Goal: Task Accomplishment & Management: Manage account settings

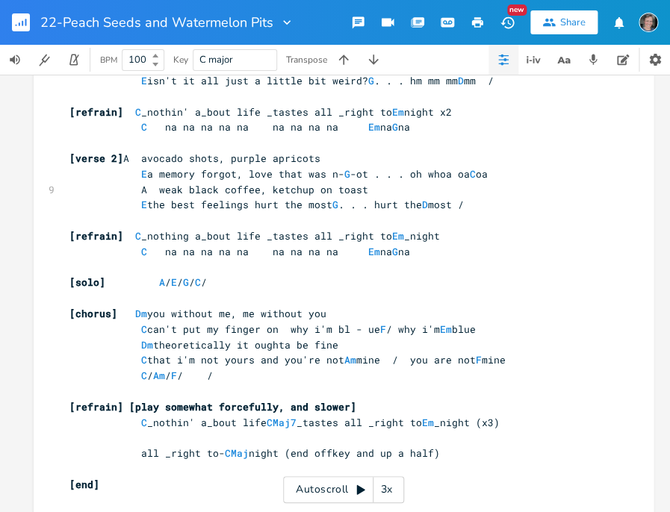
scroll to position [114, 0]
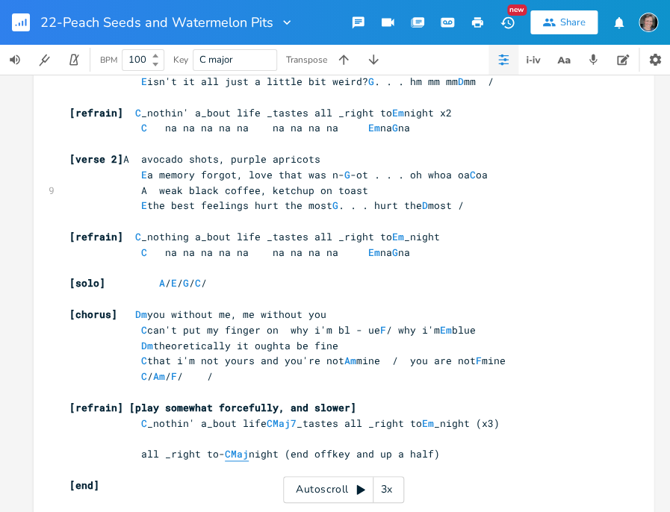
click at [237, 447] on span "CMaj" at bounding box center [237, 454] width 24 height 14
click at [238, 478] on pre "[end]" at bounding box center [335, 486] width 539 height 16
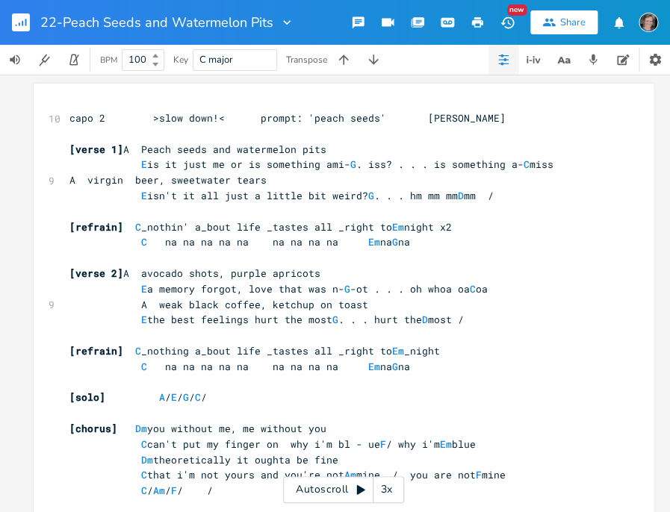
scroll to position [0, 0]
click at [20, 30] on rect "button" at bounding box center [21, 22] width 18 height 18
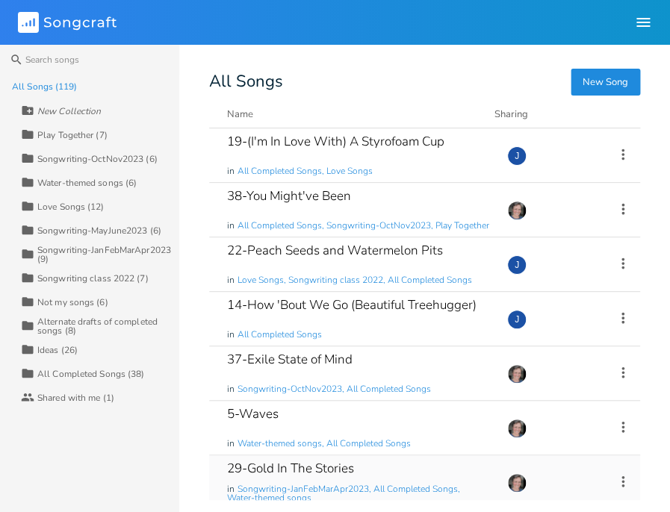
click at [265, 468] on div "29-Gold In The Stories" at bounding box center [290, 468] width 127 height 13
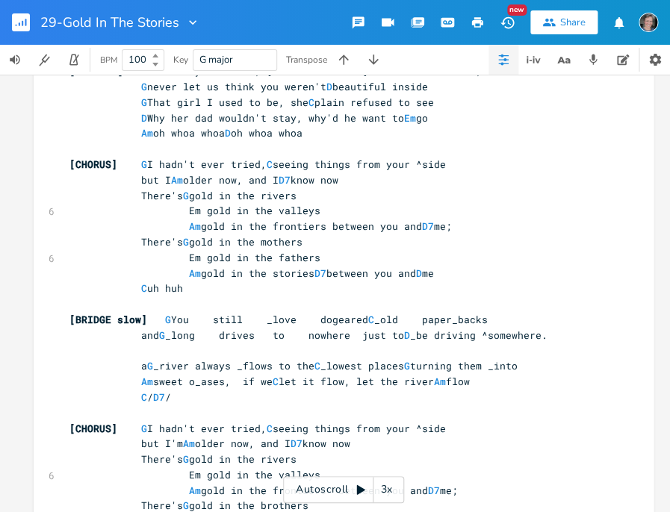
scroll to position [184, 0]
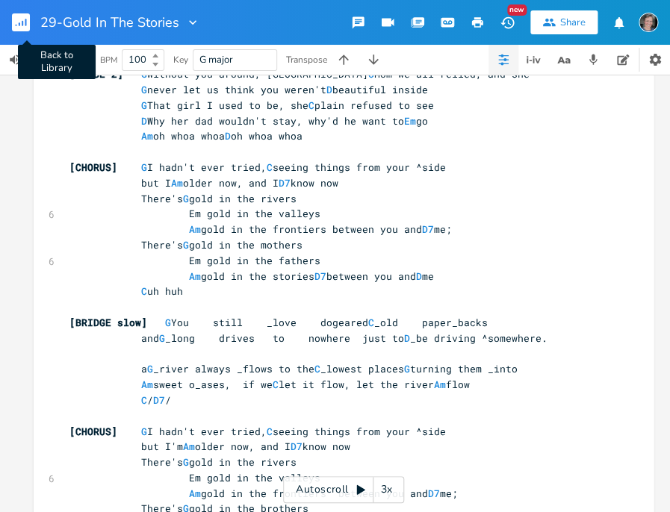
click at [25, 25] on rect "button" at bounding box center [21, 22] width 18 height 18
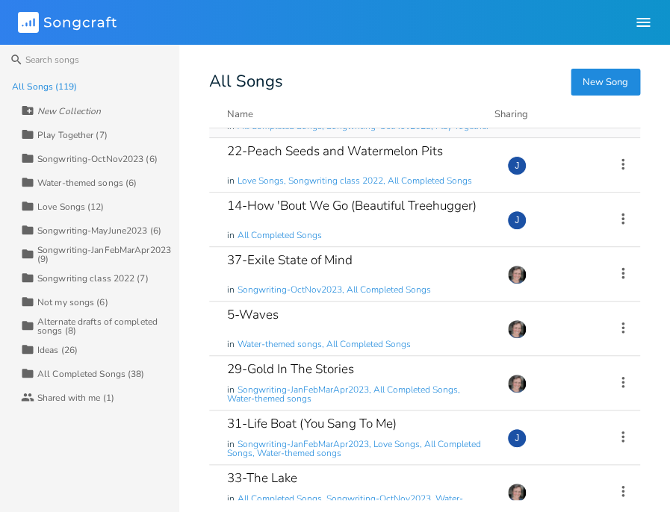
scroll to position [120, 0]
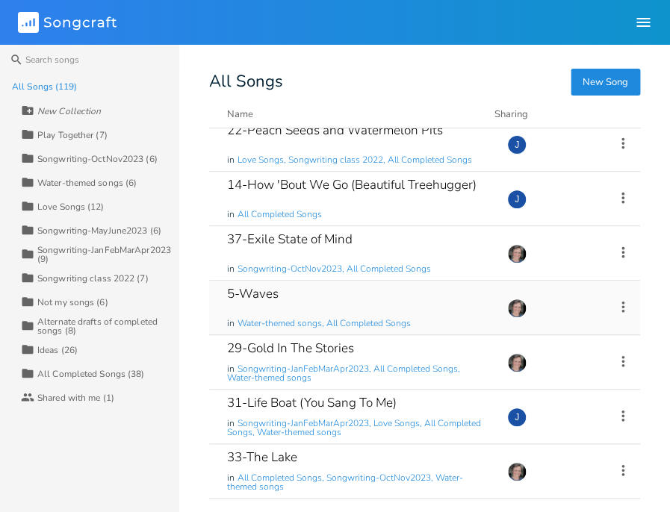
click at [265, 288] on div "5-Waves" at bounding box center [253, 294] width 52 height 13
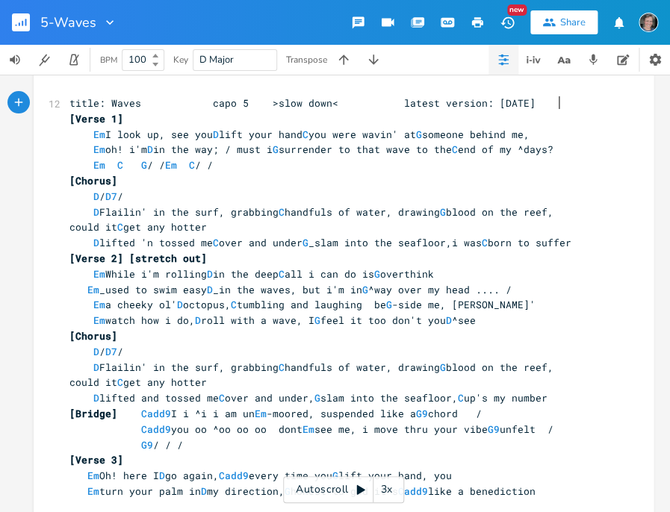
scroll to position [15, 0]
click at [30, 25] on button "button" at bounding box center [27, 22] width 30 height 36
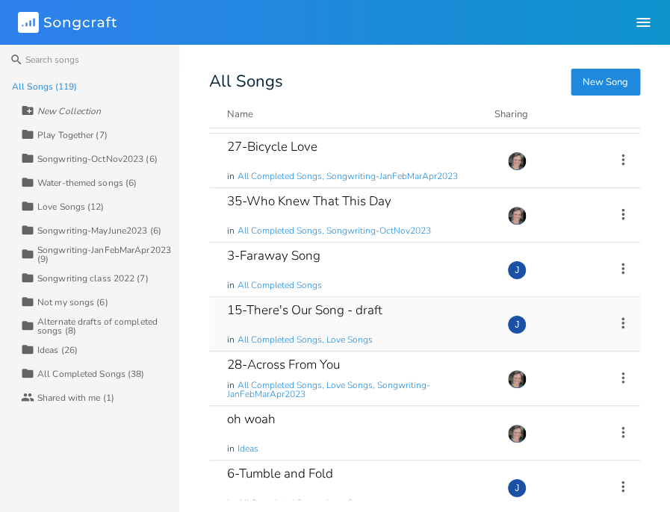
scroll to position [1140, 0]
click at [254, 312] on div "15-There's Our Song - draft" at bounding box center [304, 309] width 155 height 13
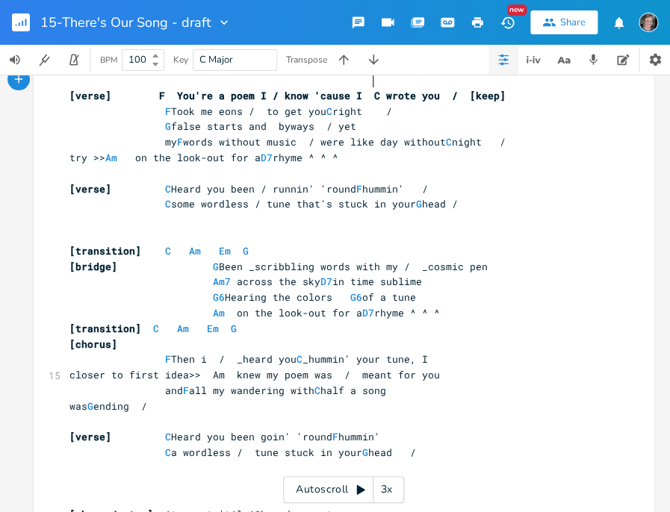
scroll to position [34, 0]
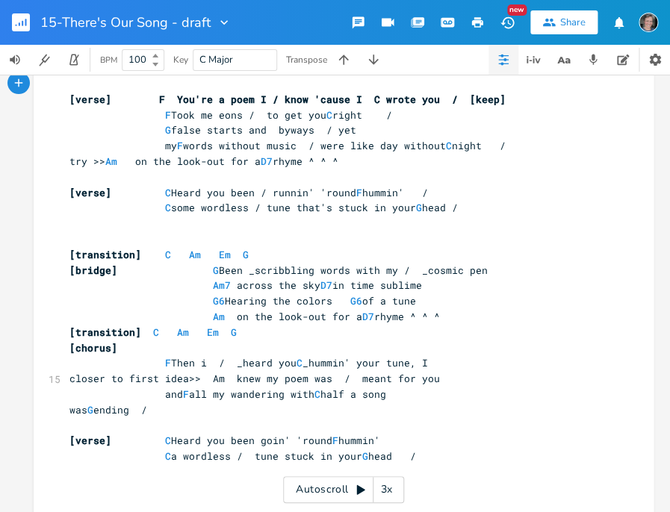
click at [16, 20] on rect "button" at bounding box center [21, 22] width 18 height 18
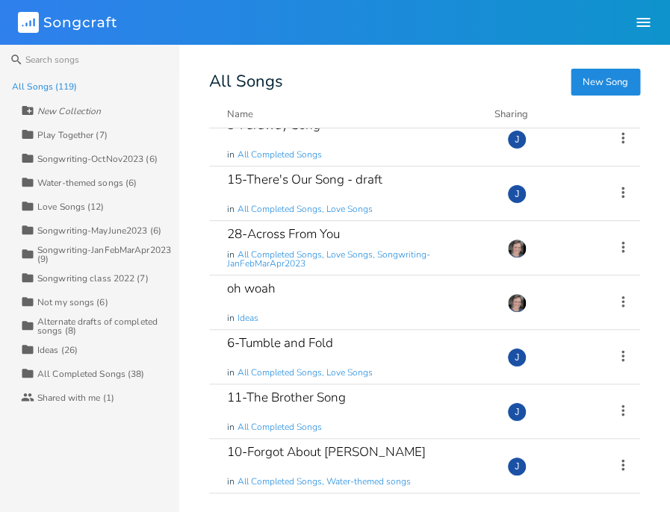
scroll to position [1273, 0]
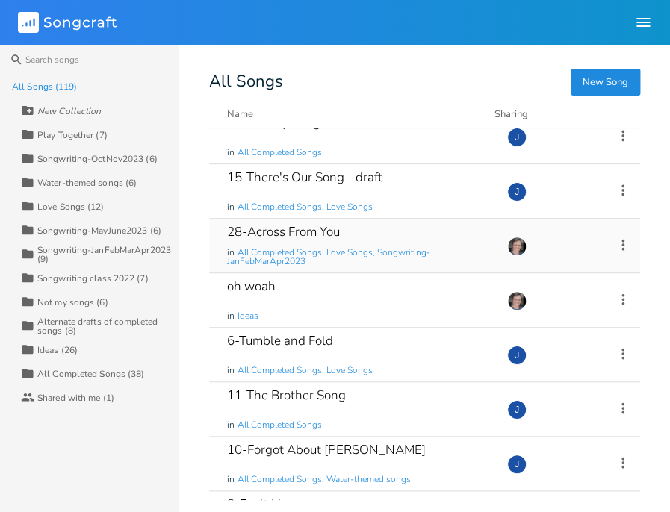
click at [259, 229] on div "28-Across From You" at bounding box center [283, 232] width 113 height 13
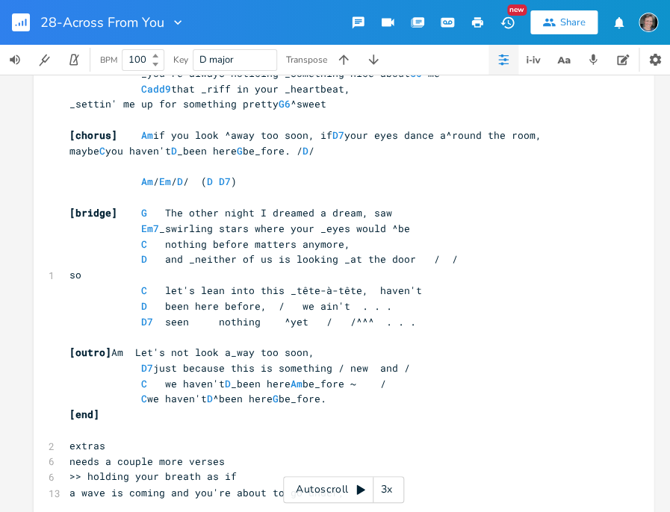
scroll to position [17, 0]
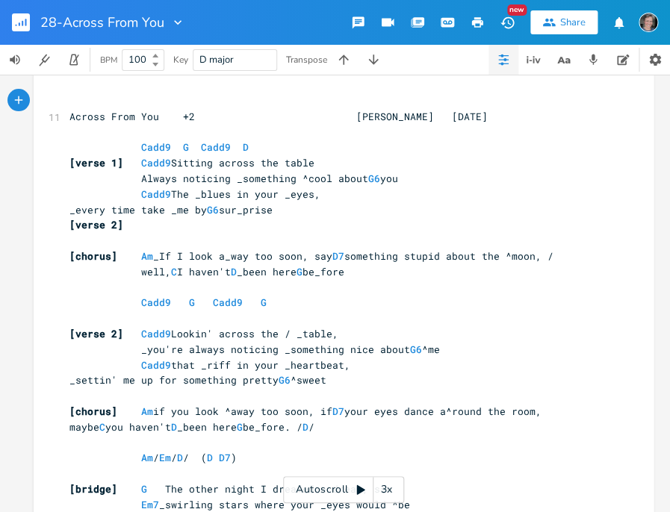
click at [25, 18] on rect "button" at bounding box center [21, 22] width 18 height 18
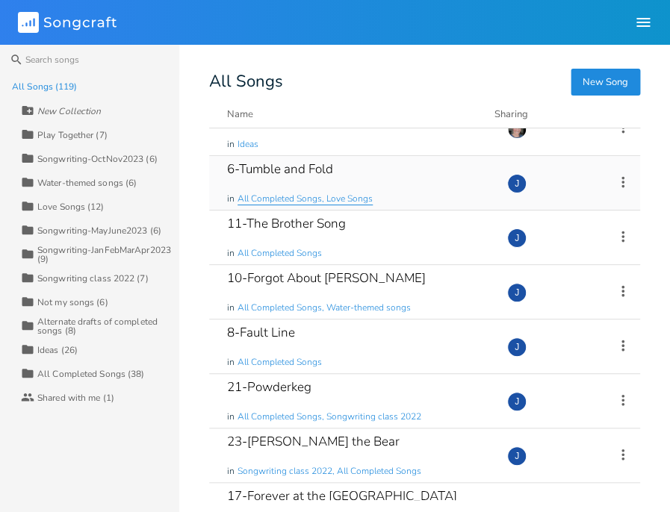
scroll to position [1447, 0]
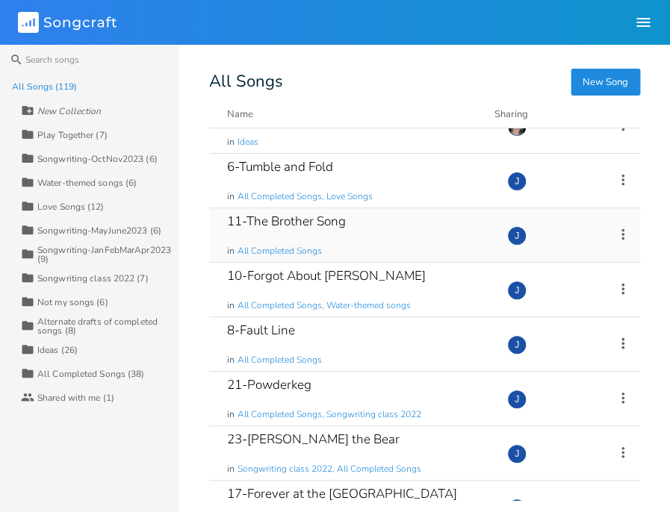
click at [276, 215] on div "11-The Brother Song" at bounding box center [286, 221] width 119 height 13
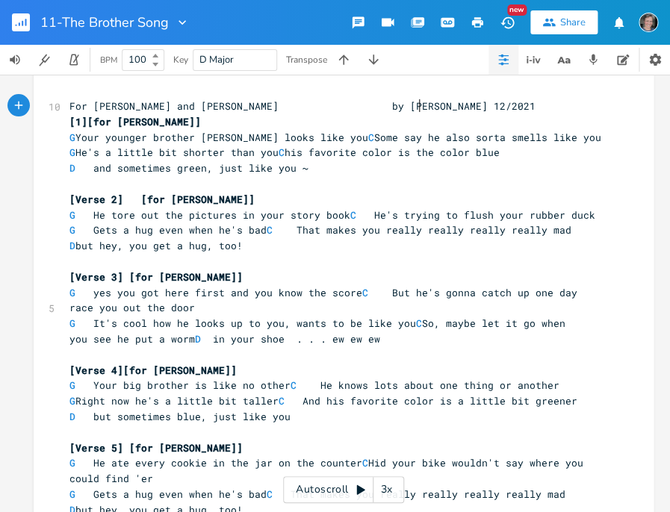
scroll to position [17, 0]
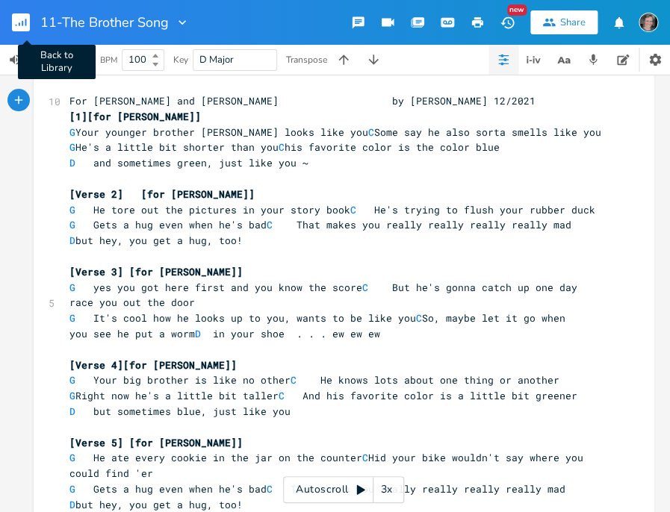
click at [25, 19] on rect "button" at bounding box center [21, 22] width 18 height 18
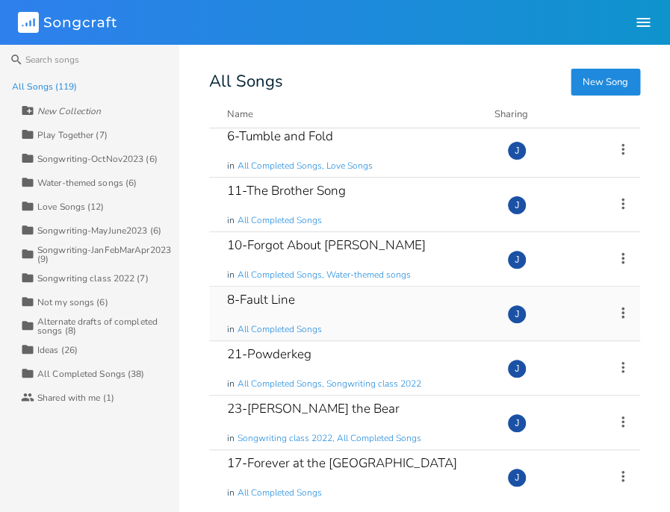
scroll to position [1480, 0]
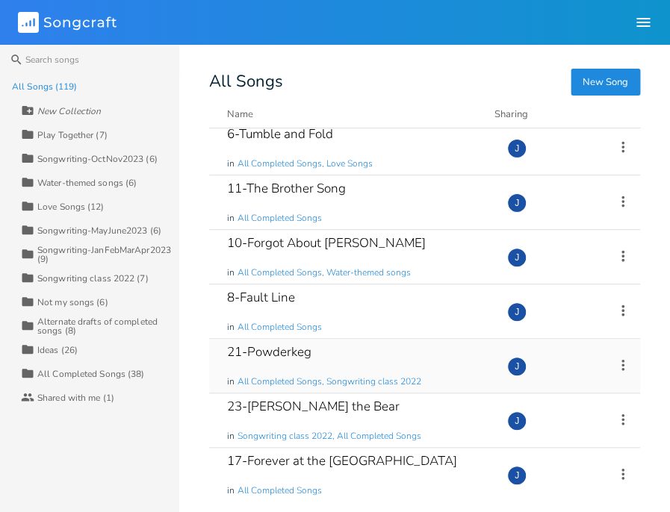
click at [269, 347] on div "21-Powderkeg" at bounding box center [269, 352] width 84 height 13
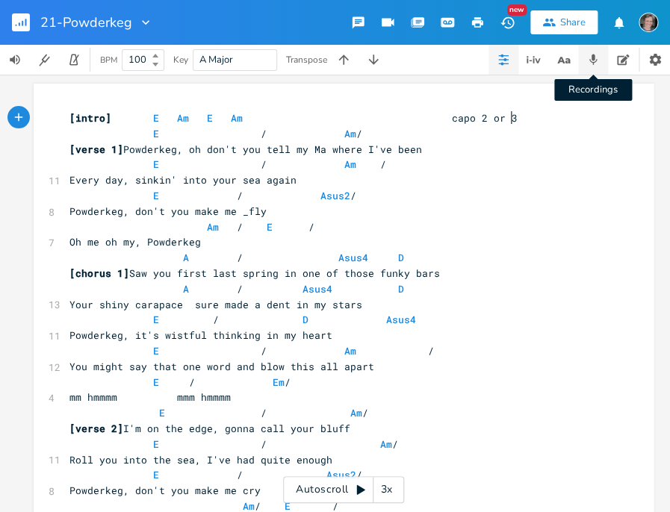
click at [592, 64] on icon "button" at bounding box center [592, 59] width 13 height 13
click at [595, 63] on icon "button" at bounding box center [592, 59] width 13 height 13
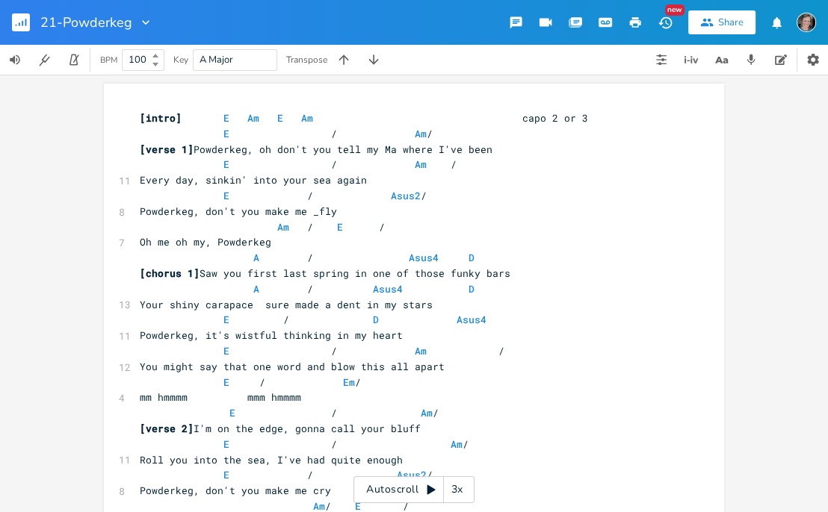
scroll to position [3, 0]
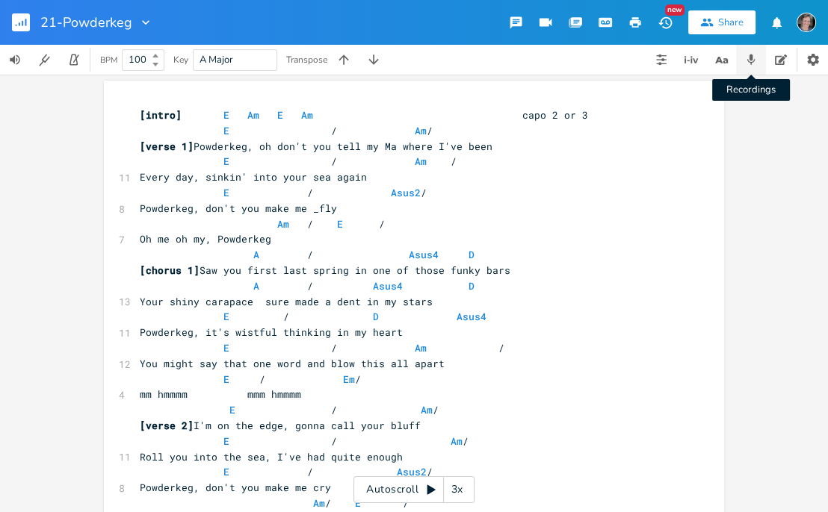
click at [669, 54] on icon "button" at bounding box center [750, 59] width 13 height 13
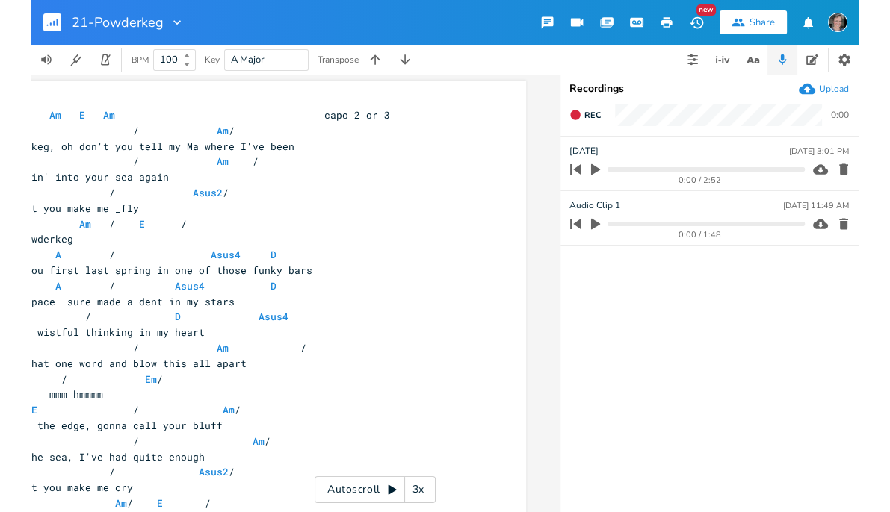
scroll to position [0, 0]
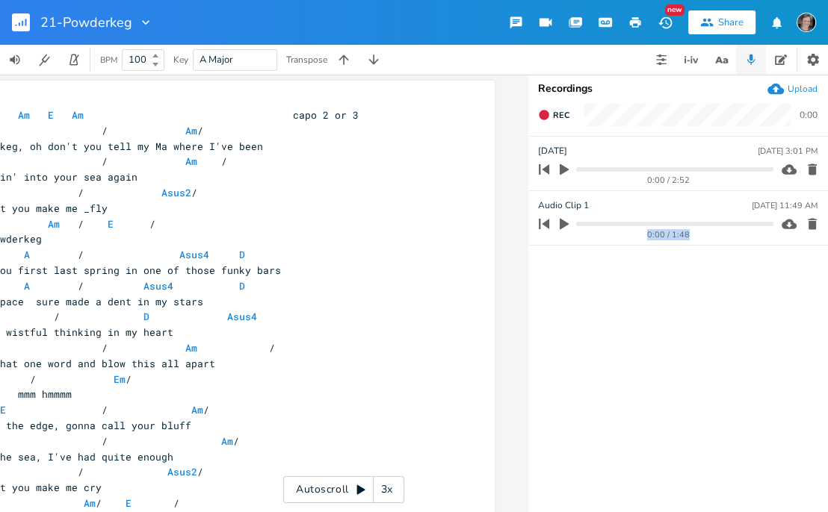
drag, startPoint x: 528, startPoint y: 339, endPoint x: 551, endPoint y: 341, distance: 23.3
click at [551, 341] on ul "[DATE] [DATE] 3:01 PM 0:00 / 2:52 Audio Clip 1 [DATE] 11:49 AM 0:00 / 1:48" at bounding box center [678, 324] width 299 height 375
click at [570, 309] on ul "[DATE] [DATE] 3:01 PM 0:00 / 2:52 Audio Clip 1 [DATE] 11:49 AM 0:00 / 1:48" at bounding box center [678, 324] width 299 height 375
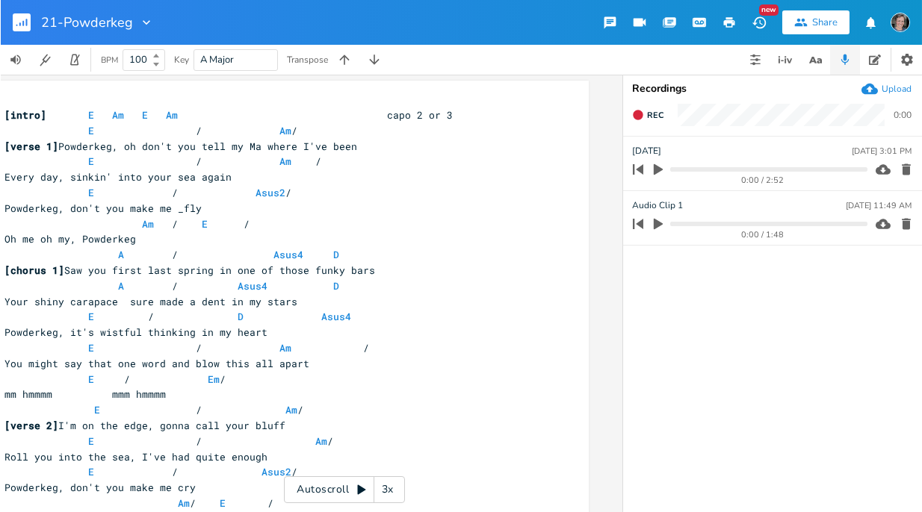
scroll to position [0, 65]
click at [644, 114] on button "Rec" at bounding box center [647, 115] width 43 height 24
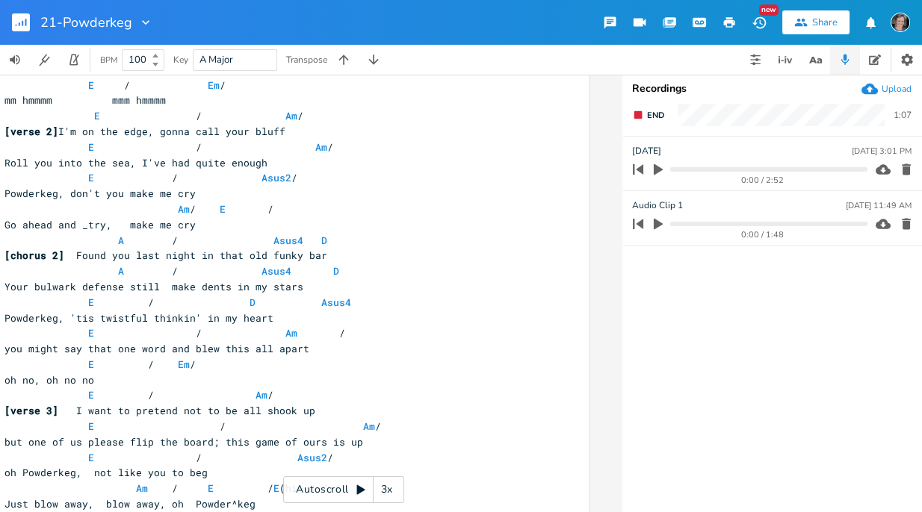
scroll to position [303, 0]
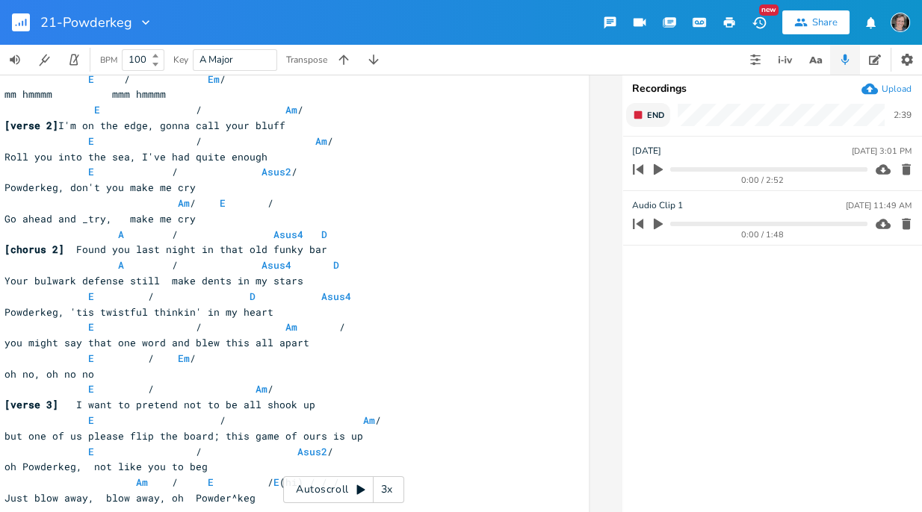
click at [647, 114] on span "End" at bounding box center [655, 115] width 17 height 11
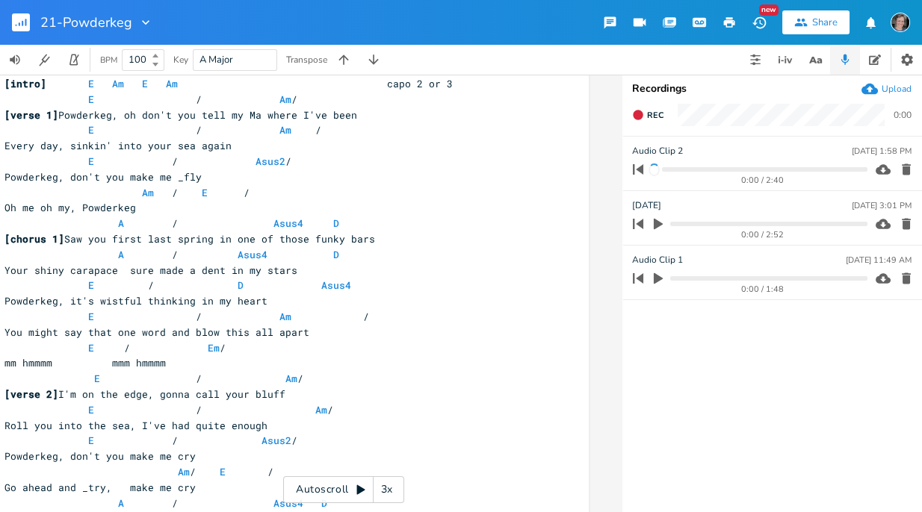
scroll to position [24, 0]
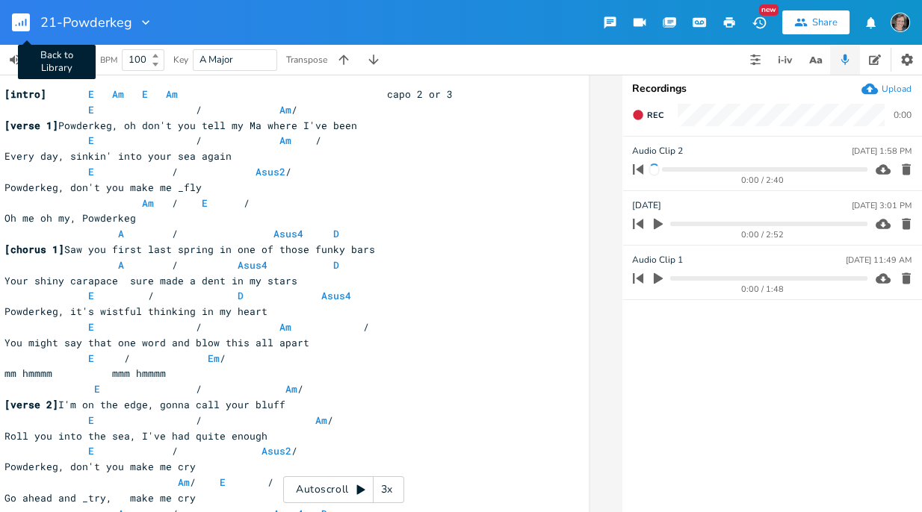
click at [30, 25] on button "Back to Library" at bounding box center [27, 22] width 30 height 36
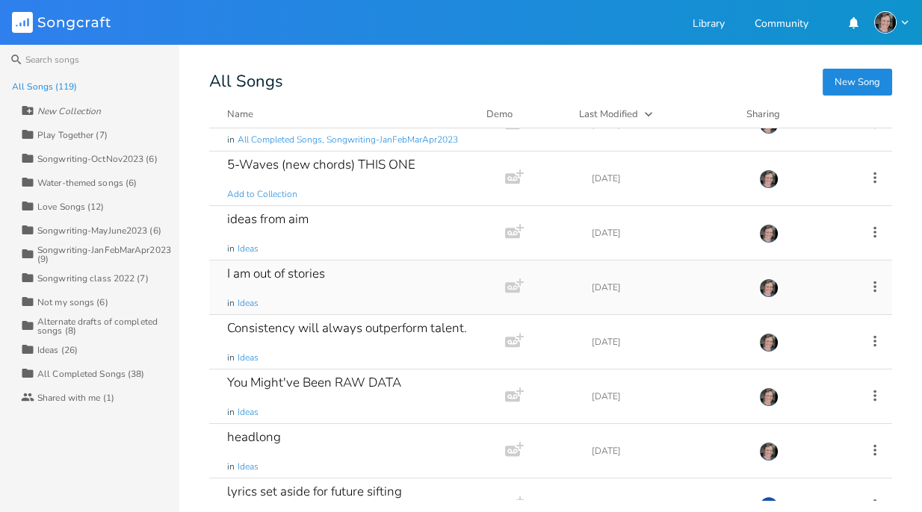
scroll to position [2211, 0]
click at [309, 160] on div "5-Waves (new chords) THIS ONE" at bounding box center [321, 166] width 188 height 13
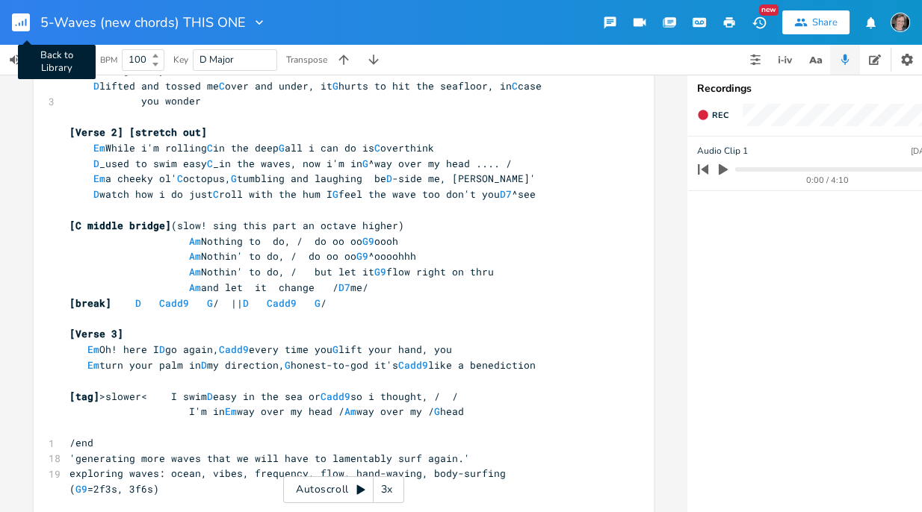
click at [24, 25] on rect "button" at bounding box center [21, 22] width 18 height 18
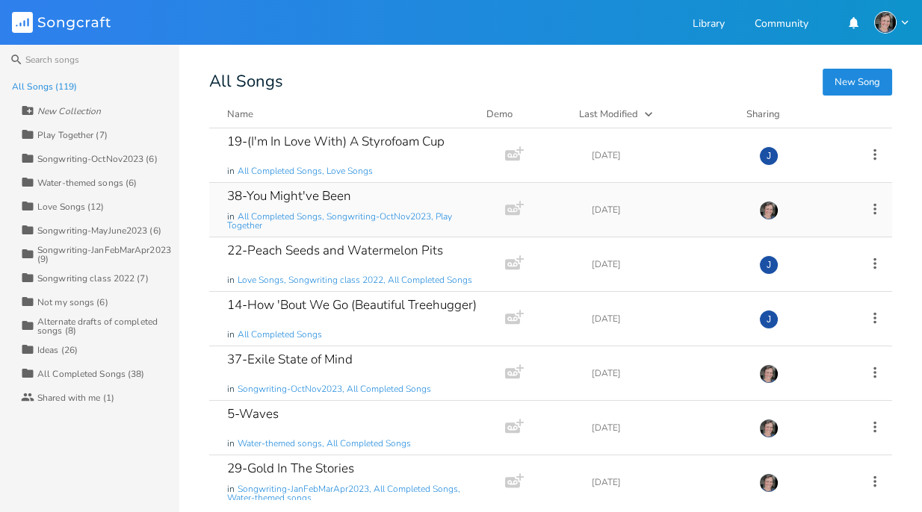
click at [307, 200] on div "38-You Might've Been" at bounding box center [289, 196] width 124 height 13
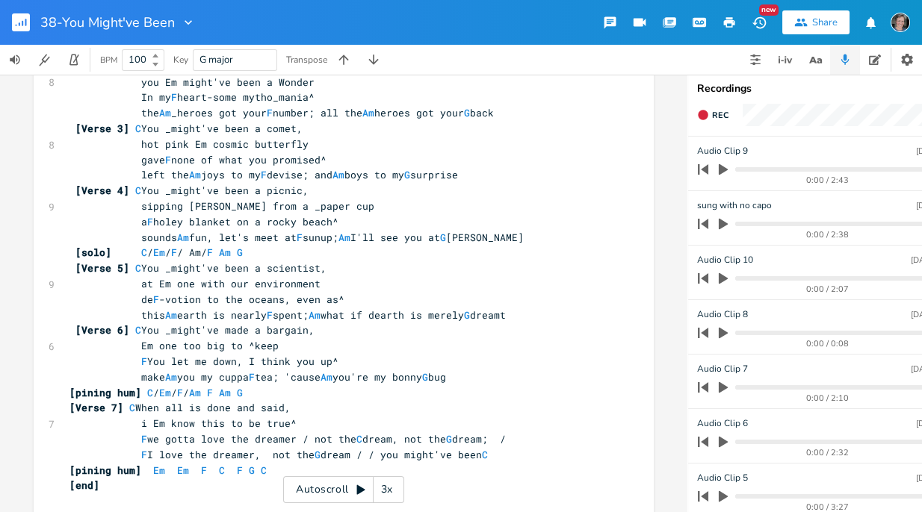
scroll to position [144, 0]
click at [614, 23] on icon "button" at bounding box center [609, 23] width 12 height 12
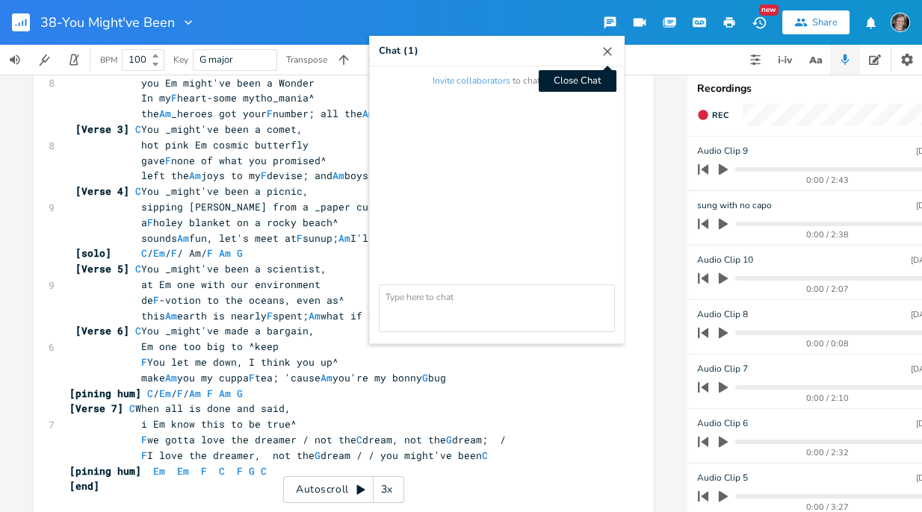
click at [606, 53] on icon "button" at bounding box center [607, 51] width 15 height 15
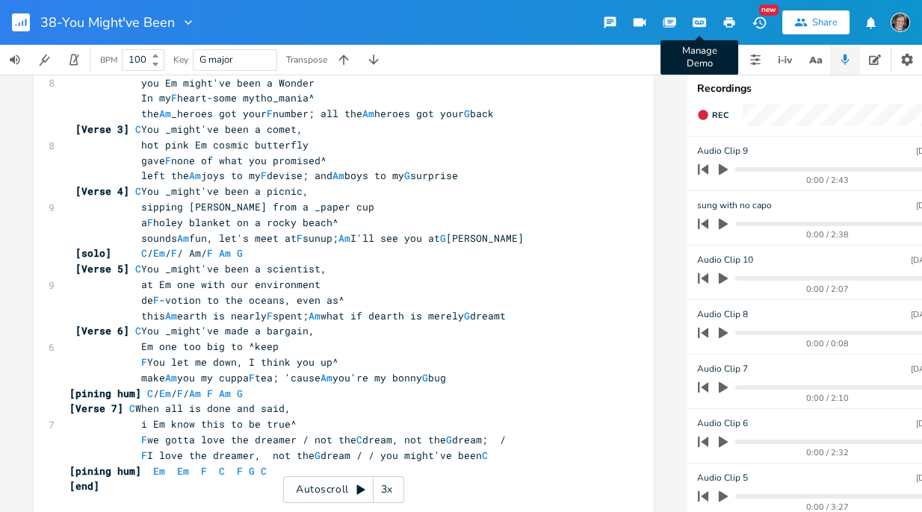
click at [669, 21] on icon "button" at bounding box center [698, 22] width 13 height 13
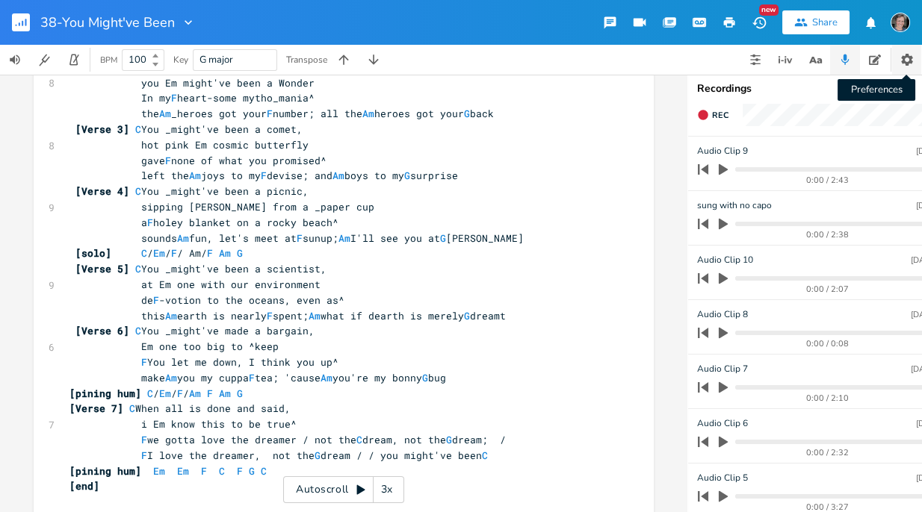
click at [669, 57] on icon "button" at bounding box center [907, 60] width 12 height 12
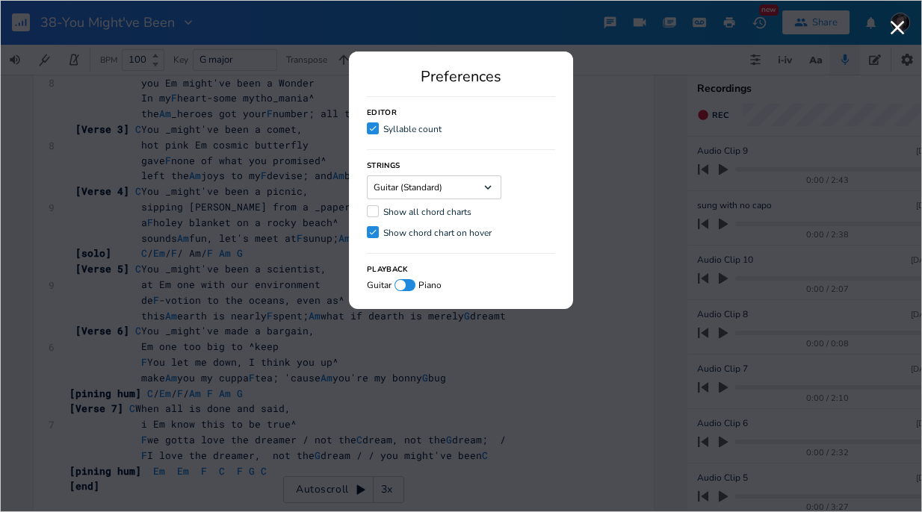
click at [492, 181] on icon "Dropdown" at bounding box center [487, 187] width 13 height 13
click at [522, 193] on div "Strings Guitar (Standard) Dropdown Ukulele (Standard) Add Custom Tuning Show al…" at bounding box center [461, 195] width 188 height 92
click at [373, 212] on div at bounding box center [373, 211] width 12 height 12
click at [367, 212] on input "Show all chord charts" at bounding box center [367, 212] width 0 height 10
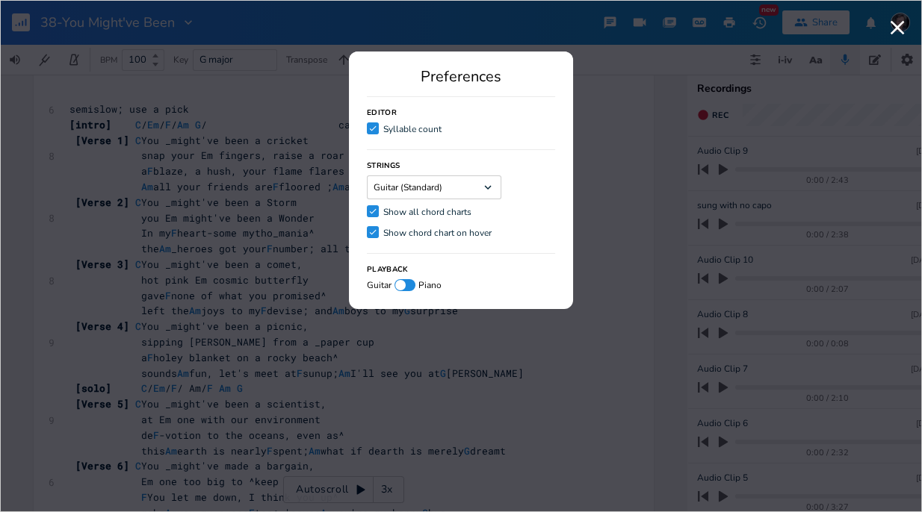
click at [373, 212] on icon "Check" at bounding box center [372, 211] width 9 height 9
click at [367, 212] on input "Check Show all chord charts" at bounding box center [367, 212] width 0 height 10
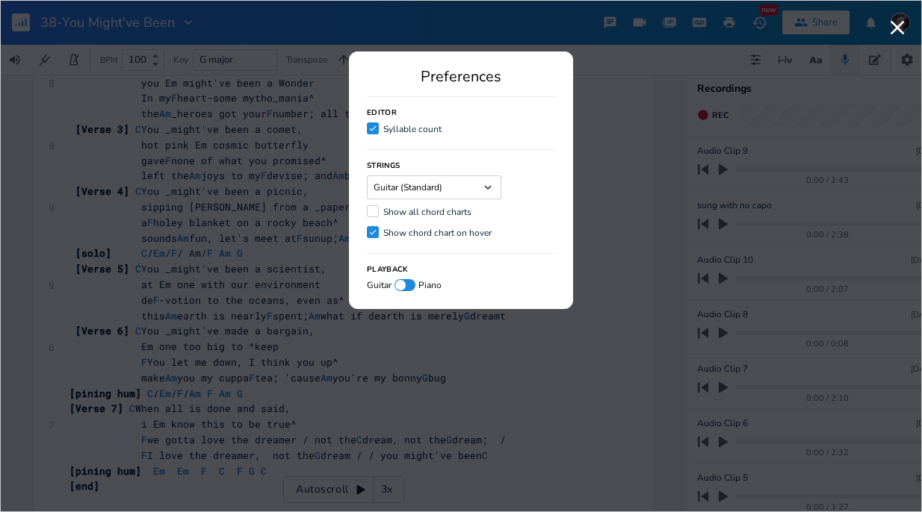
click at [373, 212] on div at bounding box center [373, 211] width 12 height 12
click at [367, 212] on input "Show all chord charts" at bounding box center [367, 212] width 0 height 10
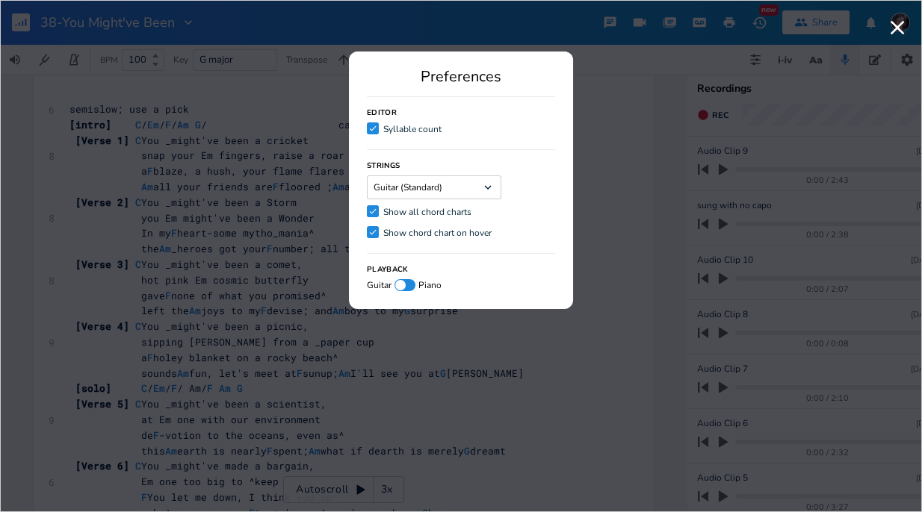
click at [380, 209] on label "Check Show all chord charts" at bounding box center [419, 212] width 105 height 15
click at [367, 209] on input "Check Show all chord charts" at bounding box center [367, 212] width 0 height 10
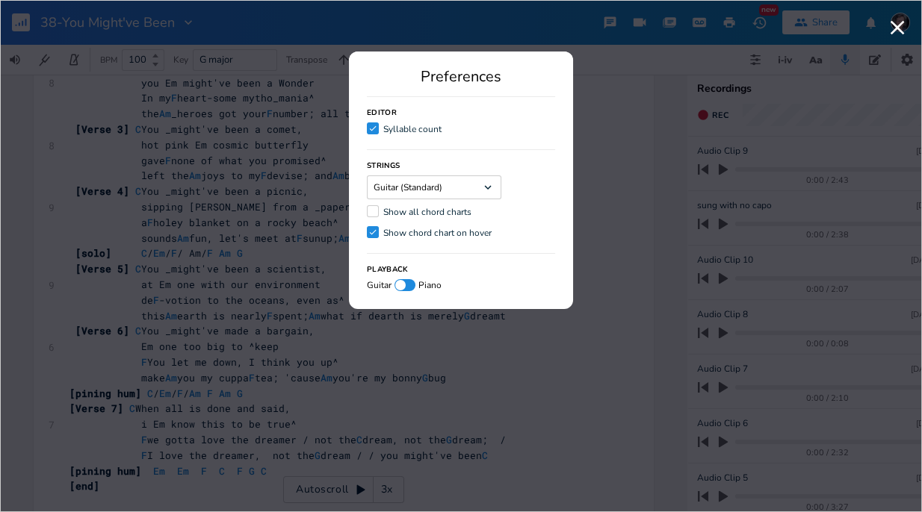
click at [370, 208] on div at bounding box center [373, 211] width 12 height 12
click at [367, 208] on input "Show all chord charts" at bounding box center [367, 212] width 0 height 10
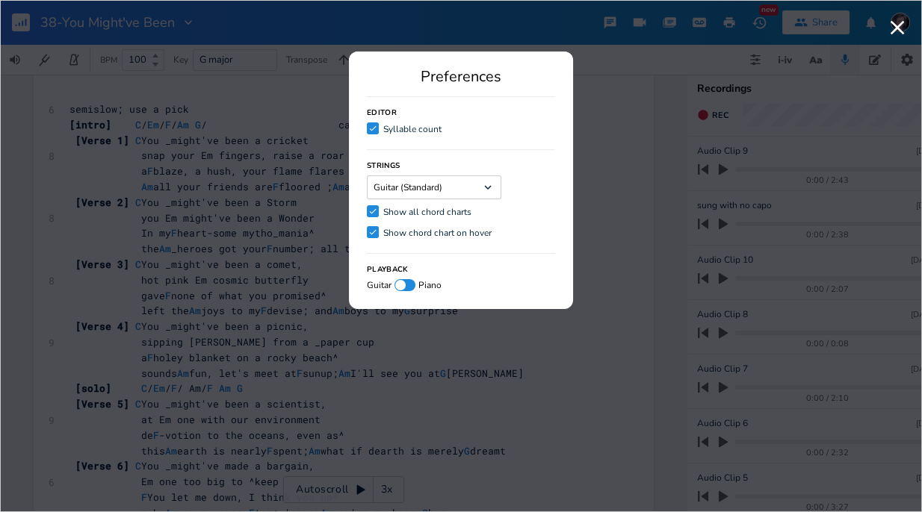
click at [370, 208] on icon "Check" at bounding box center [372, 211] width 9 height 9
click at [367, 208] on input "Check Show all chord charts" at bounding box center [367, 212] width 0 height 10
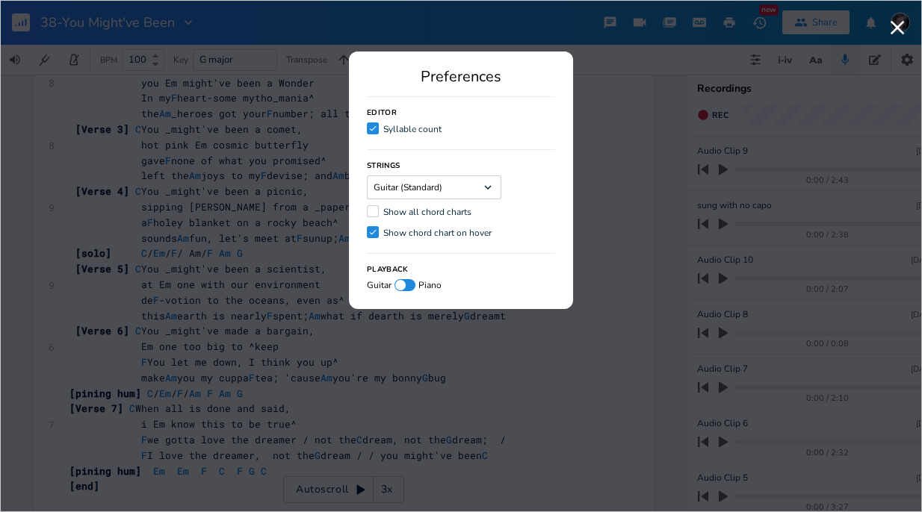
click at [412, 282] on div at bounding box center [404, 285] width 21 height 12
click at [399, 283] on div at bounding box center [404, 285] width 21 height 12
checkbox input "false"
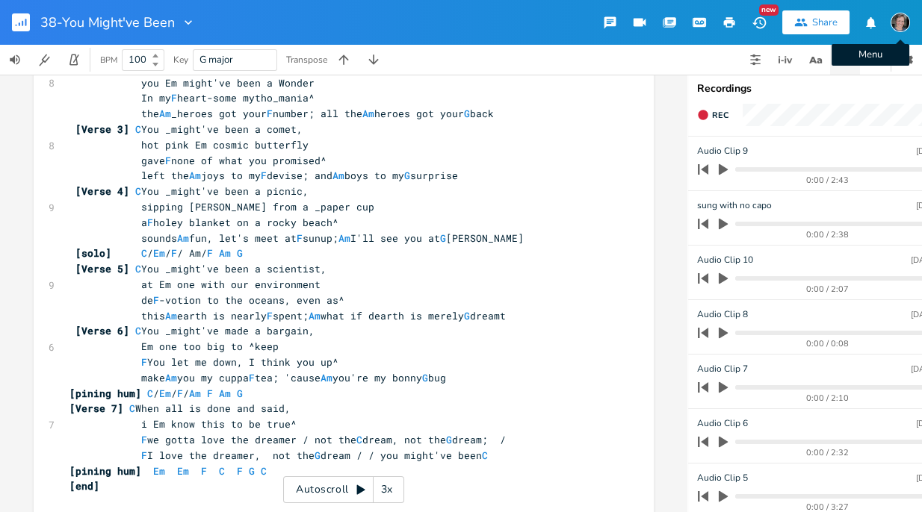
click at [669, 19] on img "button" at bounding box center [899, 22] width 19 height 19
click at [669, 47] on span "Account Settings" at bounding box center [839, 52] width 69 height 10
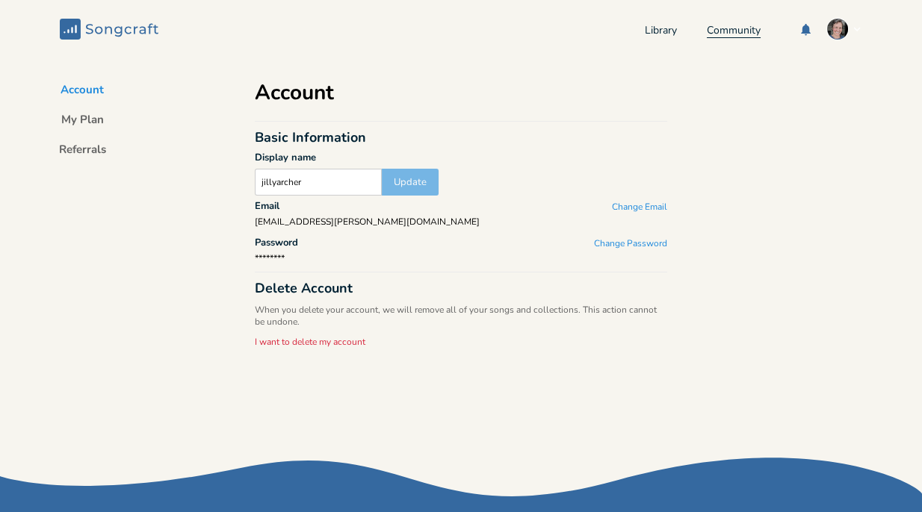
click at [669, 30] on link "Community" at bounding box center [734, 31] width 54 height 13
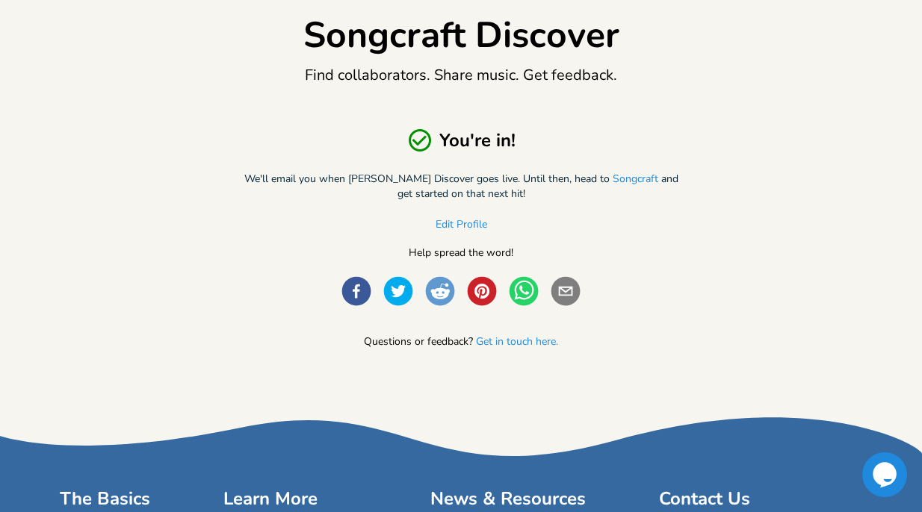
scroll to position [126, 0]
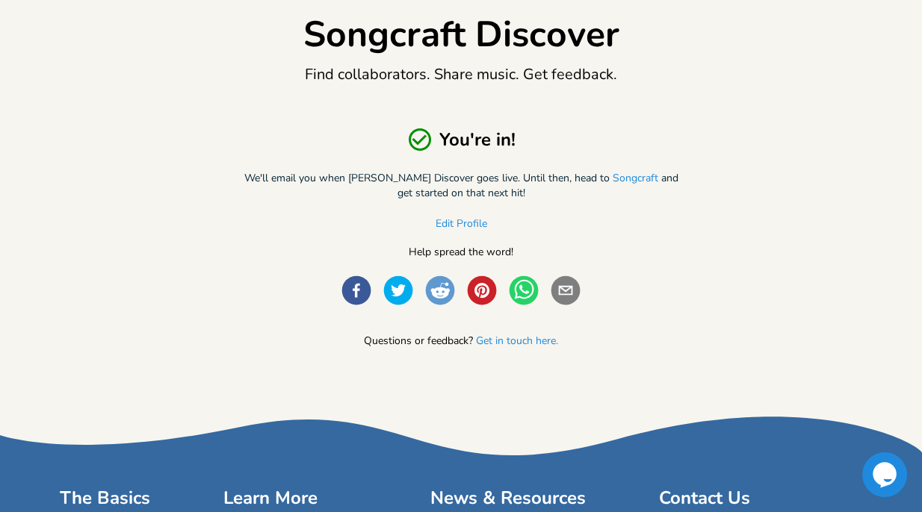
click at [358, 288] on circle "facebook" at bounding box center [356, 290] width 29 height 29
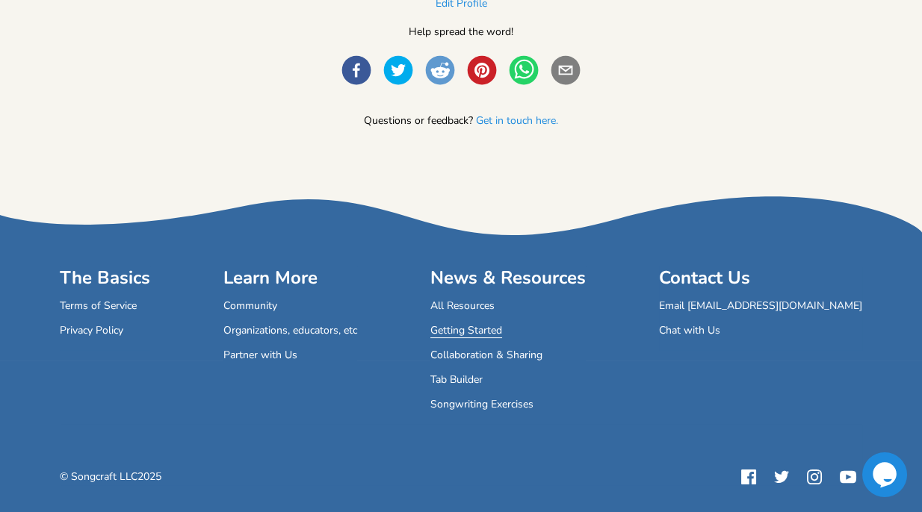
scroll to position [348, 0]
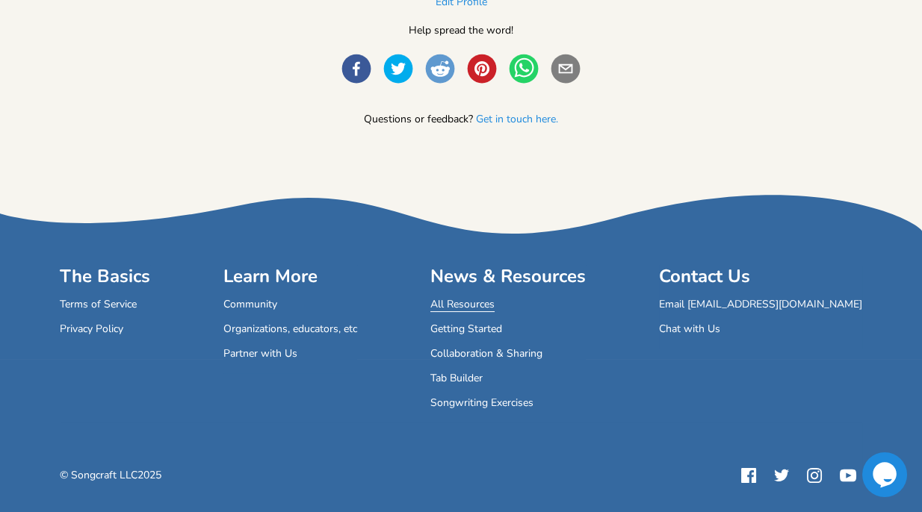
click at [494, 301] on link "All Resources" at bounding box center [462, 305] width 64 height 13
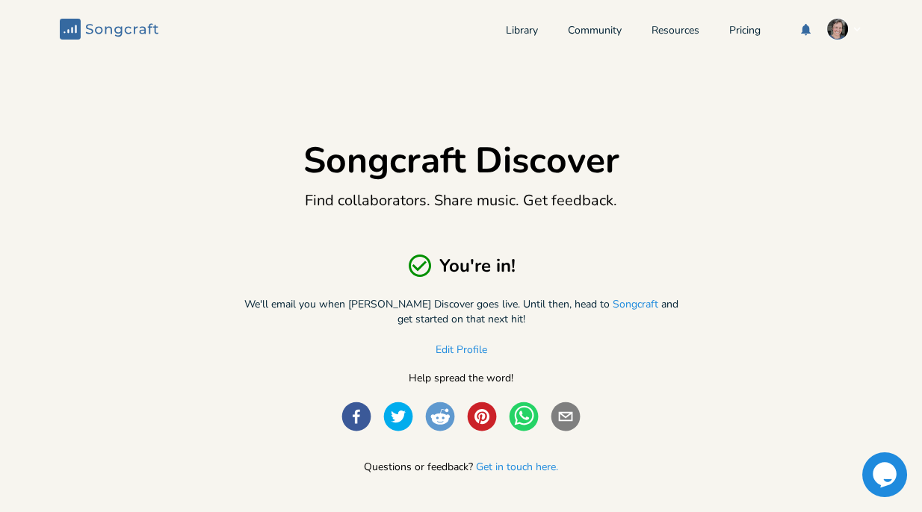
scroll to position [0, 0]
click at [514, 28] on link "Library" at bounding box center [522, 31] width 32 height 13
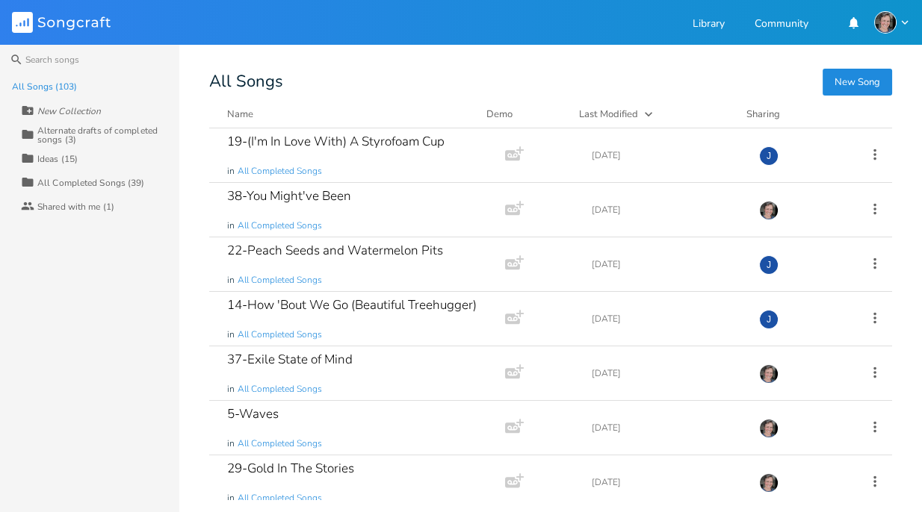
click at [70, 158] on div "Ideas (15)" at bounding box center [57, 159] width 40 height 9
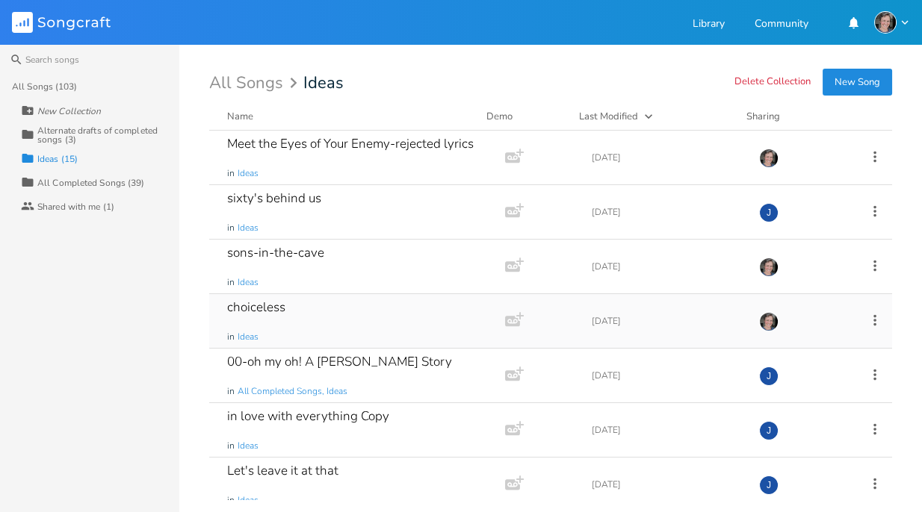
click at [263, 306] on div "choiceless" at bounding box center [256, 307] width 58 height 13
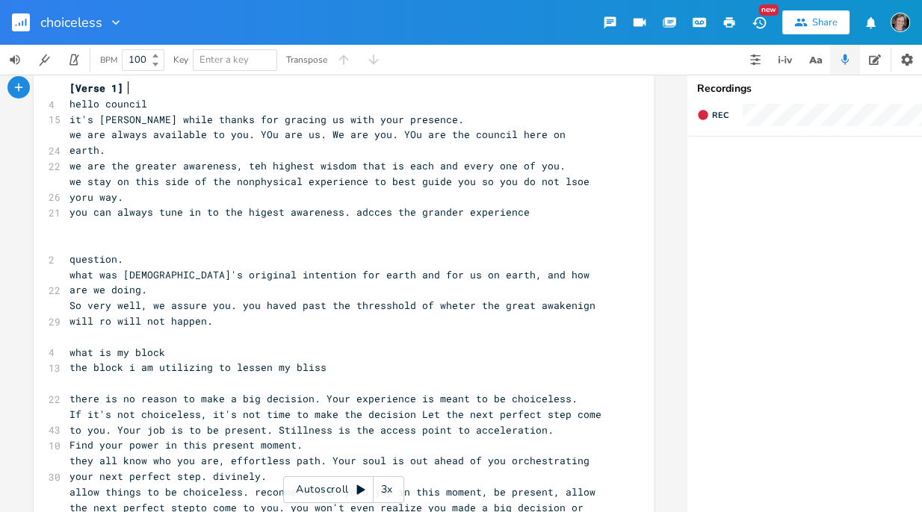
scroll to position [34, 0]
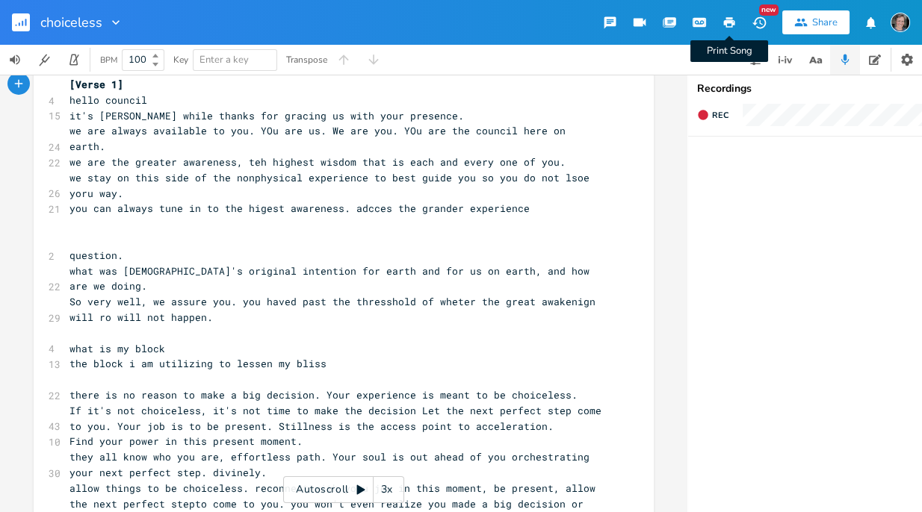
click at [669, 22] on icon "button" at bounding box center [729, 22] width 11 height 10
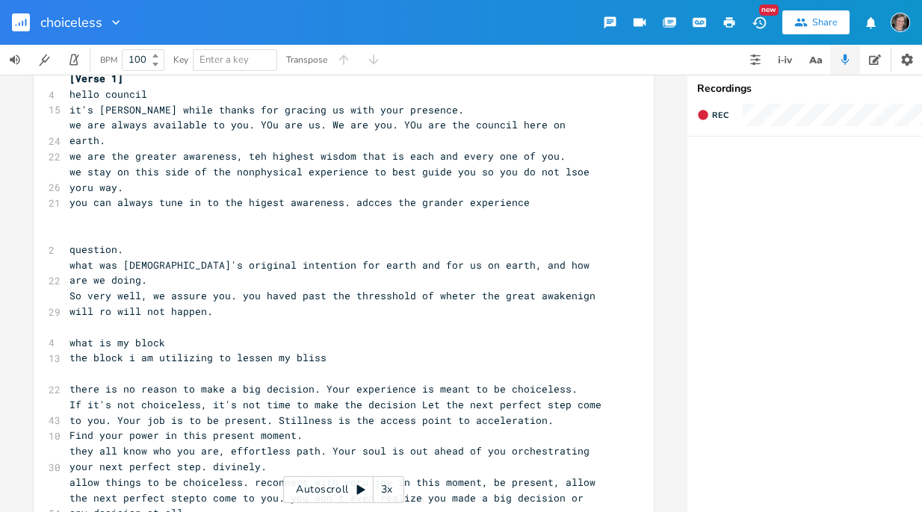
scroll to position [45, 0]
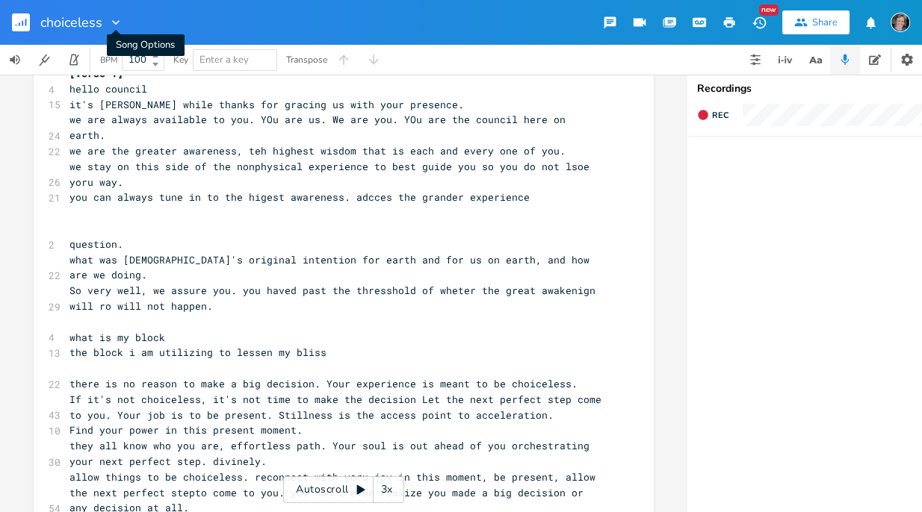
click at [114, 22] on icon "button" at bounding box center [115, 22] width 7 height 4
click at [130, 91] on span "[PERSON_NAME]" at bounding box center [128, 93] width 40 height 10
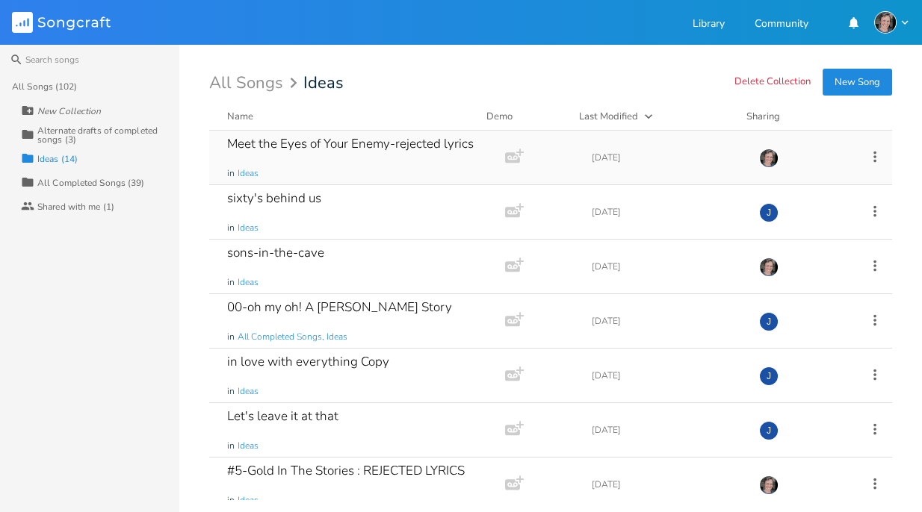
click at [392, 146] on div "Meet the Eyes of Your Enemy-rejected lyrics" at bounding box center [350, 143] width 246 height 13
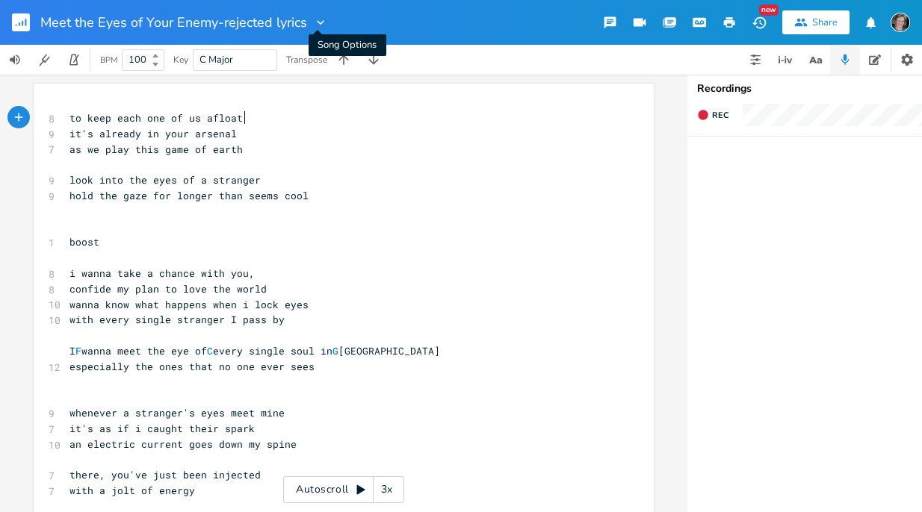
click at [317, 20] on icon "button" at bounding box center [320, 22] width 15 height 15
click at [330, 93] on span "[PERSON_NAME]" at bounding box center [329, 93] width 40 height 10
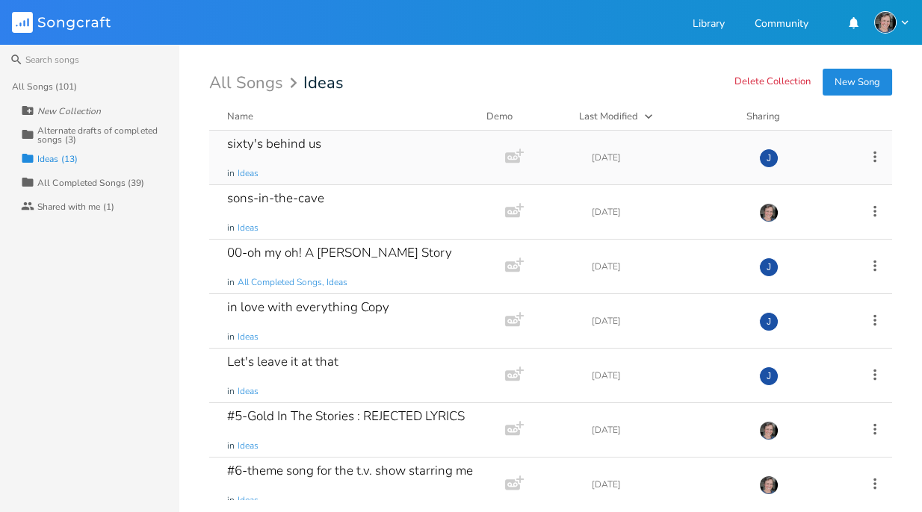
click at [316, 144] on div "sixty's behind us" at bounding box center [274, 143] width 94 height 13
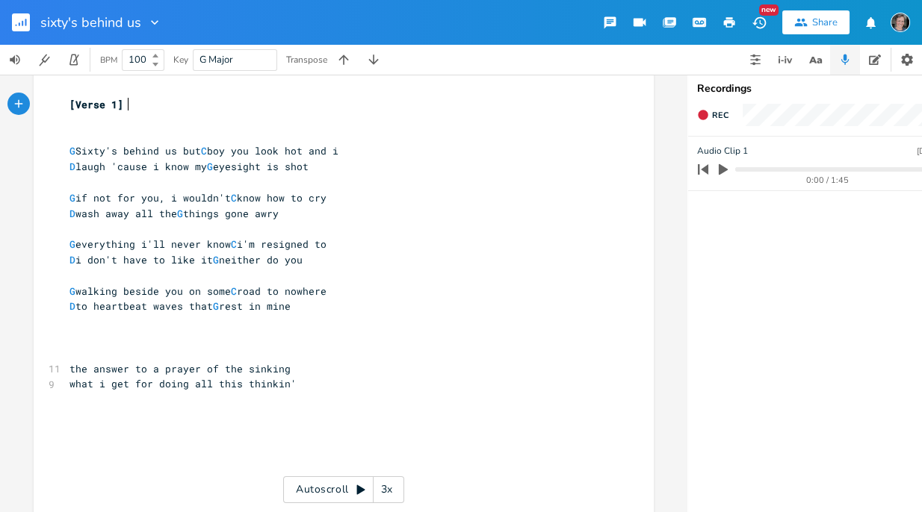
scroll to position [15, 0]
click at [669, 168] on icon "button" at bounding box center [722, 169] width 9 height 11
click at [669, 149] on input "Audio Clip 1" at bounding box center [722, 151] width 50 height 14
type input "Sixty's behind us-Audio Clip 1"
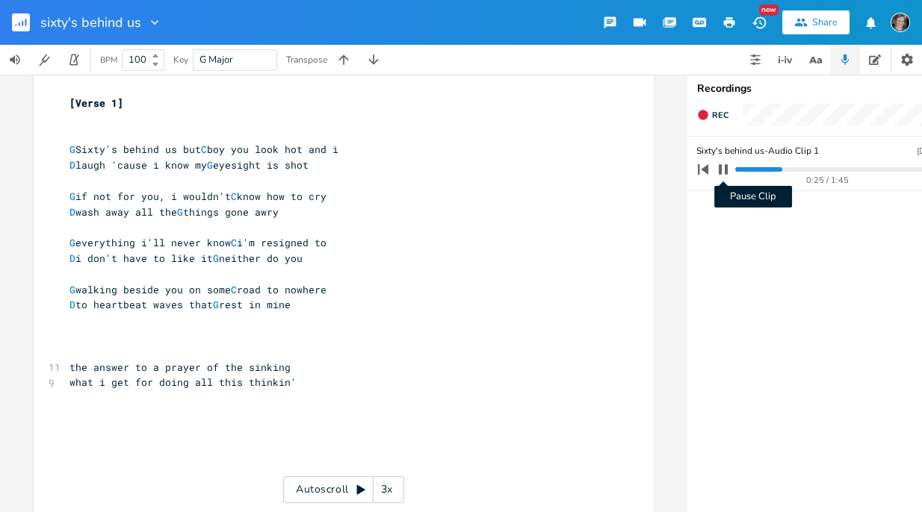
click at [669, 170] on icon "button" at bounding box center [722, 169] width 9 height 10
click at [669, 170] on icon "button" at bounding box center [722, 169] width 9 height 11
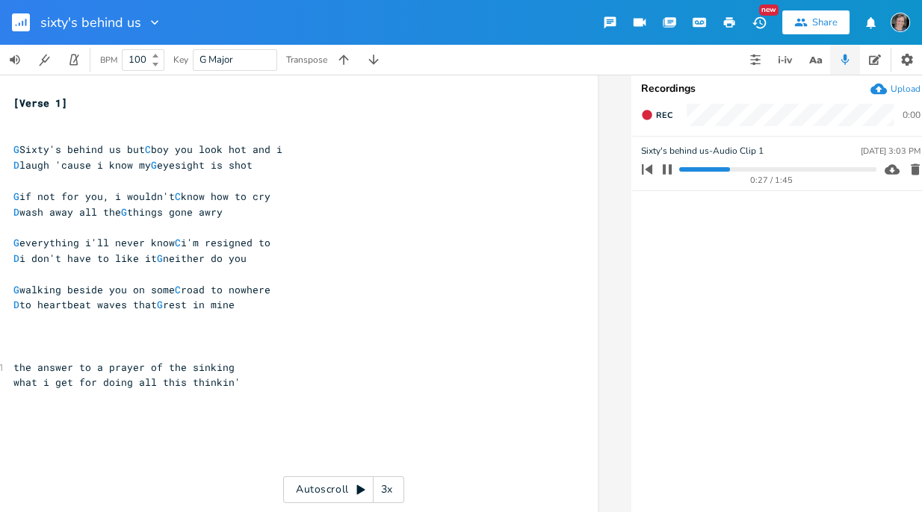
scroll to position [0, 65]
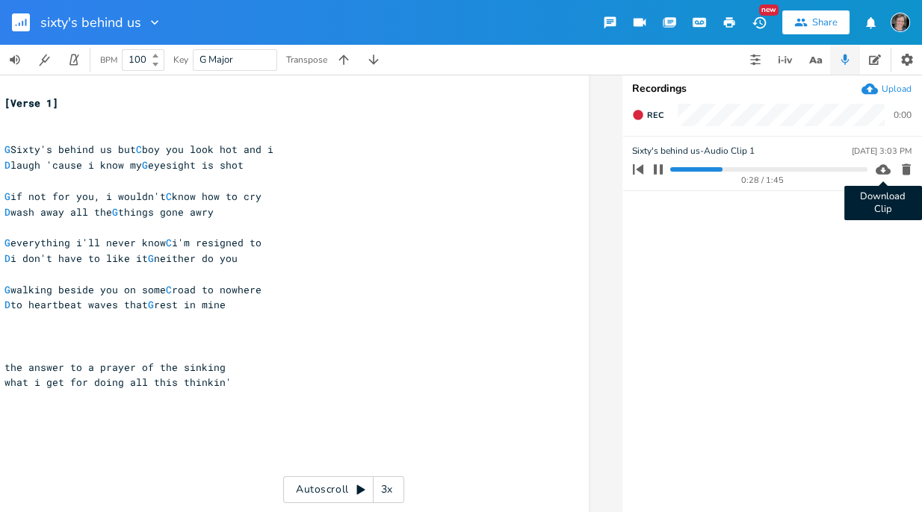
click at [669, 170] on icon "button" at bounding box center [882, 169] width 15 height 15
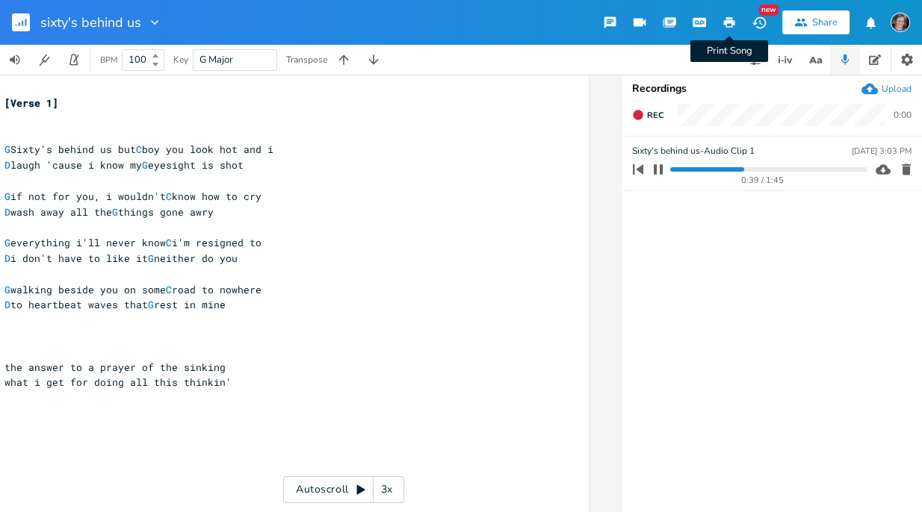
click at [669, 19] on icon "button" at bounding box center [729, 22] width 11 height 10
click at [154, 24] on icon "button" at bounding box center [154, 22] width 7 height 4
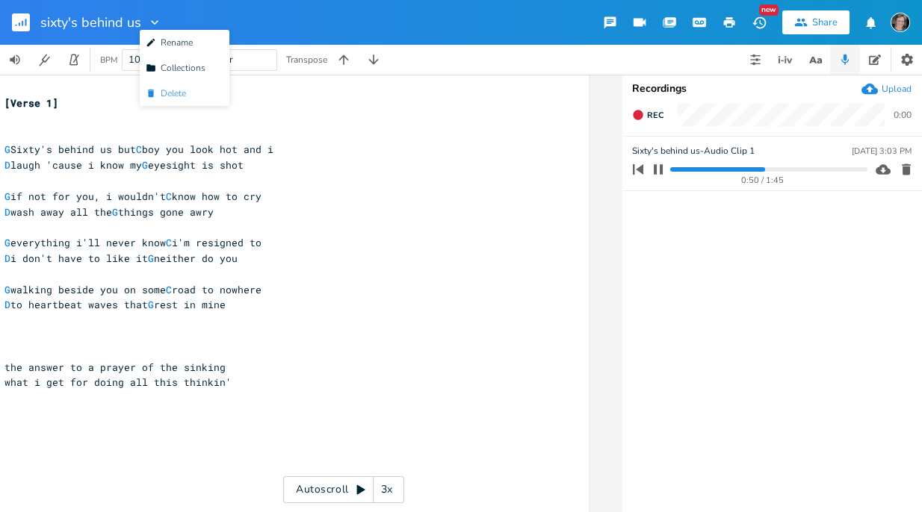
click at [172, 92] on span "[PERSON_NAME]" at bounding box center [166, 93] width 40 height 10
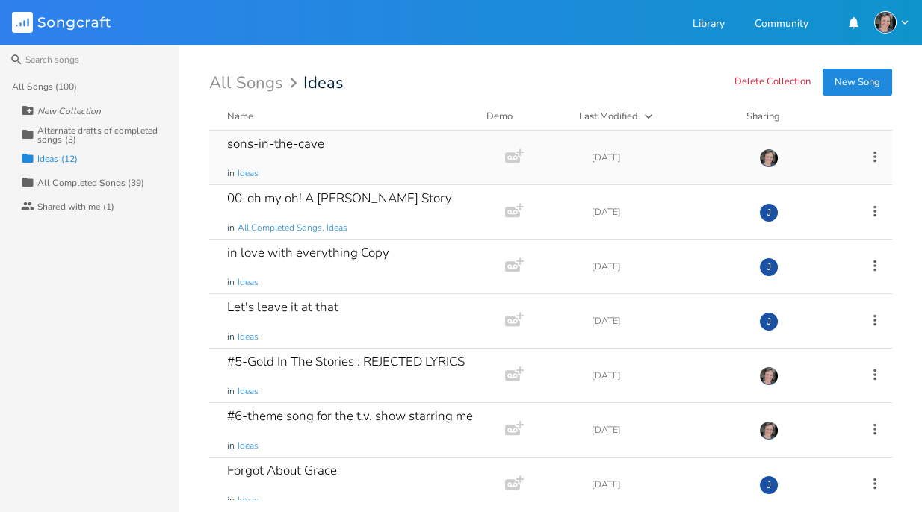
click at [325, 145] on div "sons-in-the-cave in Ideas" at bounding box center [354, 158] width 254 height 54
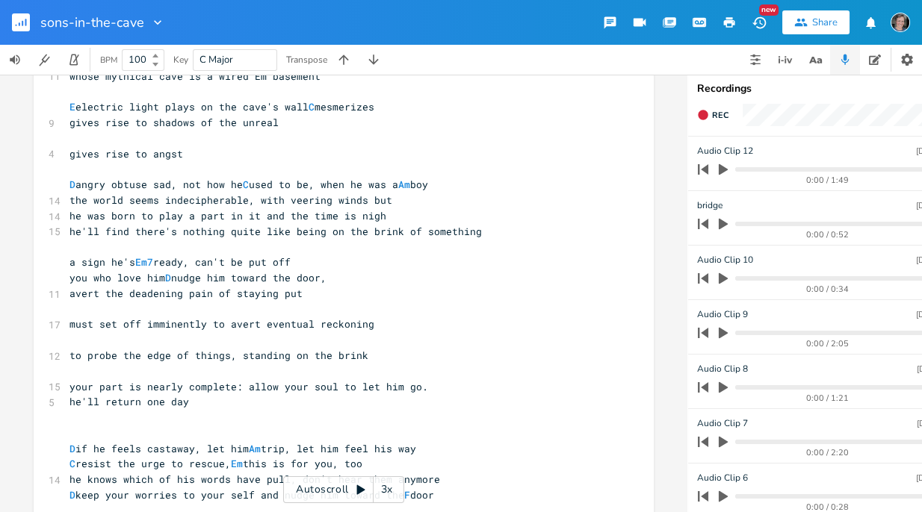
scroll to position [232, 0]
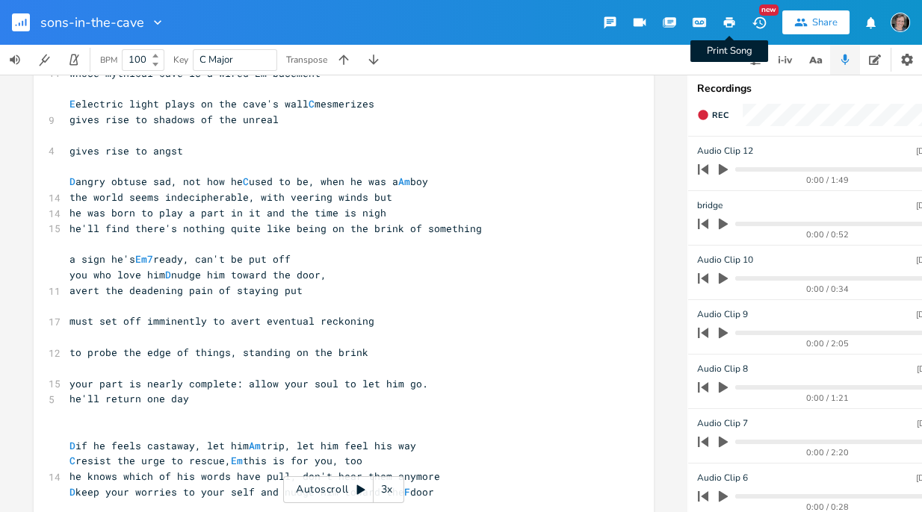
click at [669, 19] on icon "button" at bounding box center [729, 22] width 11 height 10
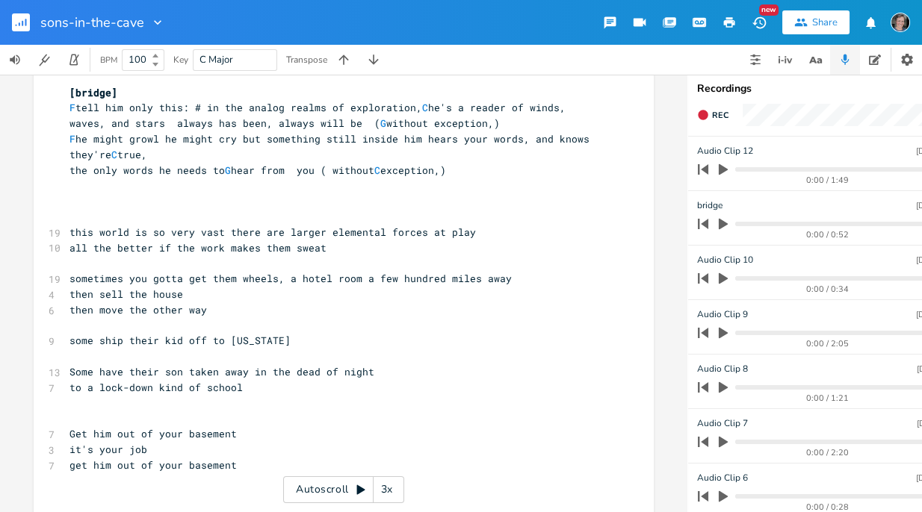
scroll to position [668, 0]
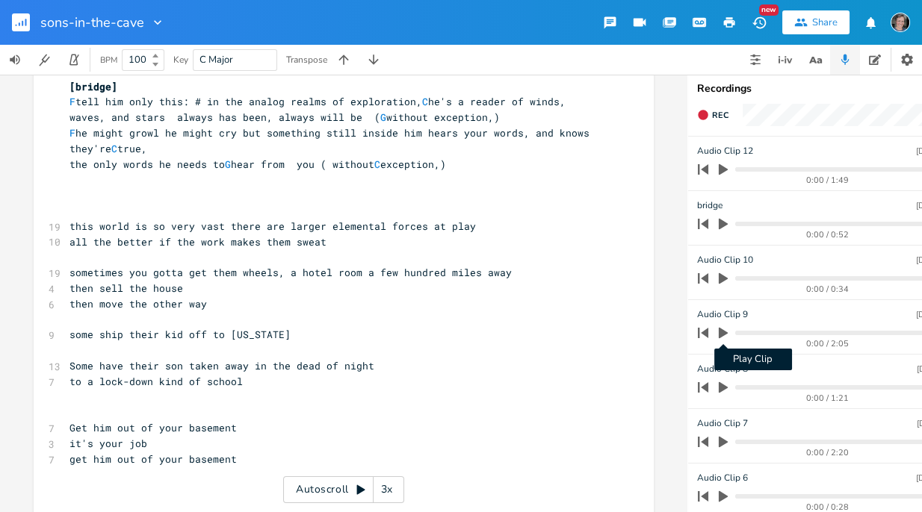
click at [669, 332] on icon "button" at bounding box center [722, 333] width 9 height 11
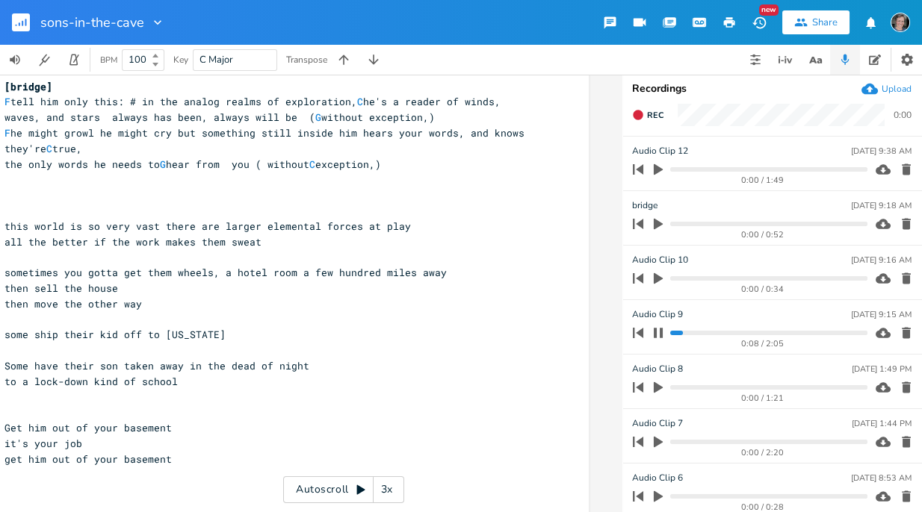
scroll to position [0, 65]
click at [657, 329] on icon "button" at bounding box center [658, 333] width 12 height 12
click at [656, 169] on icon "button" at bounding box center [658, 169] width 9 height 11
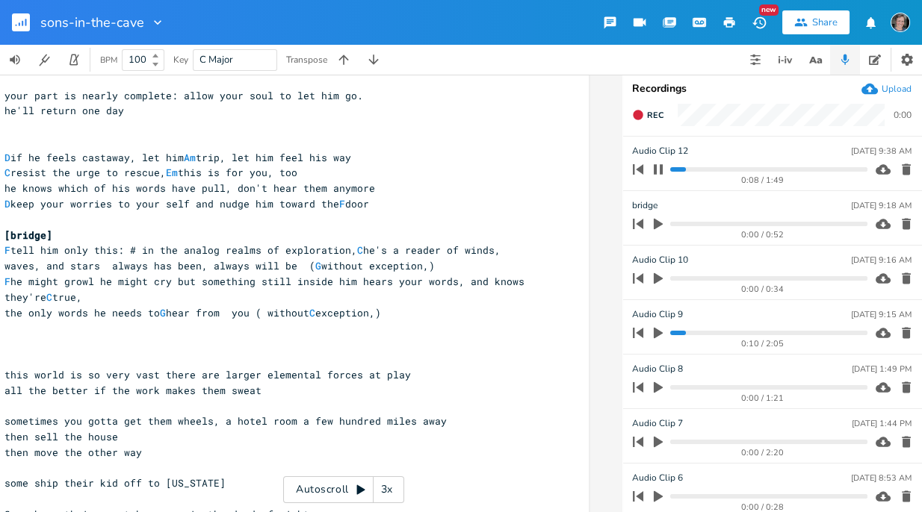
scroll to position [515, 0]
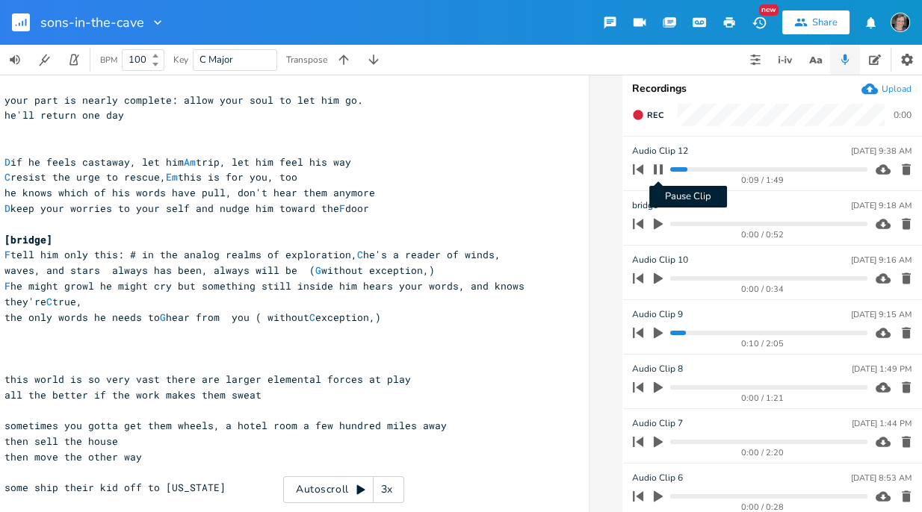
click at [659, 170] on icon "button" at bounding box center [658, 169] width 9 height 10
click at [669, 167] on icon "button" at bounding box center [905, 169] width 9 height 11
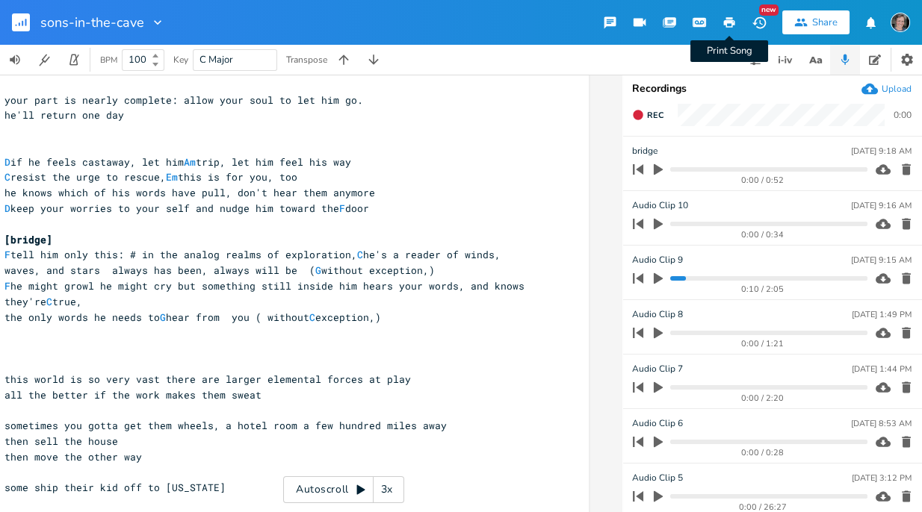
click at [669, 22] on icon "button" at bounding box center [729, 22] width 11 height 10
click at [154, 25] on icon "button" at bounding box center [157, 22] width 15 height 15
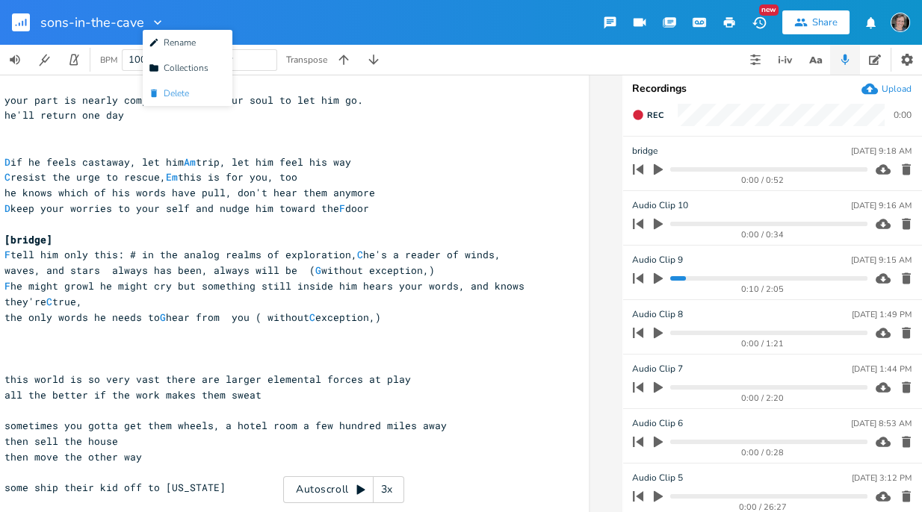
click at [175, 93] on span "[PERSON_NAME]" at bounding box center [169, 93] width 40 height 10
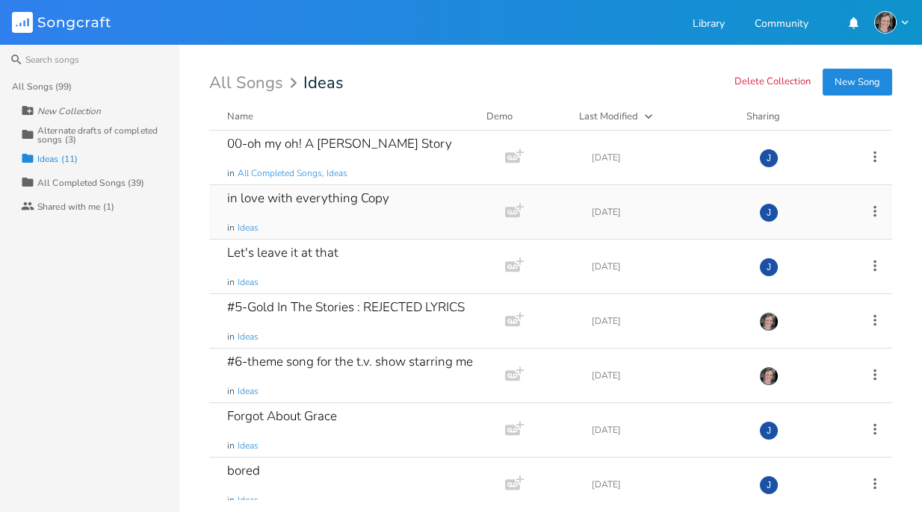
click at [297, 199] on div "in love with everything Copy" at bounding box center [308, 198] width 162 height 13
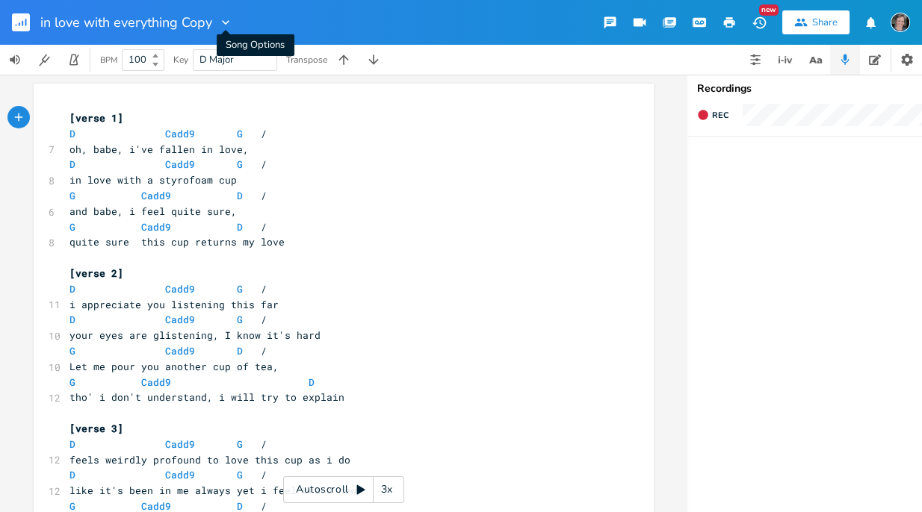
click at [225, 21] on icon "button" at bounding box center [225, 22] width 15 height 15
click at [241, 90] on span "[PERSON_NAME]" at bounding box center [237, 93] width 40 height 10
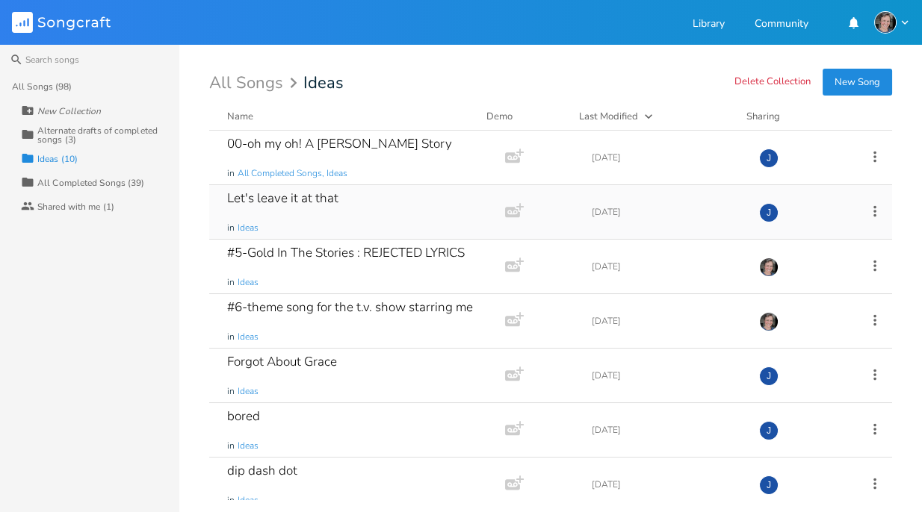
click at [338, 199] on div "Let's leave it at that in Ideas" at bounding box center [354, 212] width 254 height 54
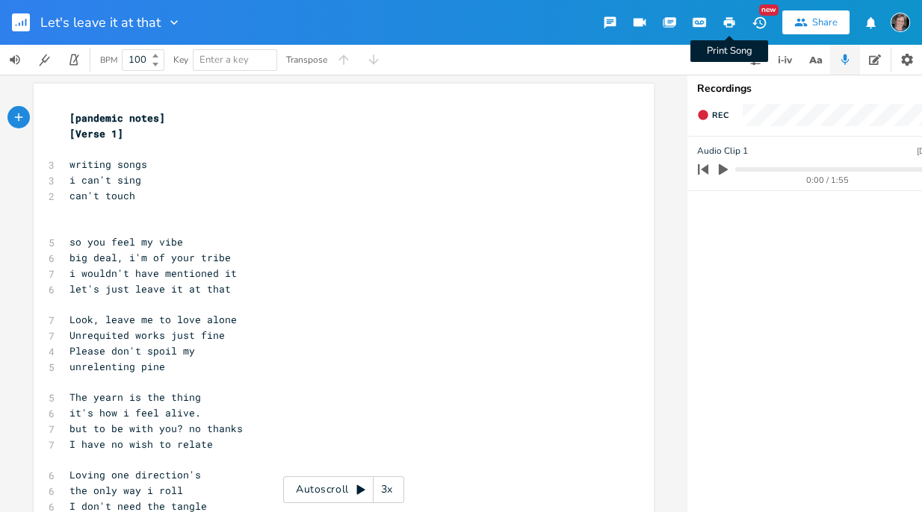
click at [669, 20] on icon "button" at bounding box center [729, 22] width 11 height 10
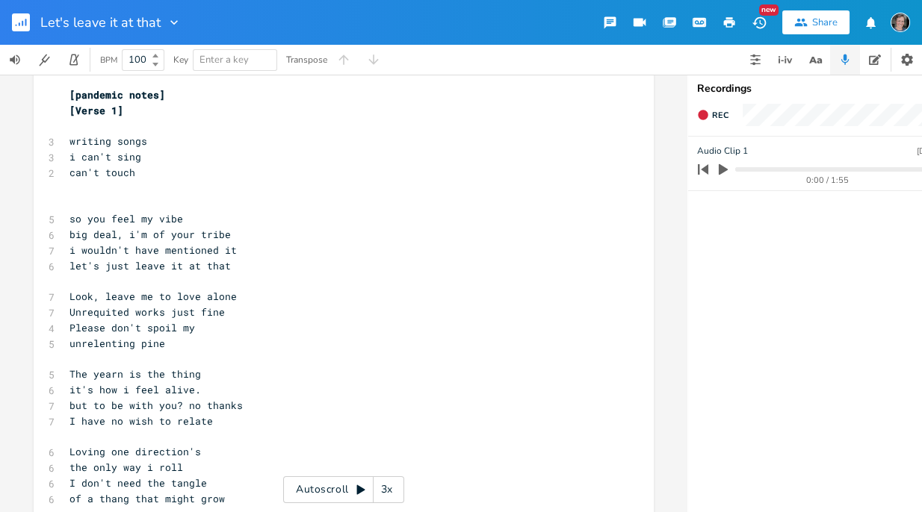
scroll to position [21, 0]
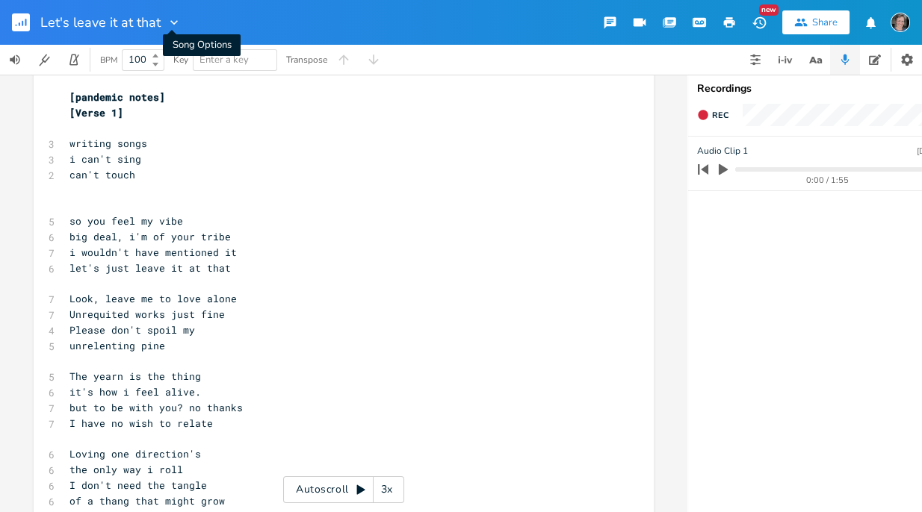
click at [169, 22] on icon "button" at bounding box center [174, 22] width 15 height 15
click at [190, 96] on span "[PERSON_NAME]" at bounding box center [184, 93] width 40 height 10
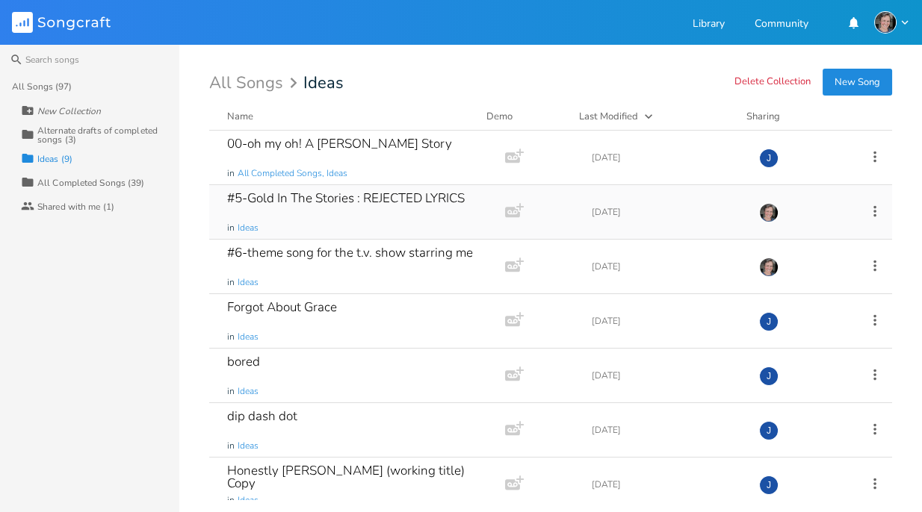
click at [388, 199] on div "#5-Gold In The Stories : REJECTED LYRICS" at bounding box center [346, 198] width 238 height 13
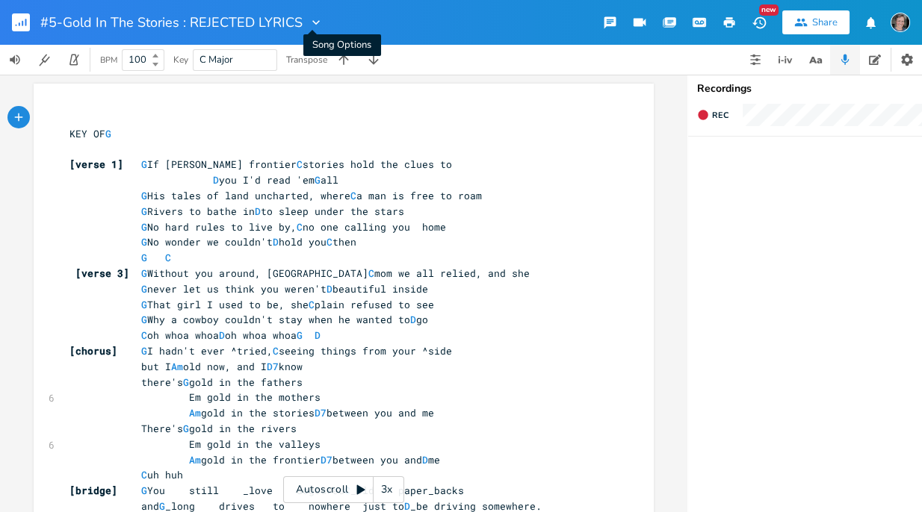
click at [313, 24] on icon "button" at bounding box center [315, 22] width 15 height 15
click at [324, 94] on span "[PERSON_NAME]" at bounding box center [324, 93] width 40 height 10
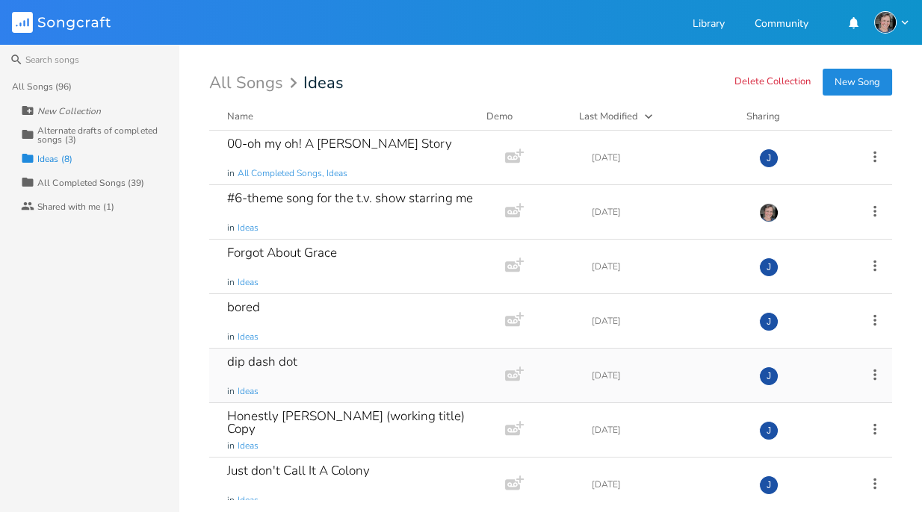
click at [325, 362] on div "dip dash dot in Ideas" at bounding box center [354, 376] width 254 height 54
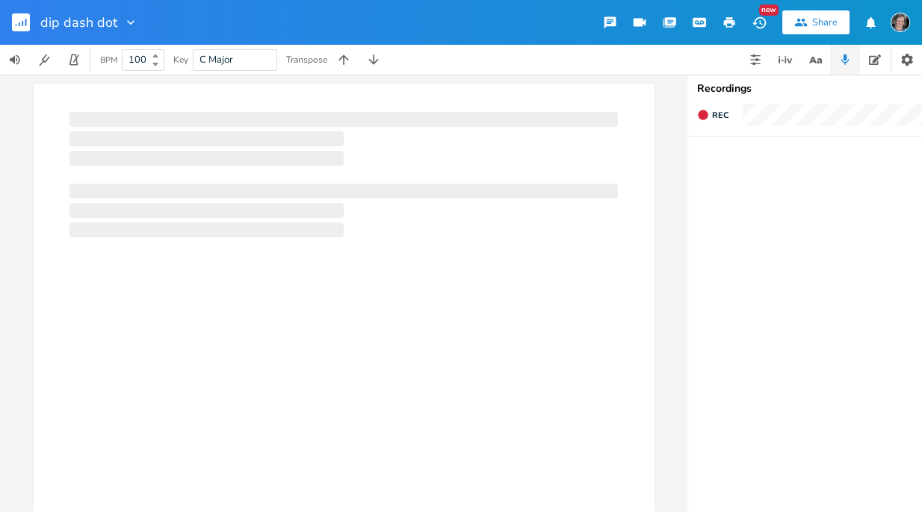
scroll to position [0, 1]
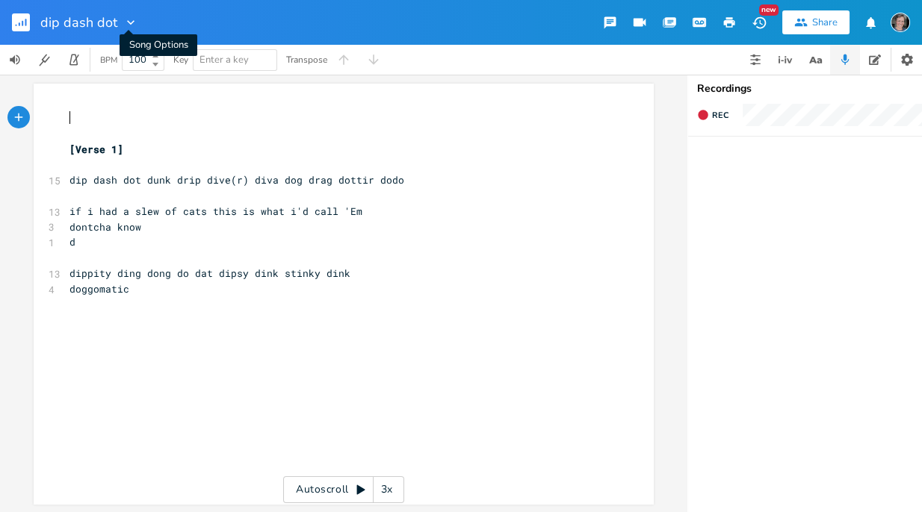
click at [129, 22] on icon "button" at bounding box center [130, 22] width 7 height 4
click at [149, 92] on span "[PERSON_NAME]" at bounding box center [140, 93] width 40 height 10
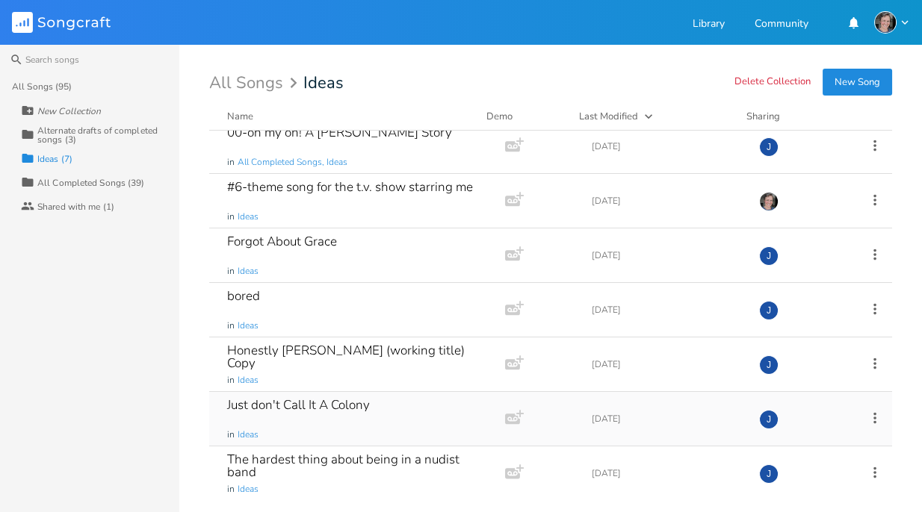
click at [371, 401] on div "Just don't Call It A Colony in Ideas" at bounding box center [354, 419] width 254 height 54
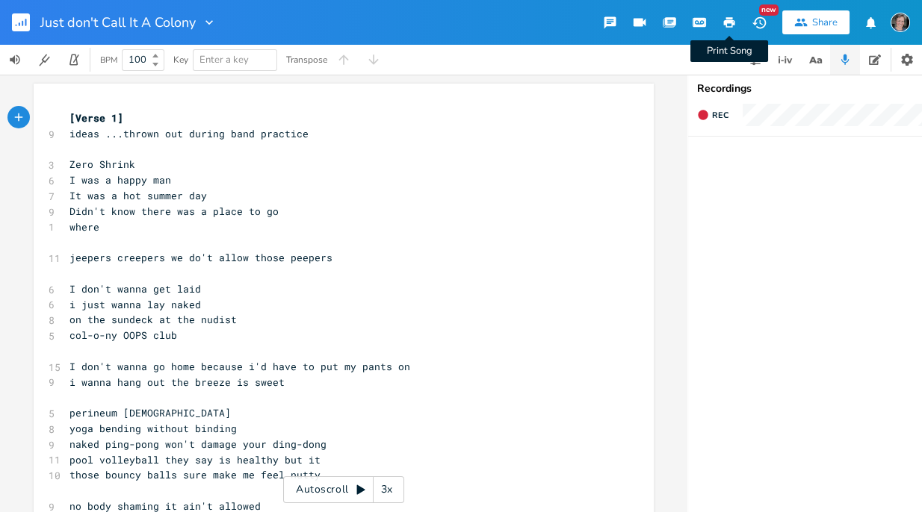
click at [669, 22] on icon "button" at bounding box center [729, 22] width 11 height 10
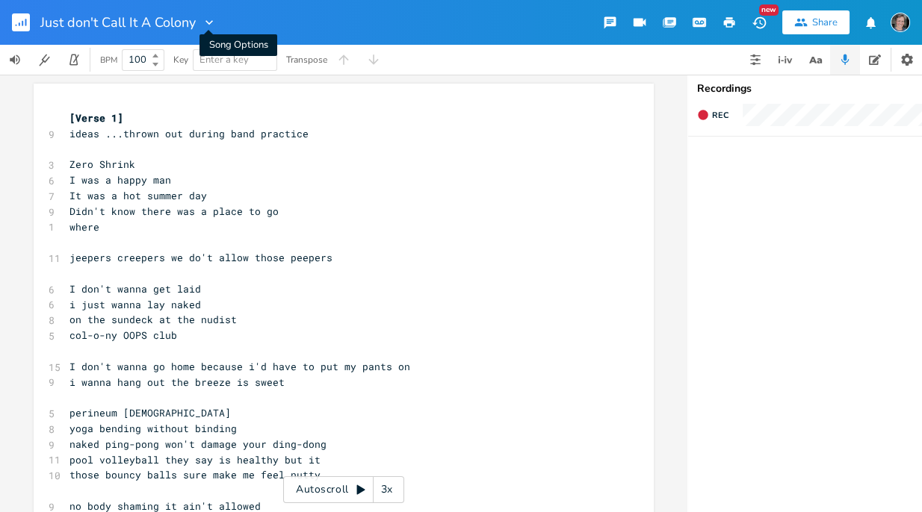
click at [205, 25] on icon "button" at bounding box center [209, 22] width 15 height 15
click at [224, 90] on span "[PERSON_NAME]" at bounding box center [220, 93] width 40 height 10
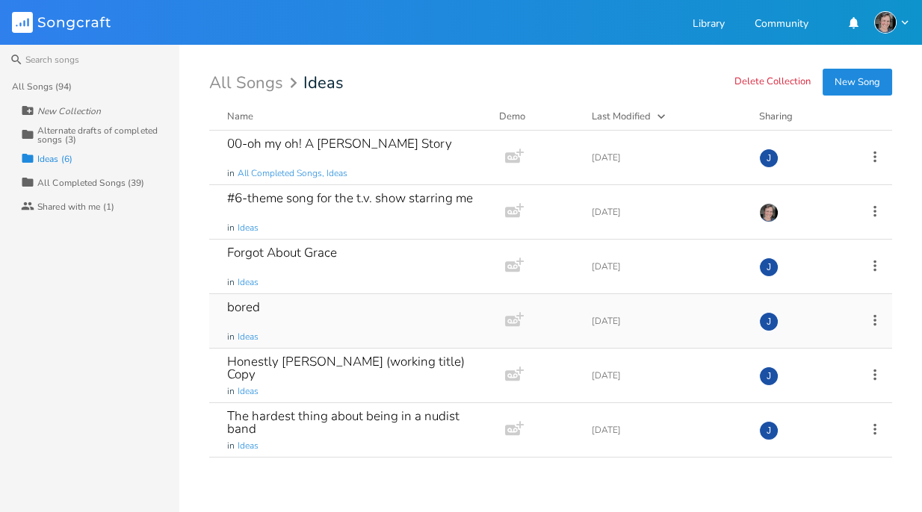
click at [312, 306] on div "bored in Ideas" at bounding box center [354, 321] width 254 height 54
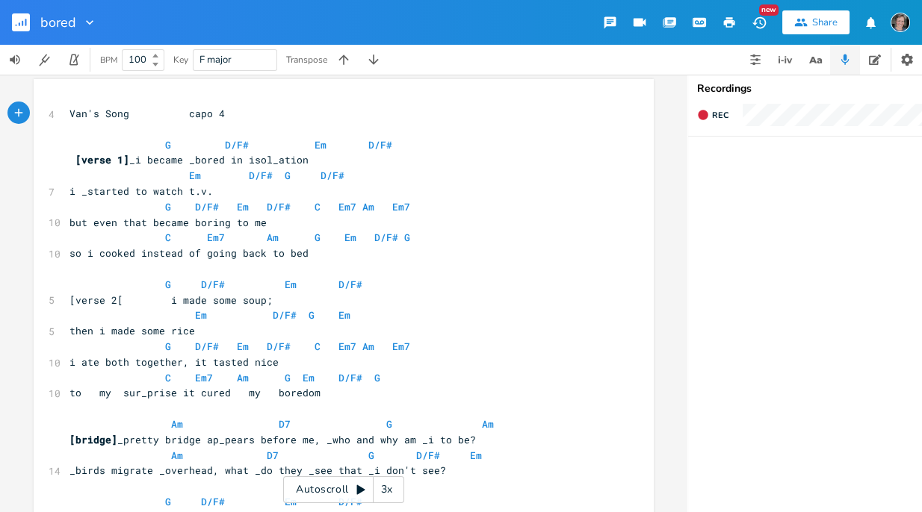
scroll to position [2, 0]
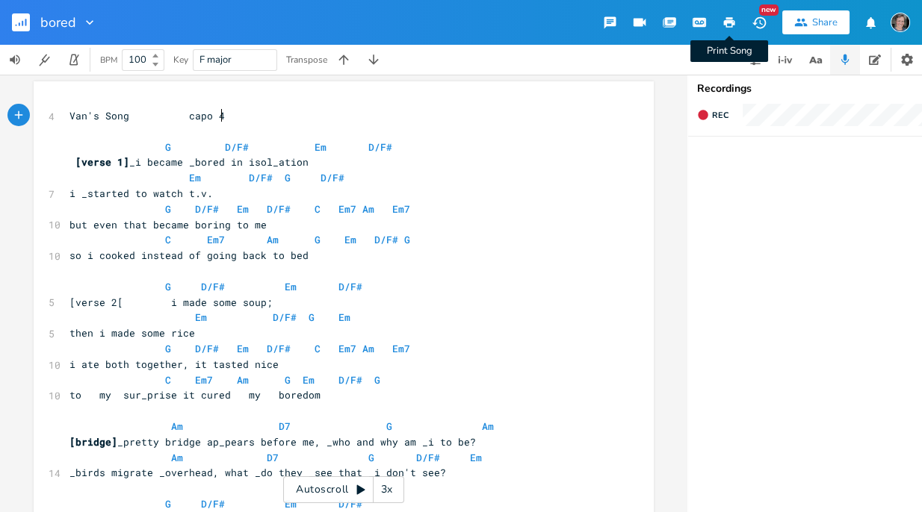
click at [669, 20] on icon "button" at bounding box center [729, 22] width 11 height 10
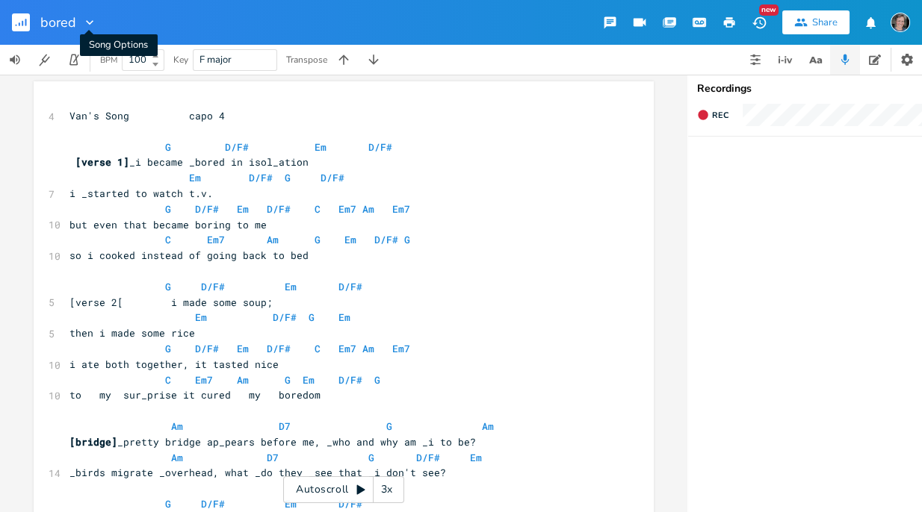
click at [93, 25] on icon "button" at bounding box center [89, 22] width 15 height 15
click at [110, 90] on span "[PERSON_NAME]" at bounding box center [101, 93] width 40 height 10
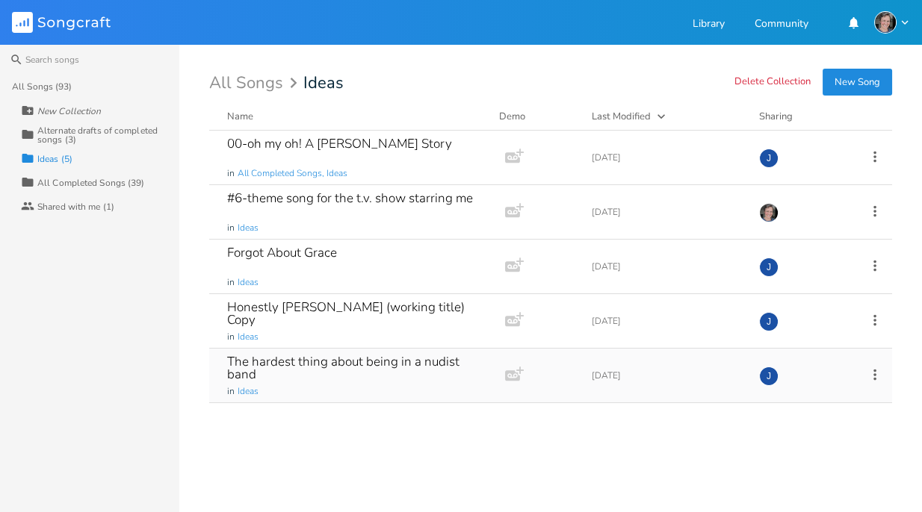
click at [440, 356] on div "The hardest thing about being in a nudist band" at bounding box center [354, 368] width 254 height 25
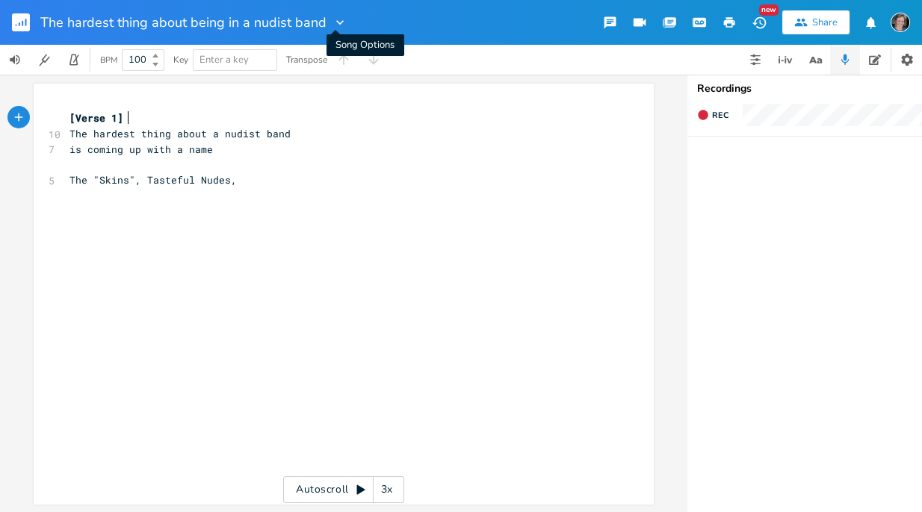
click at [335, 19] on icon "button" at bounding box center [339, 22] width 15 height 15
click at [352, 92] on span "[PERSON_NAME]" at bounding box center [347, 93] width 40 height 10
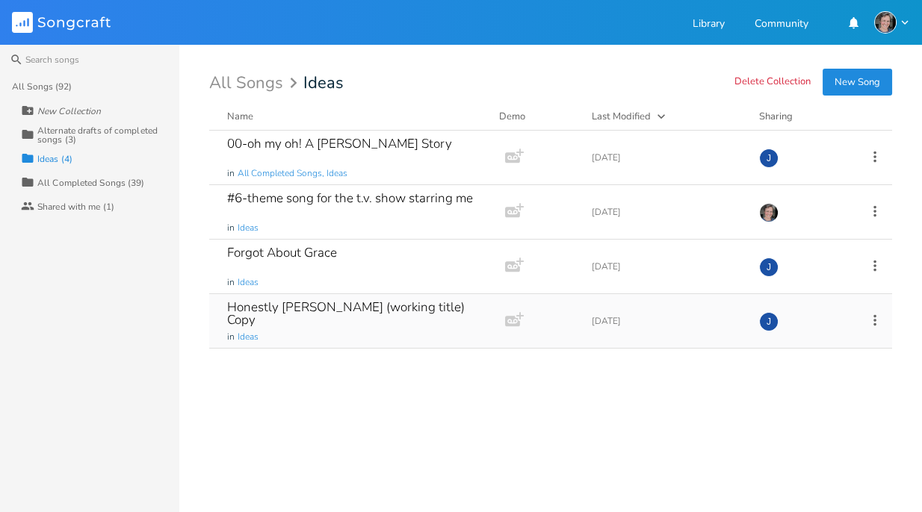
click at [364, 305] on div "Honestly [PERSON_NAME] (working title) Copy" at bounding box center [354, 313] width 254 height 25
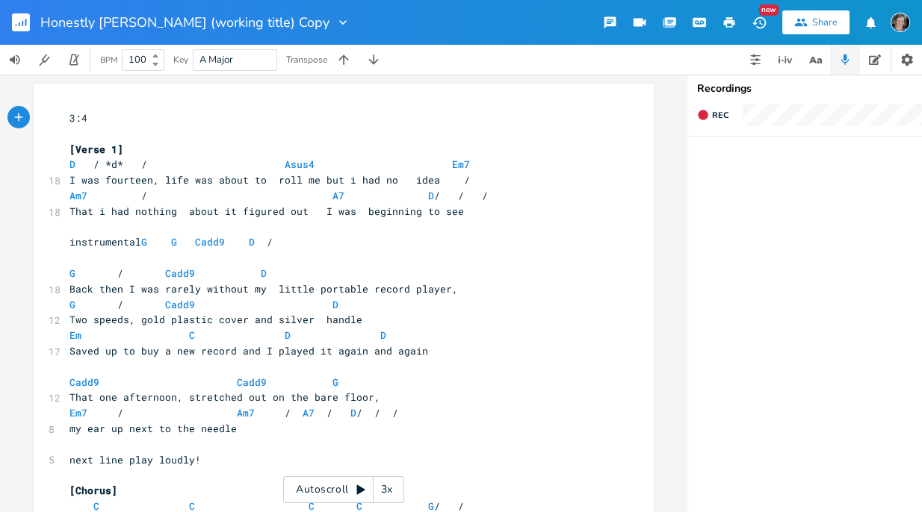
click at [339, 23] on icon "button" at bounding box center [342, 22] width 7 height 4
click at [284, 90] on span "[PERSON_NAME]" at bounding box center [280, 93] width 40 height 10
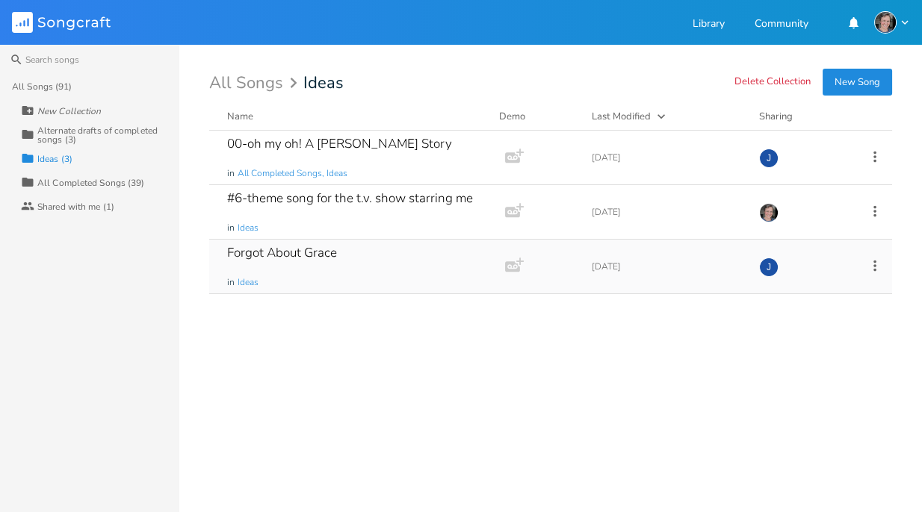
click at [310, 253] on div "Forgot About Grace" at bounding box center [282, 252] width 110 height 13
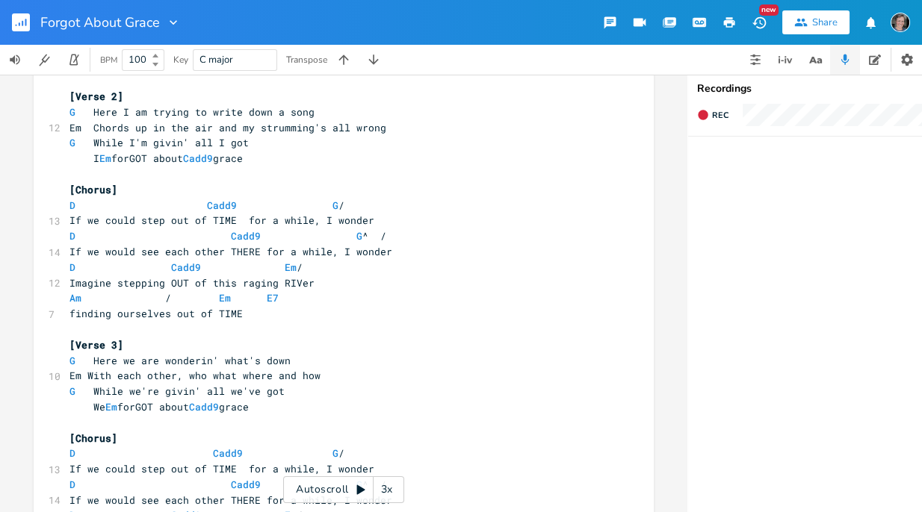
scroll to position [164, 0]
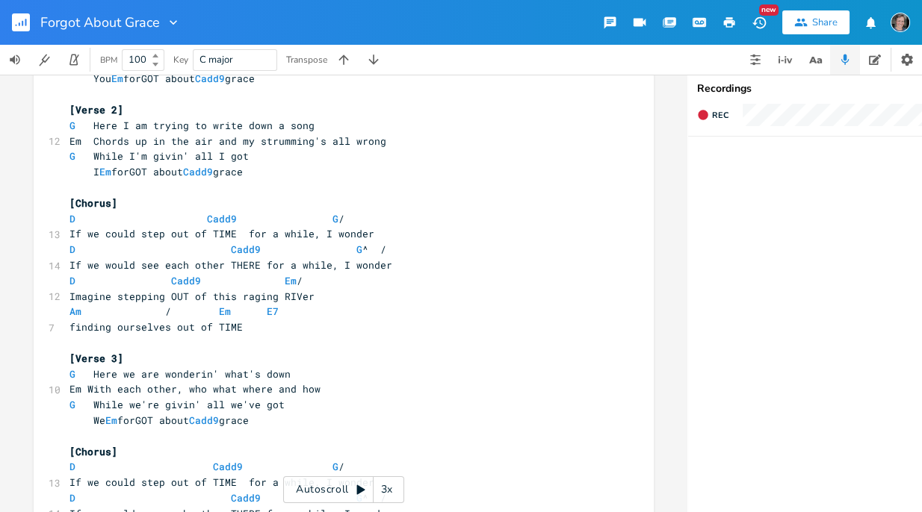
click at [170, 25] on icon "button" at bounding box center [173, 22] width 15 height 15
click at [190, 93] on span "[PERSON_NAME]" at bounding box center [184, 93] width 40 height 10
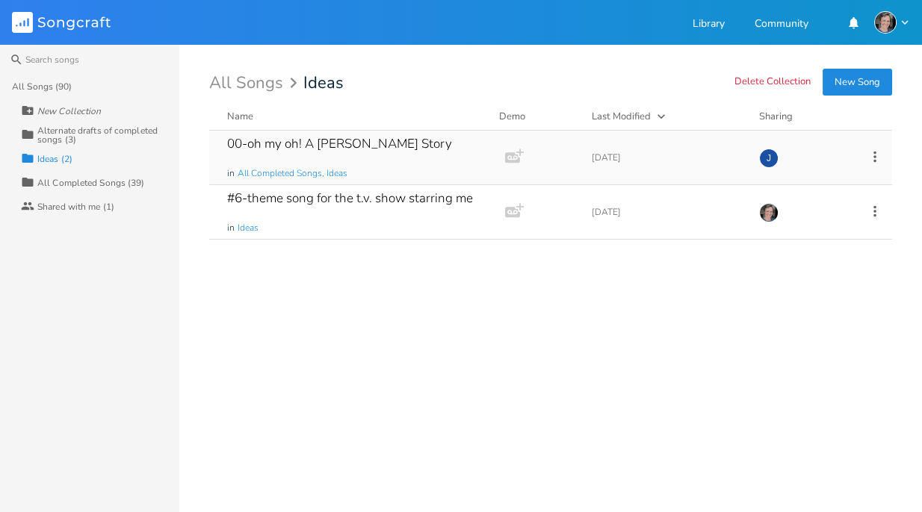
click at [373, 147] on div "00-oh my oh! A [PERSON_NAME] Story" at bounding box center [339, 143] width 225 height 13
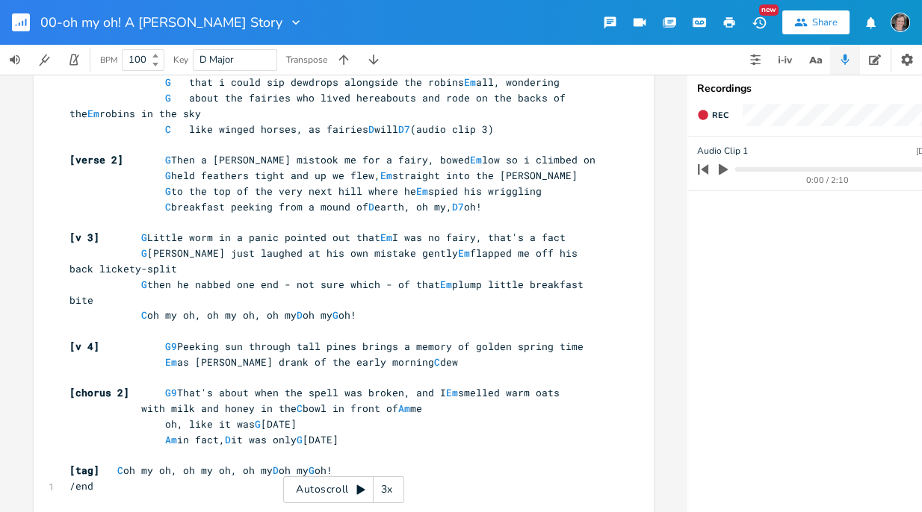
scroll to position [159, 0]
click at [669, 24] on icon "button" at bounding box center [728, 22] width 13 height 13
click at [669, 172] on icon "button" at bounding box center [722, 169] width 9 height 11
click at [669, 169] on progress at bounding box center [833, 169] width 196 height 4
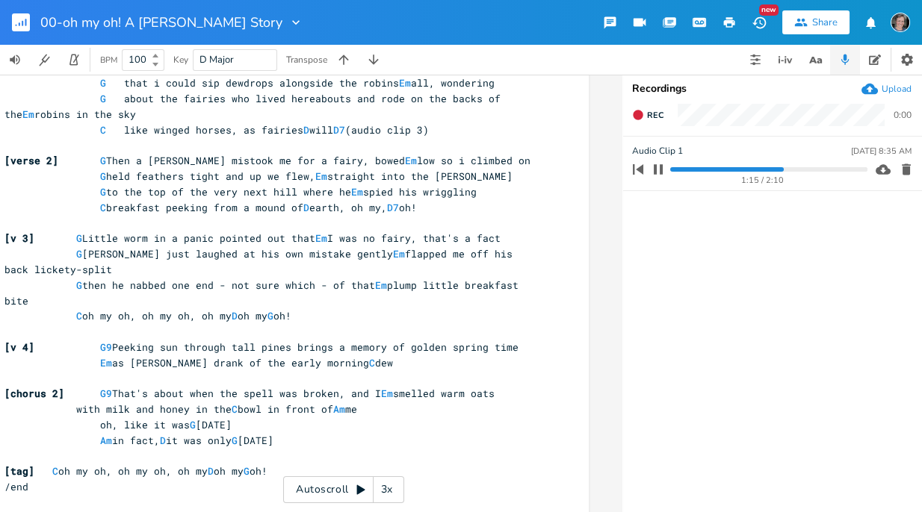
scroll to position [0, 65]
click at [669, 170] on icon "button" at bounding box center [882, 169] width 15 height 15
click at [669, 24] on icon "button" at bounding box center [728, 22] width 13 height 13
click at [288, 19] on icon "button" at bounding box center [295, 22] width 15 height 15
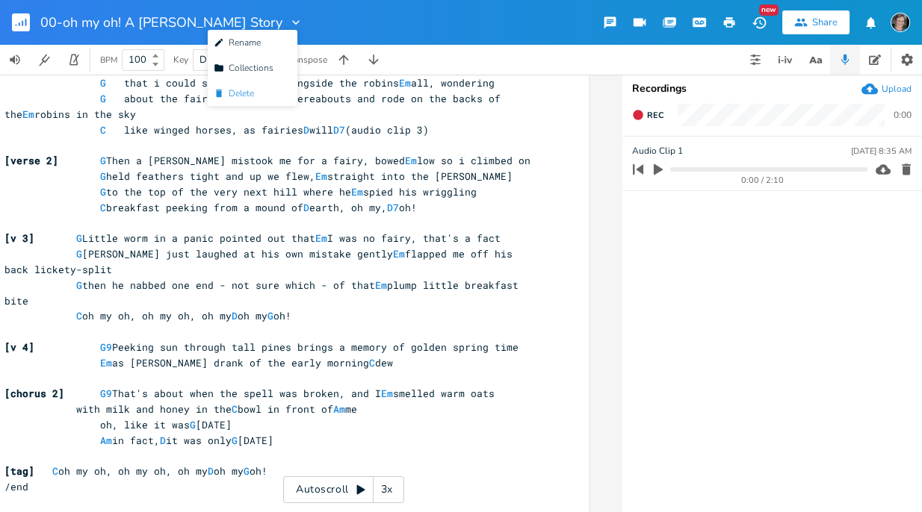
click at [234, 90] on span "[PERSON_NAME]" at bounding box center [234, 93] width 40 height 10
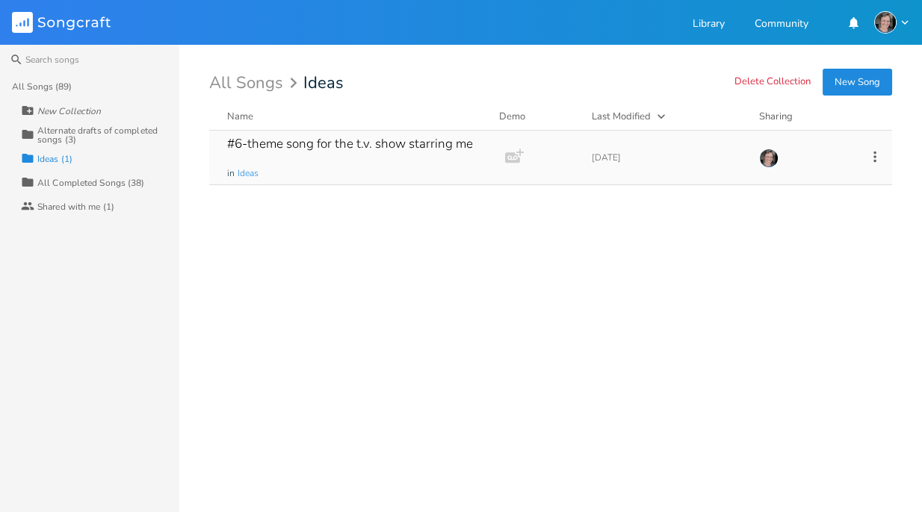
click at [267, 144] on div "#6-theme song for the t.v. show starring me" at bounding box center [350, 143] width 246 height 13
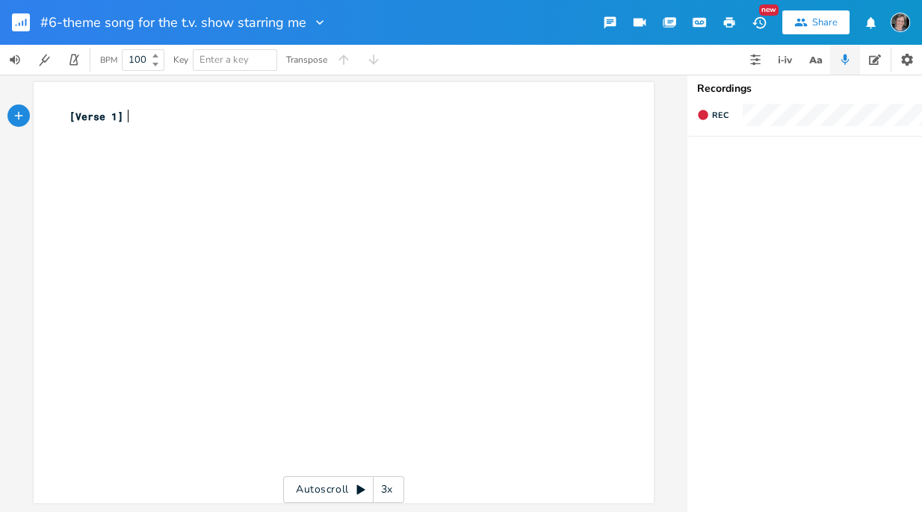
scroll to position [10, 0]
click at [314, 24] on icon "button" at bounding box center [319, 22] width 15 height 15
click at [332, 93] on span "[PERSON_NAME]" at bounding box center [330, 93] width 40 height 10
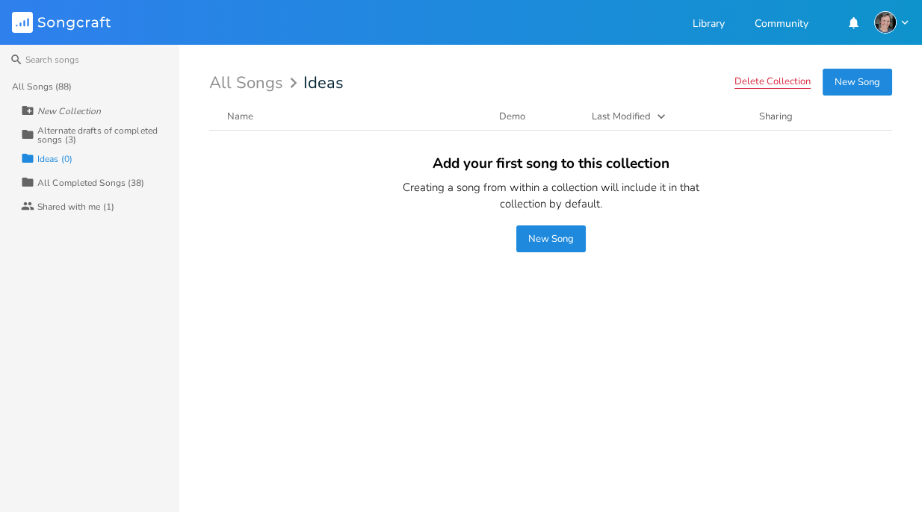
click at [669, 79] on button "Delete Collection" at bounding box center [772, 82] width 76 height 13
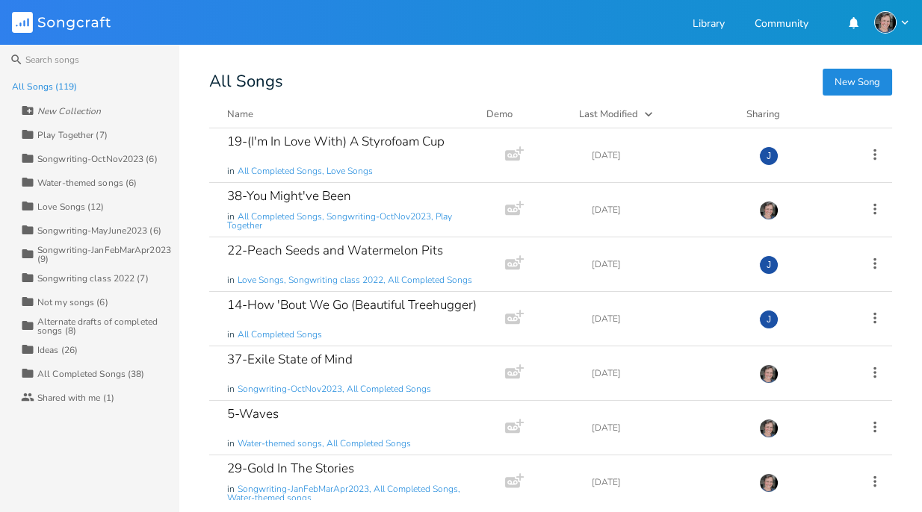
click at [97, 134] on div "Play Together (7)" at bounding box center [72, 135] width 70 height 9
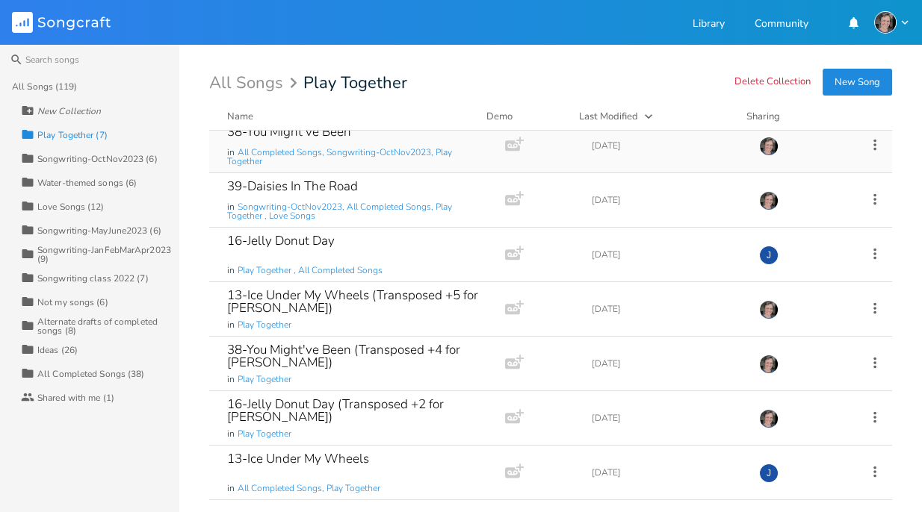
scroll to position [11, 0]
click at [126, 184] on div "Water-themed songs (6)" at bounding box center [86, 183] width 99 height 9
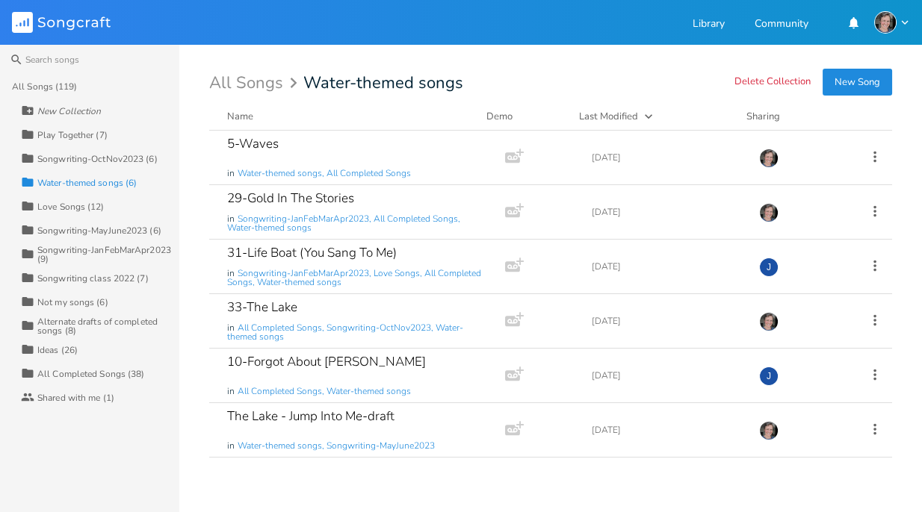
scroll to position [0, 0]
click at [90, 205] on div "Love Songs (12)" at bounding box center [70, 206] width 67 height 9
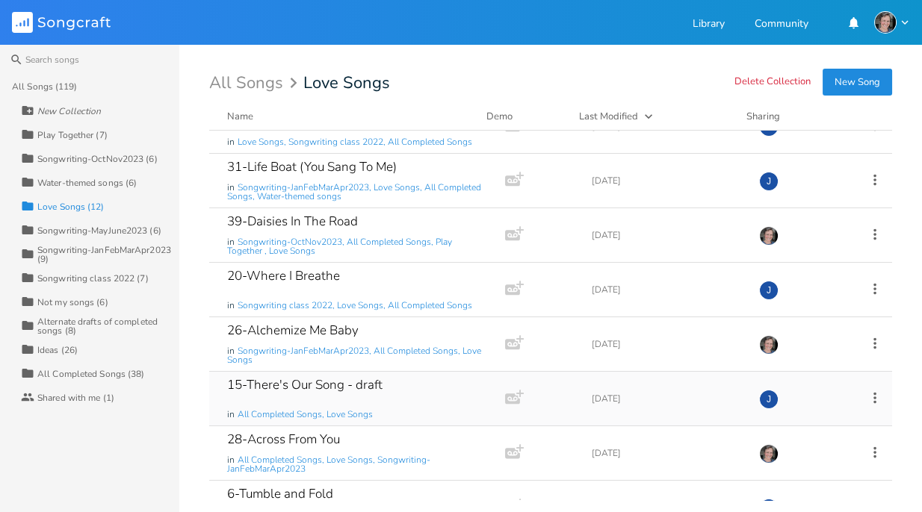
scroll to position [66, 0]
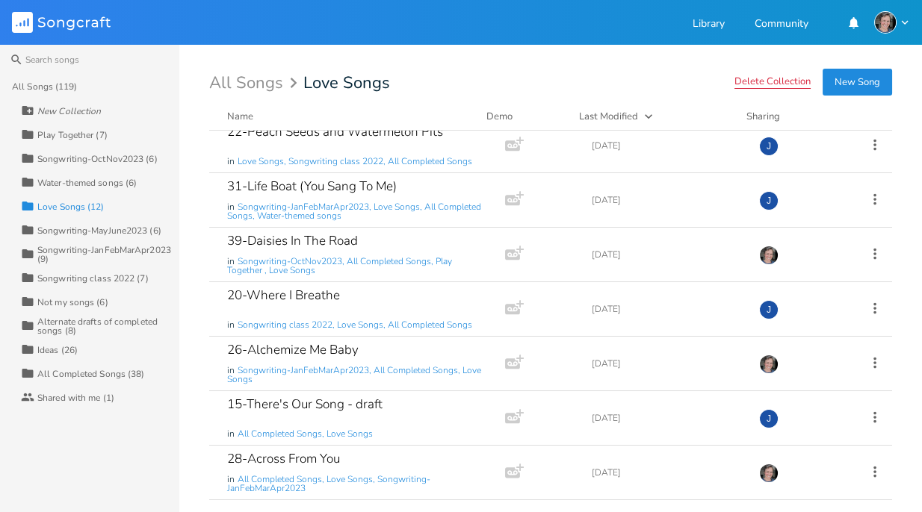
click at [780, 84] on button "Delete Collection" at bounding box center [772, 82] width 76 height 13
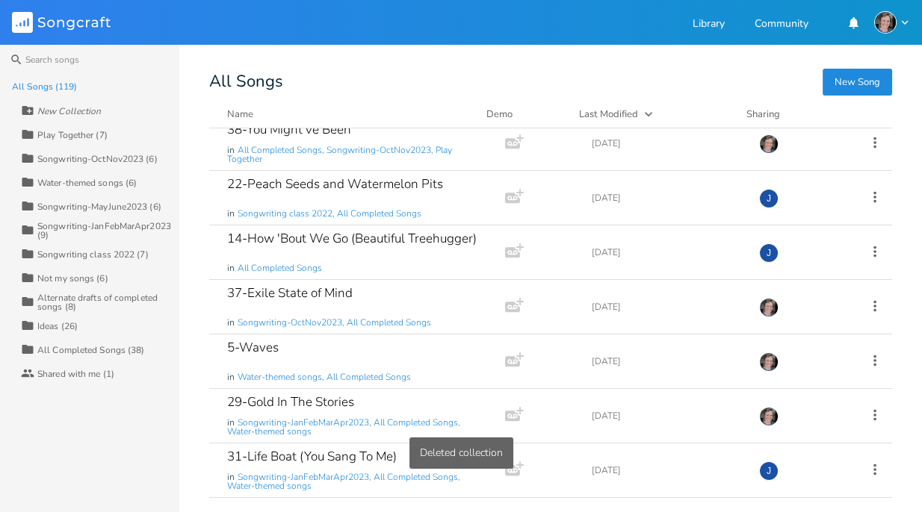
click at [129, 180] on div "Water-themed songs (6)" at bounding box center [86, 183] width 99 height 9
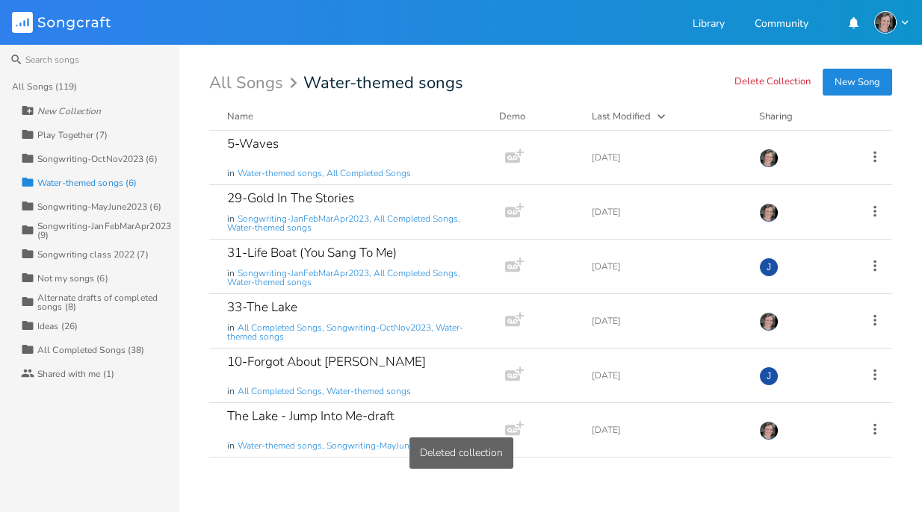
scroll to position [0, 0]
click at [747, 79] on button "Delete Collection" at bounding box center [772, 82] width 76 height 13
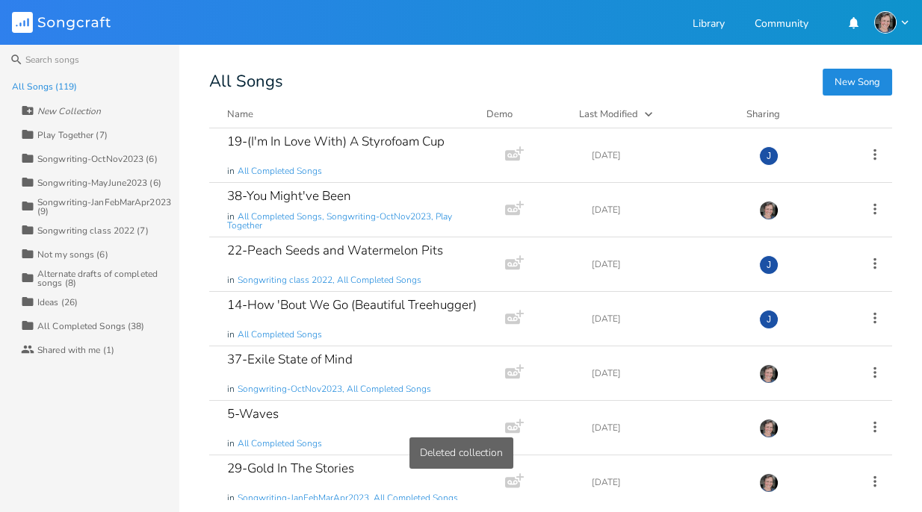
click at [142, 202] on div "Songwriting-JanFebMarApr2023 (9)" at bounding box center [108, 207] width 142 height 18
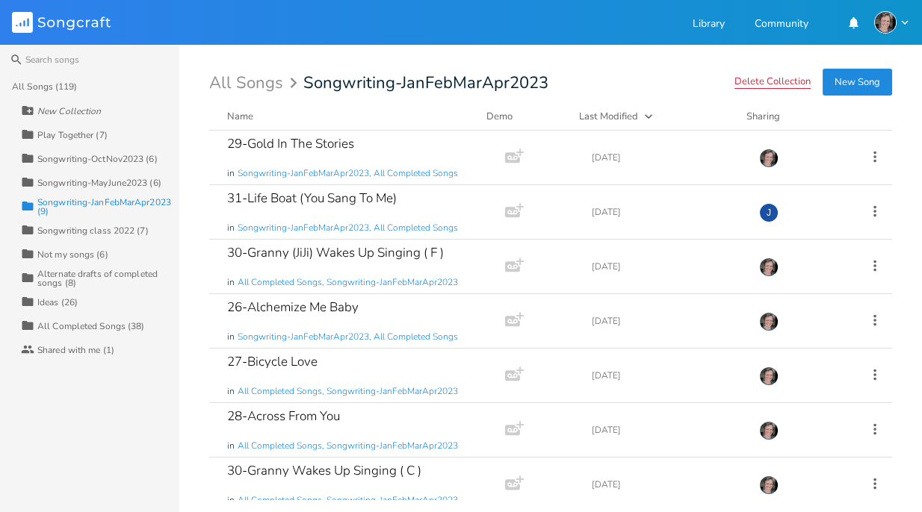
click at [772, 84] on button "Delete Collection" at bounding box center [772, 82] width 76 height 13
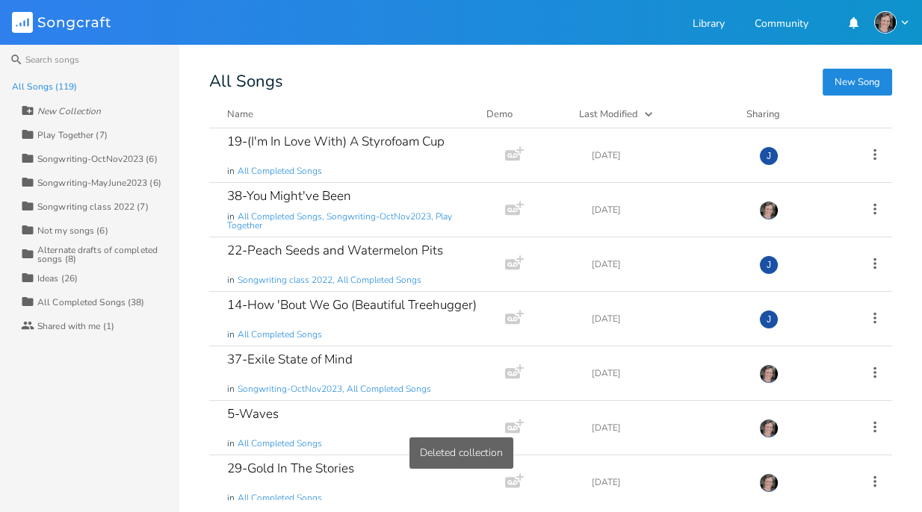
click at [129, 207] on div "Songwriting class 2022 (7)" at bounding box center [92, 206] width 111 height 9
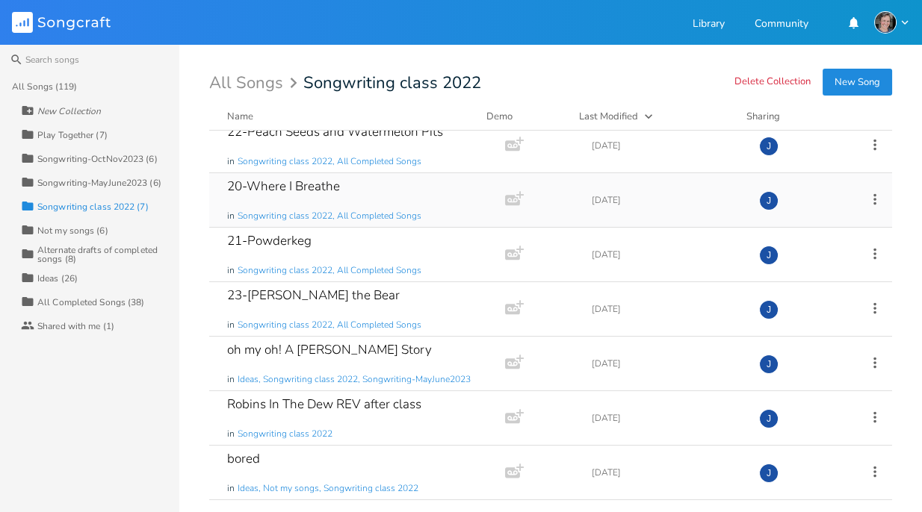
scroll to position [11, 0]
click at [320, 351] on div "oh my oh! A [PERSON_NAME] Story" at bounding box center [329, 350] width 205 height 13
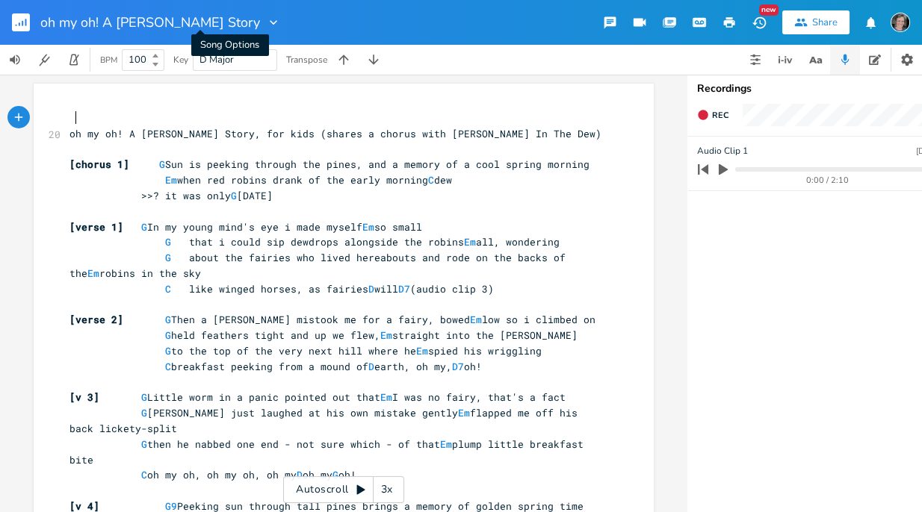
click at [270, 23] on icon "button" at bounding box center [273, 22] width 7 height 4
click at [208, 40] on span "Edit Rename" at bounding box center [215, 42] width 47 height 10
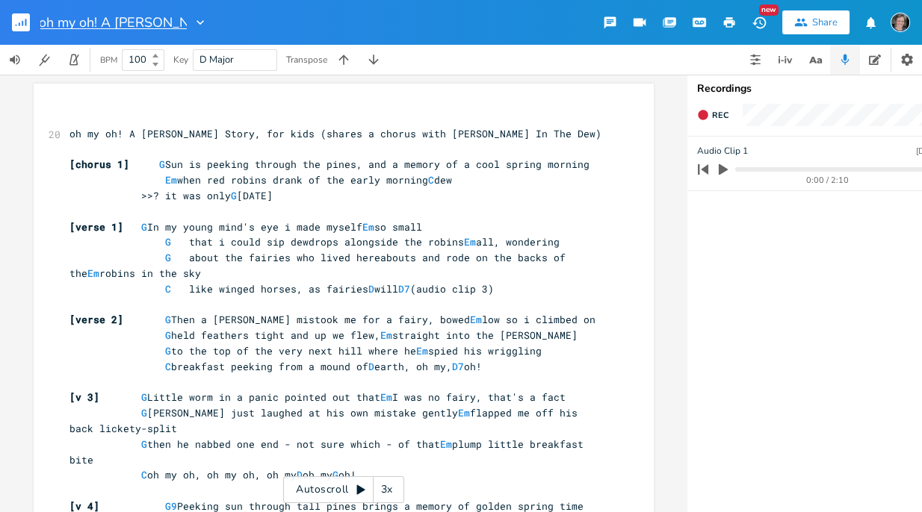
click at [42, 22] on input "oh my oh! A [PERSON_NAME] Story" at bounding box center [113, 22] width 146 height 13
type input "00-oh my oh! A [PERSON_NAME] Story"
click at [28, 24] on rect "button" at bounding box center [21, 22] width 18 height 18
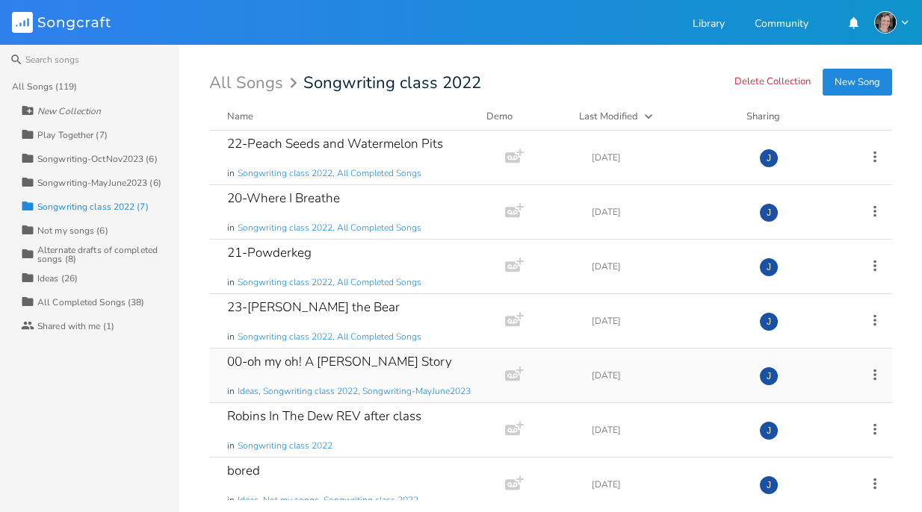
click at [868, 373] on icon at bounding box center [874, 375] width 16 height 16
click at [798, 286] on span "Collection Collections" at bounding box center [782, 281] width 60 height 10
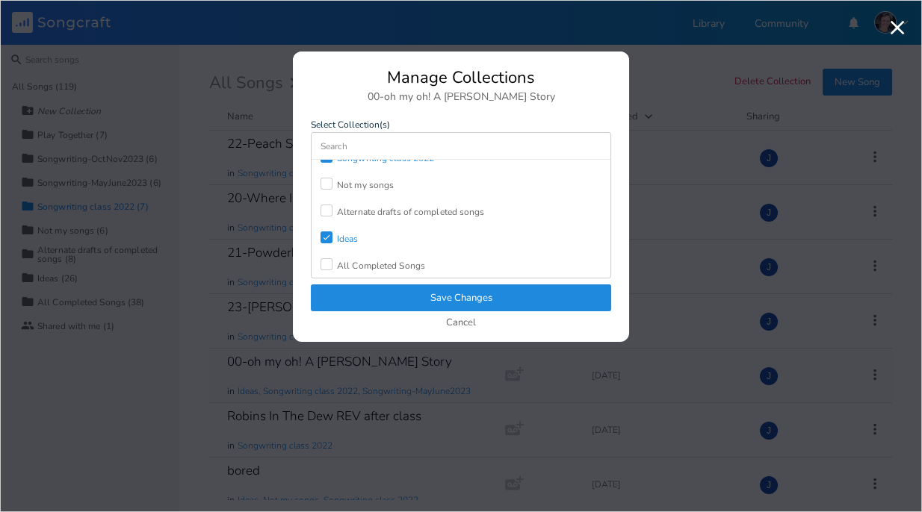
scroll to position [119, 0]
click at [326, 258] on div at bounding box center [326, 264] width 12 height 12
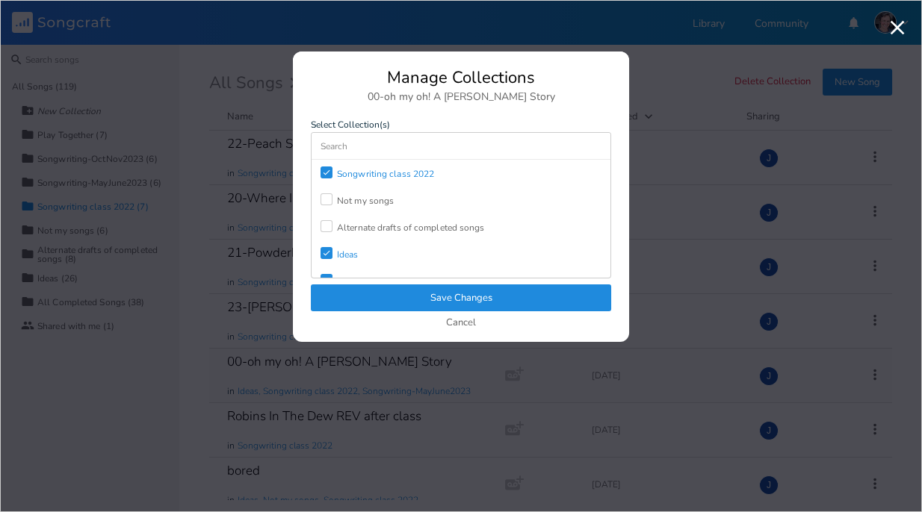
scroll to position [108, 0]
click at [328, 246] on icon "Check" at bounding box center [326, 249] width 9 height 9
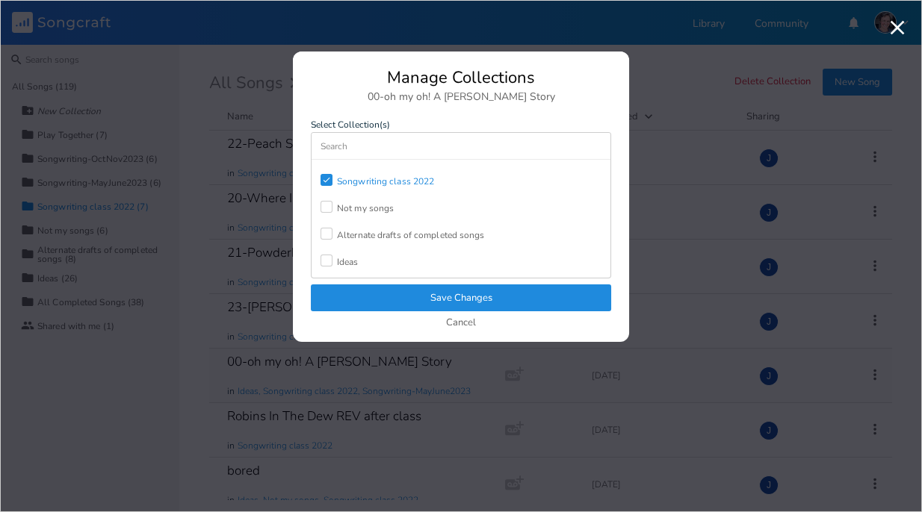
scroll to position [109, 0]
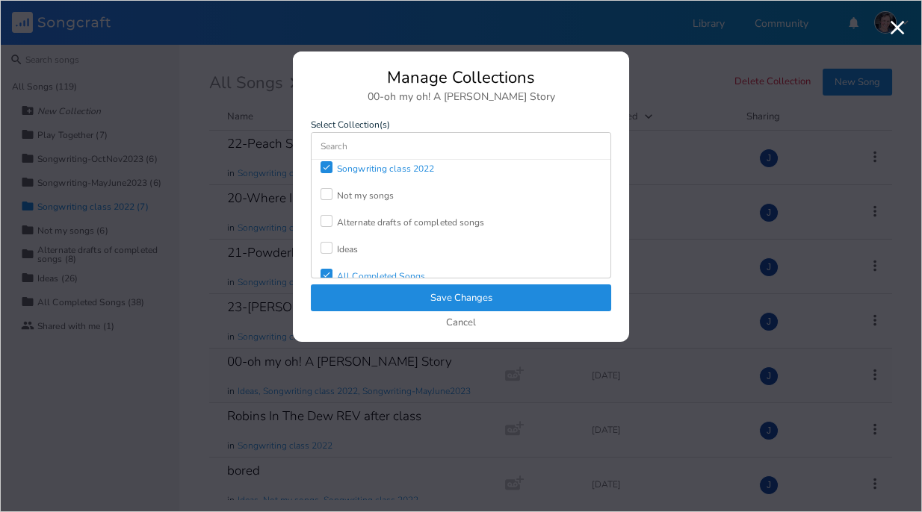
click at [328, 246] on div at bounding box center [326, 248] width 12 height 12
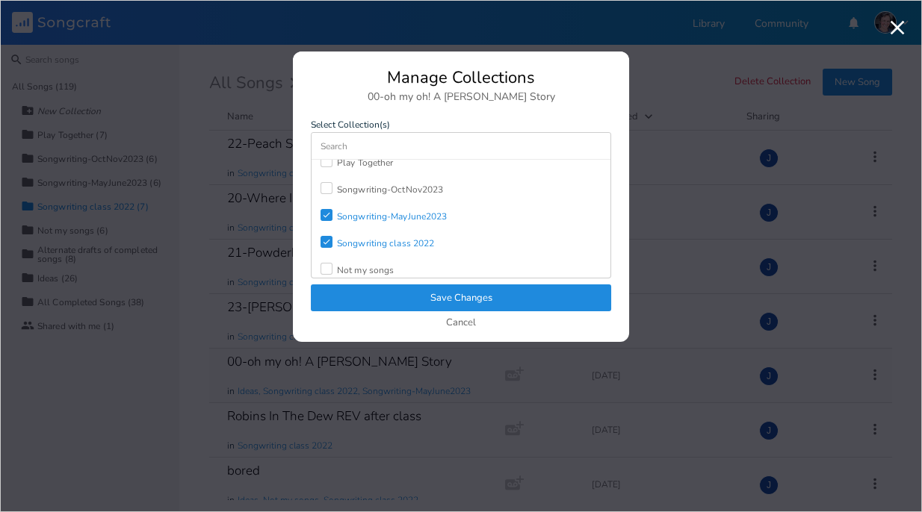
scroll to position [34, 0]
click at [325, 239] on icon "Check" at bounding box center [326, 242] width 9 height 9
click at [326, 211] on icon "Check" at bounding box center [326, 215] width 9 height 9
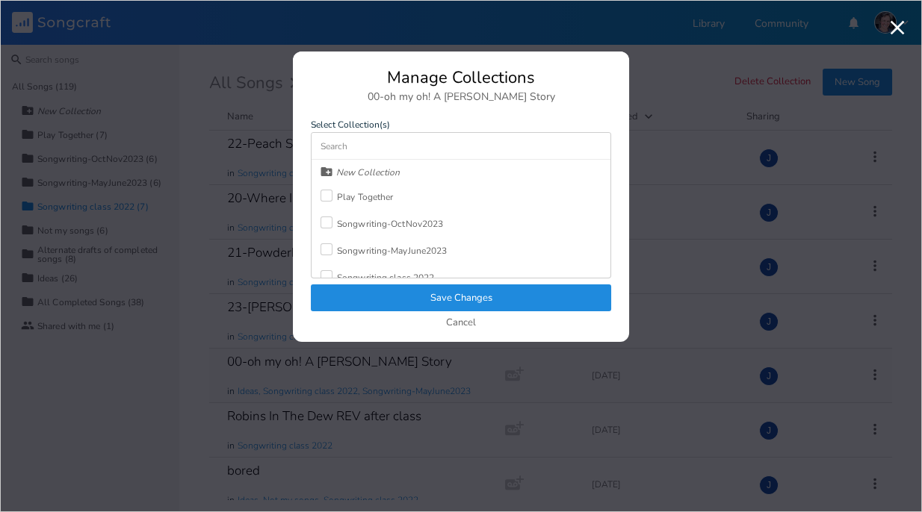
scroll to position [0, 0]
click at [438, 302] on button "Save Changes" at bounding box center [461, 298] width 300 height 27
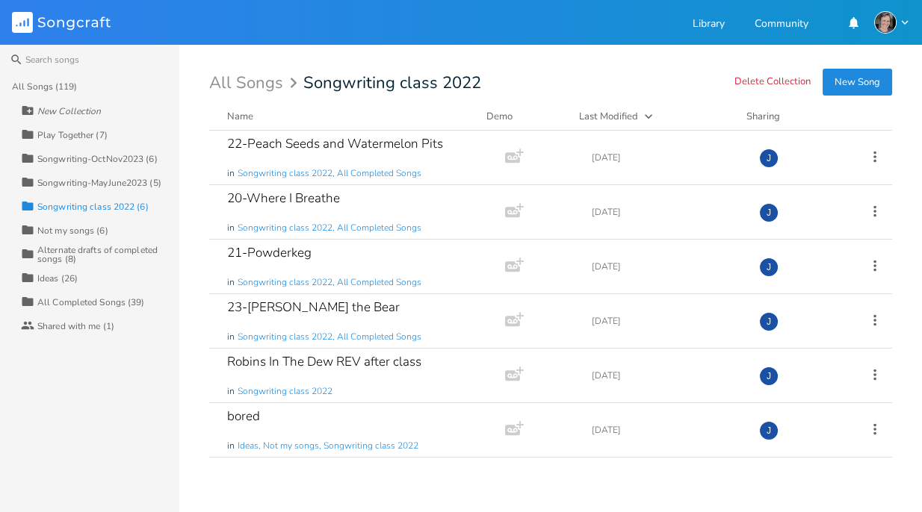
click at [72, 276] on div "Ideas (26)" at bounding box center [57, 278] width 40 height 9
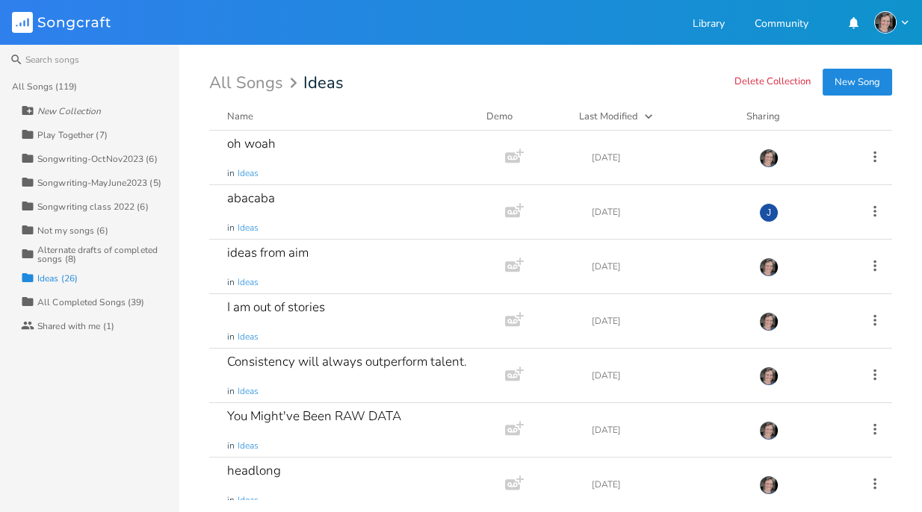
click at [84, 326] on div "Shared with me (1)" at bounding box center [75, 326] width 77 height 9
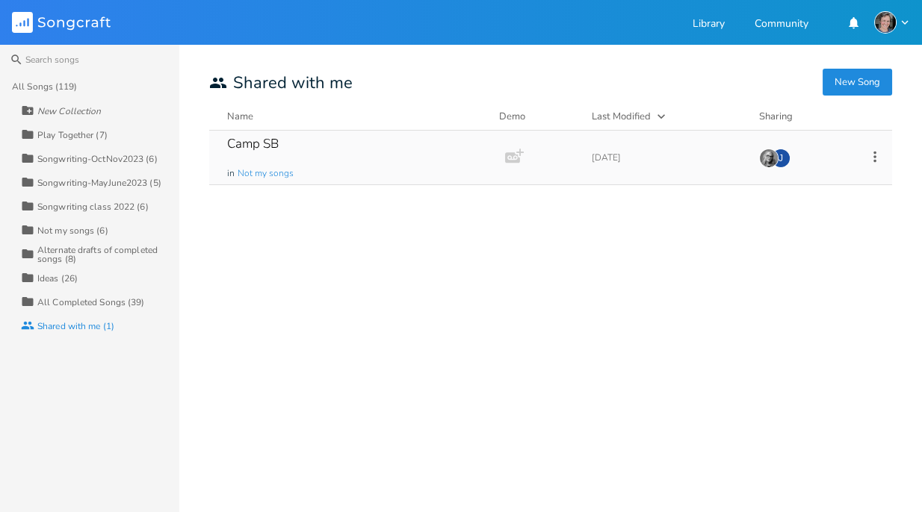
click at [878, 156] on icon at bounding box center [874, 157] width 16 height 16
click at [642, 273] on div "Camp SB in Not my songs Add Demo 4 years ago J Edit Rename Duplicate Make a Cop…" at bounding box center [550, 316] width 683 height 370
click at [72, 279] on div "Ideas (26)" at bounding box center [57, 278] width 40 height 9
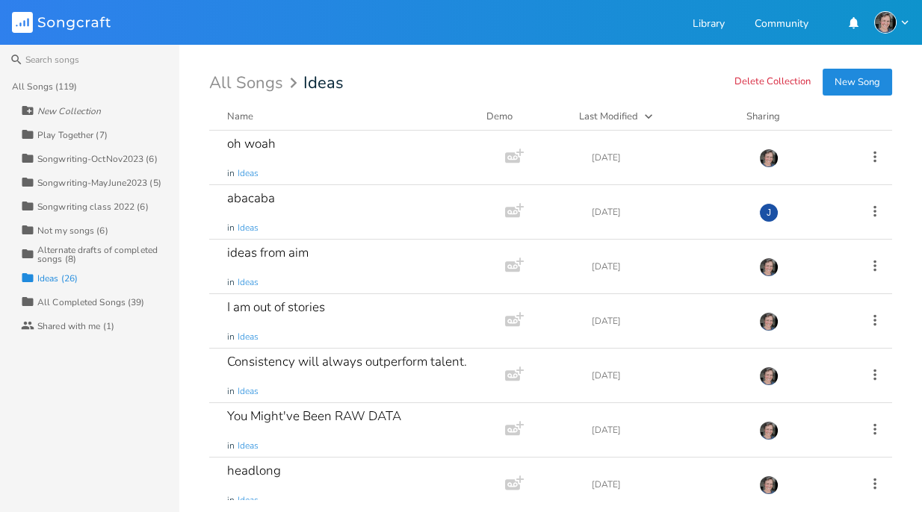
click at [84, 251] on div "Alternate drafts of completed songs (8)" at bounding box center [108, 255] width 142 height 18
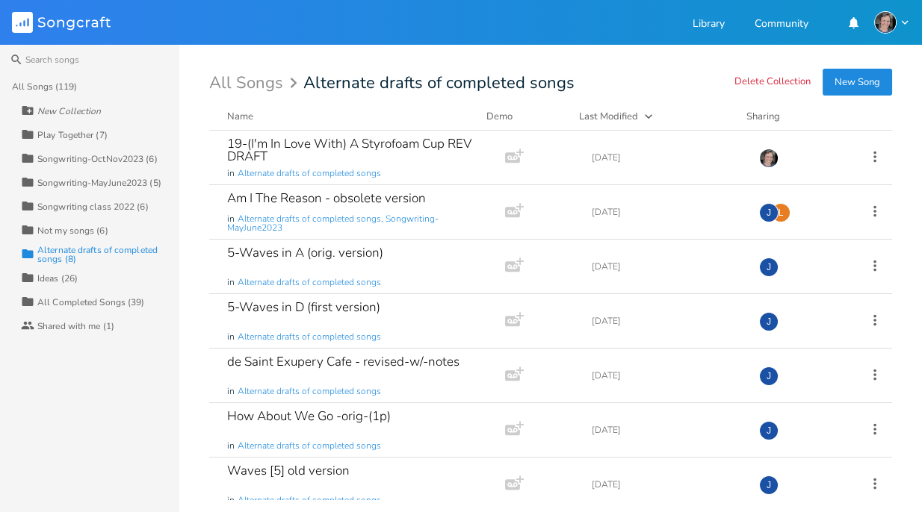
click at [83, 228] on div "Not my songs (6)" at bounding box center [72, 230] width 71 height 9
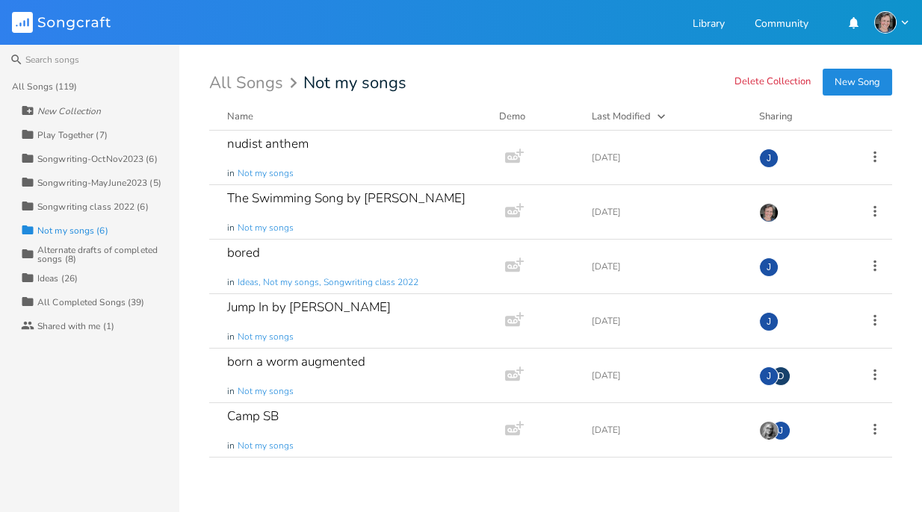
click at [125, 210] on div "Songwriting class 2022 (6)" at bounding box center [92, 206] width 111 height 9
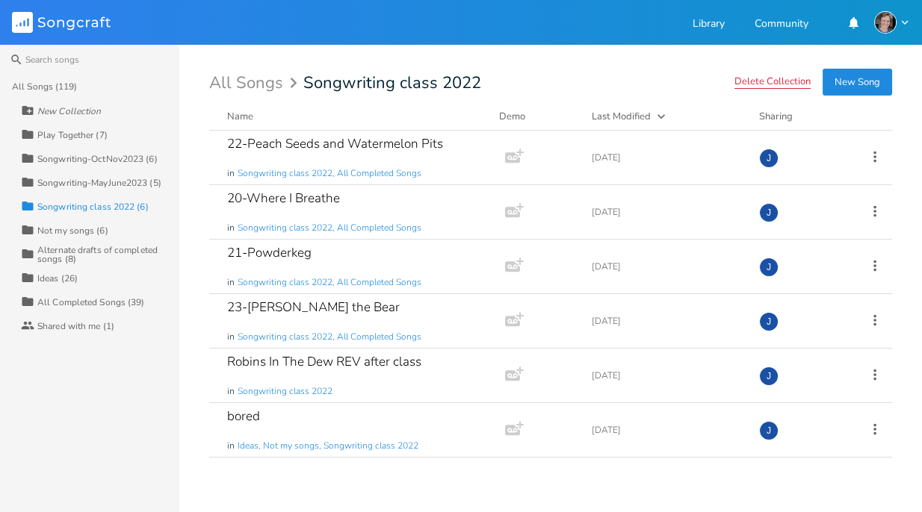
click at [762, 82] on button "Delete Collection" at bounding box center [772, 82] width 76 height 13
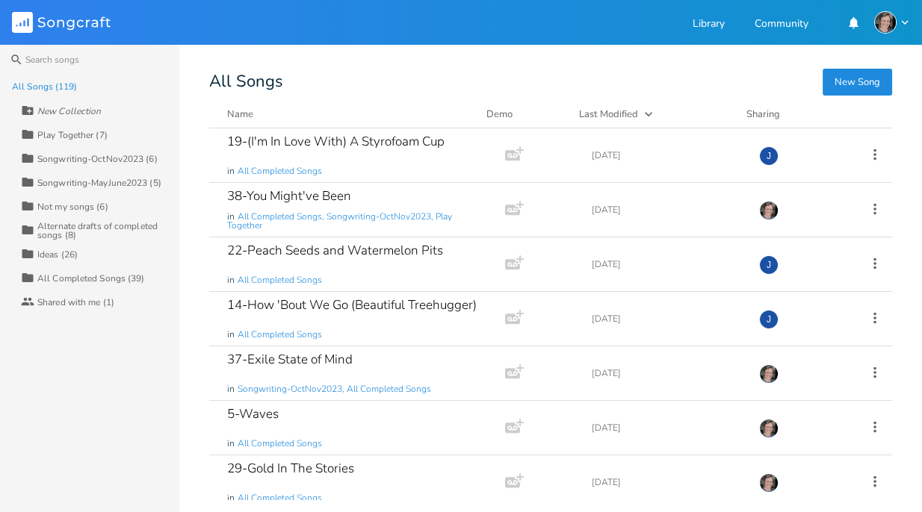
click at [129, 184] on div "Songwriting-MayJune2023 (5)" at bounding box center [99, 183] width 124 height 9
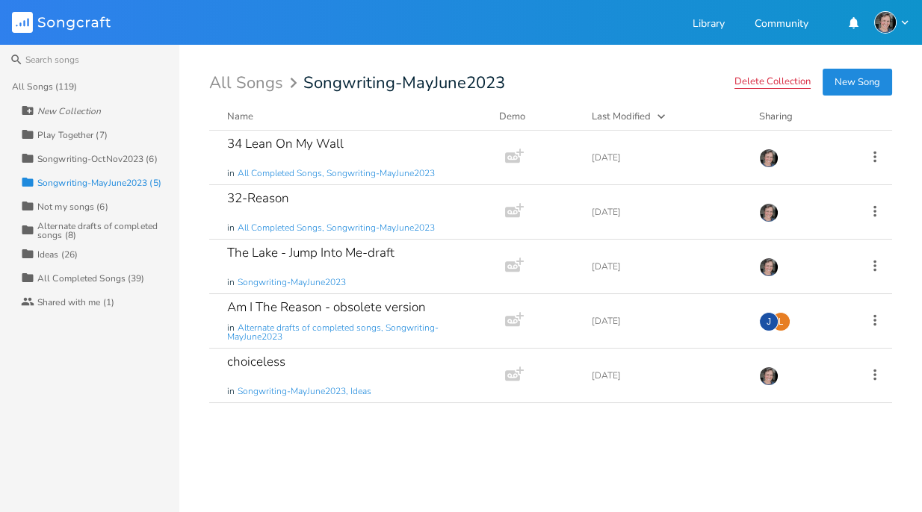
click at [756, 81] on button "Delete Collection" at bounding box center [772, 82] width 76 height 13
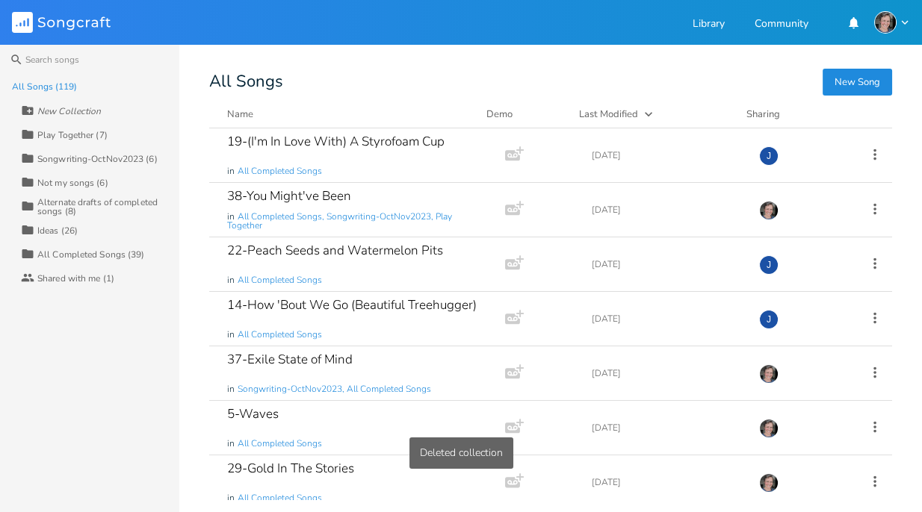
click at [152, 160] on div "Songwriting-OctNov2023 (6)" at bounding box center [97, 159] width 120 height 9
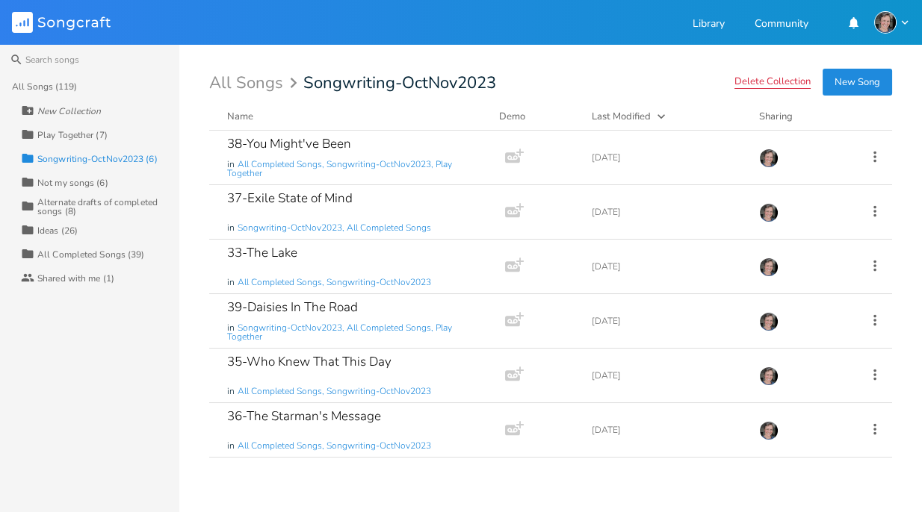
click at [783, 79] on button "Delete Collection" at bounding box center [772, 82] width 76 height 13
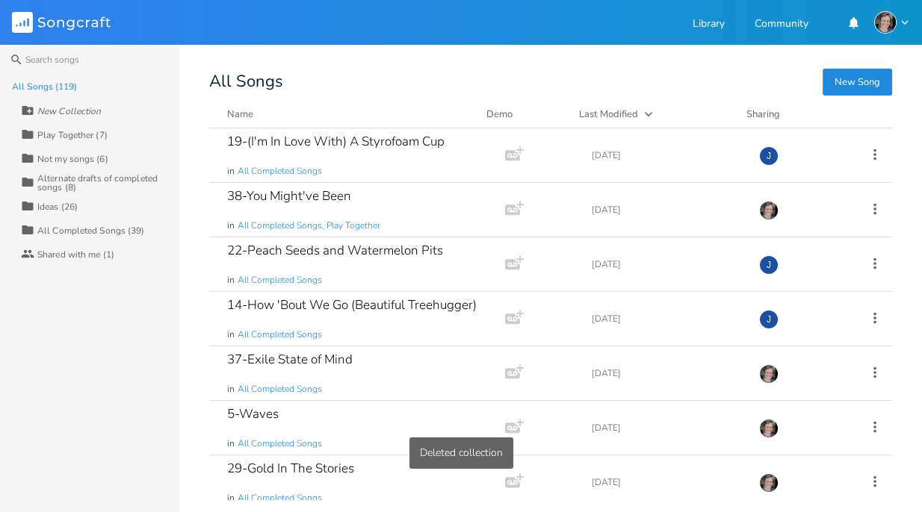
click at [90, 159] on div "Not my songs (6)" at bounding box center [72, 159] width 71 height 9
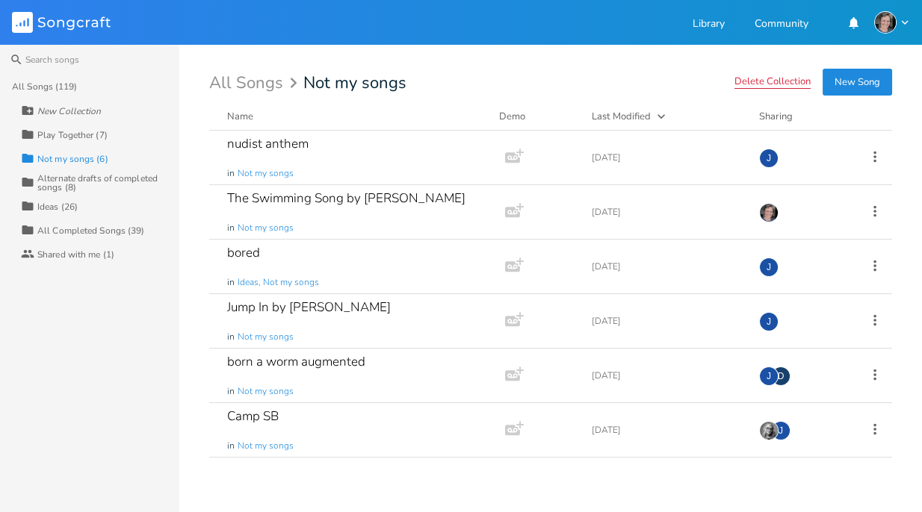
click at [760, 82] on button "Delete Collection" at bounding box center [772, 82] width 76 height 13
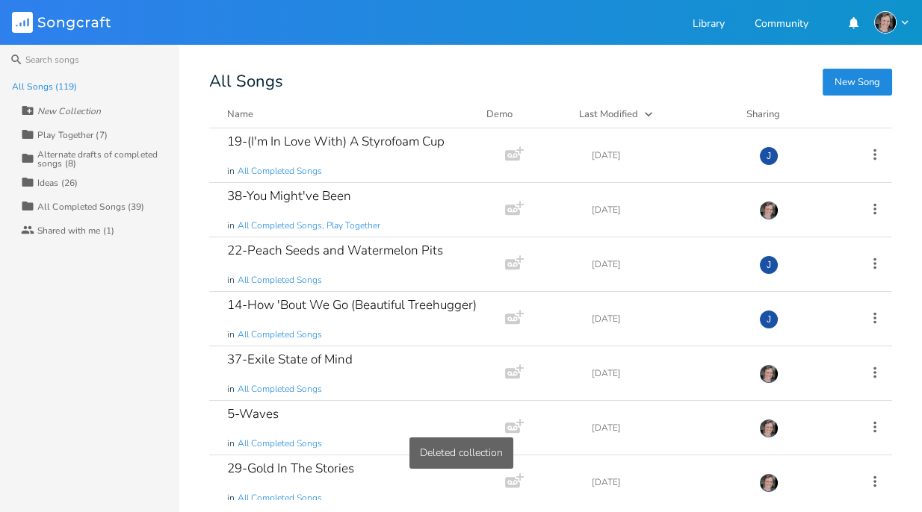
click at [100, 136] on div "Play Together (7)" at bounding box center [72, 135] width 70 height 9
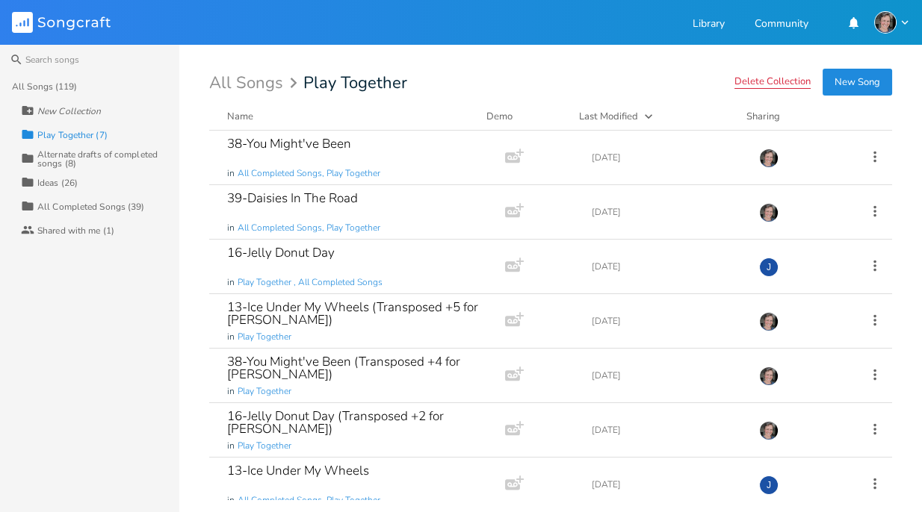
click at [764, 79] on button "Delete Collection" at bounding box center [772, 82] width 76 height 13
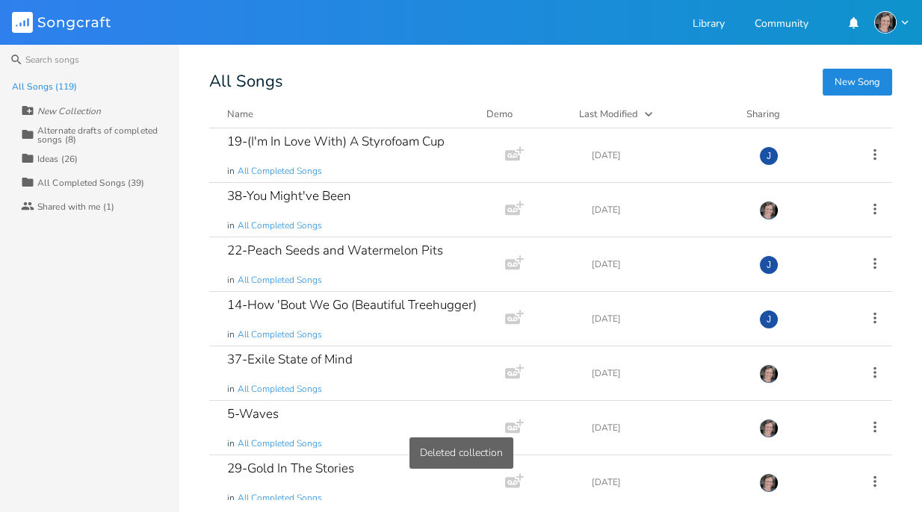
click at [144, 134] on div "Alternate drafts of completed songs (8)" at bounding box center [108, 135] width 142 height 18
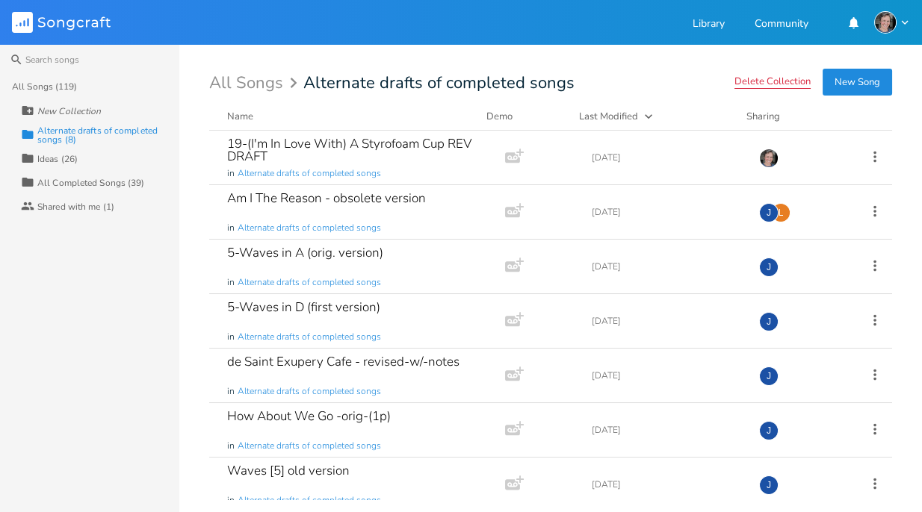
click at [752, 84] on button "Delete Collection" at bounding box center [772, 82] width 76 height 13
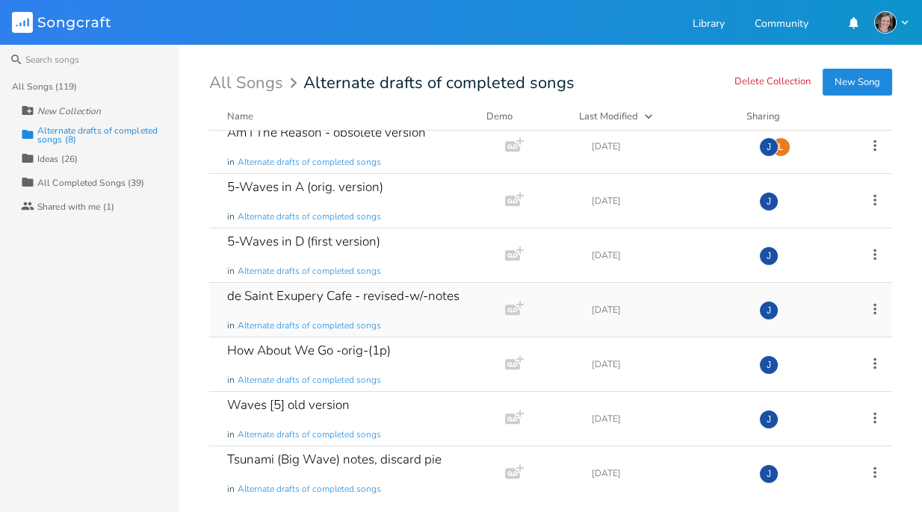
scroll to position [65, 0]
click at [866, 362] on icon at bounding box center [874, 364] width 16 height 16
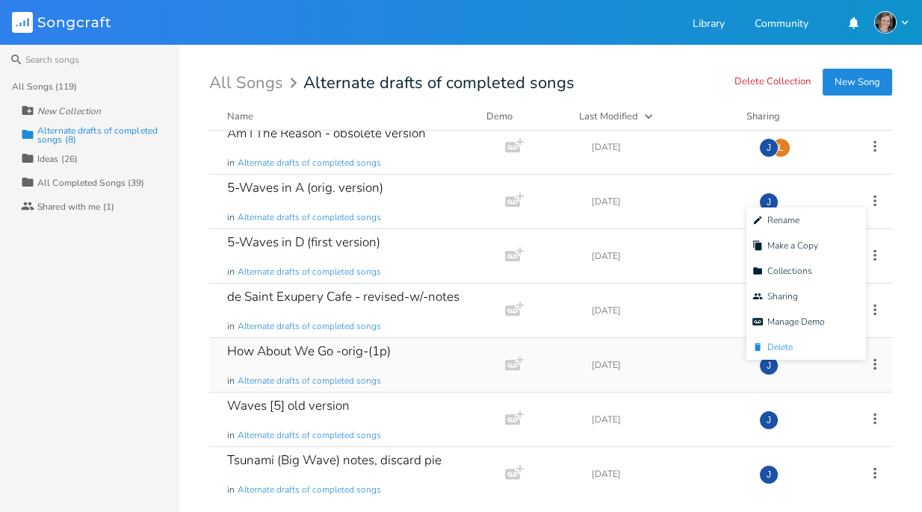
click at [828, 350] on li "[PERSON_NAME]" at bounding box center [805, 347] width 119 height 25
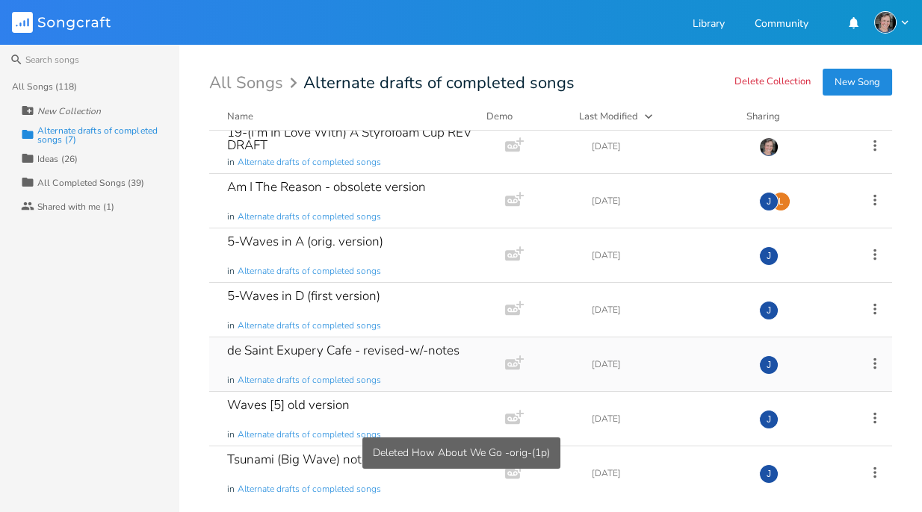
scroll to position [0, 0]
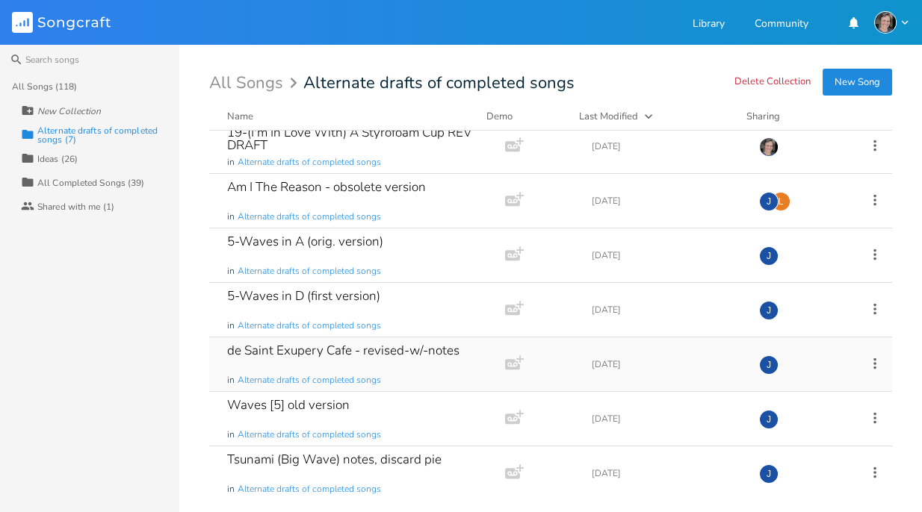
click at [873, 364] on icon at bounding box center [874, 363] width 3 height 11
click at [807, 347] on li "[PERSON_NAME]" at bounding box center [805, 347] width 119 height 25
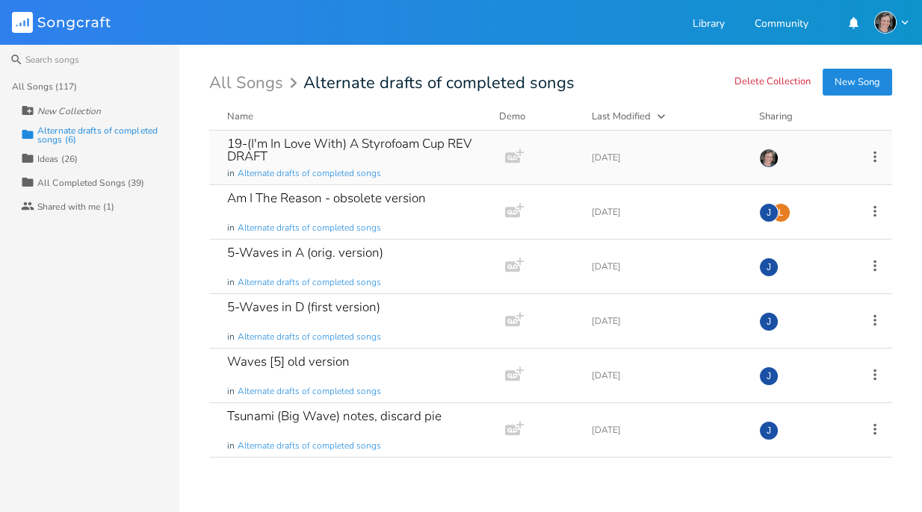
click at [874, 155] on icon at bounding box center [874, 157] width 16 height 16
click at [801, 305] on li "[PERSON_NAME]" at bounding box center [813, 306] width 119 height 25
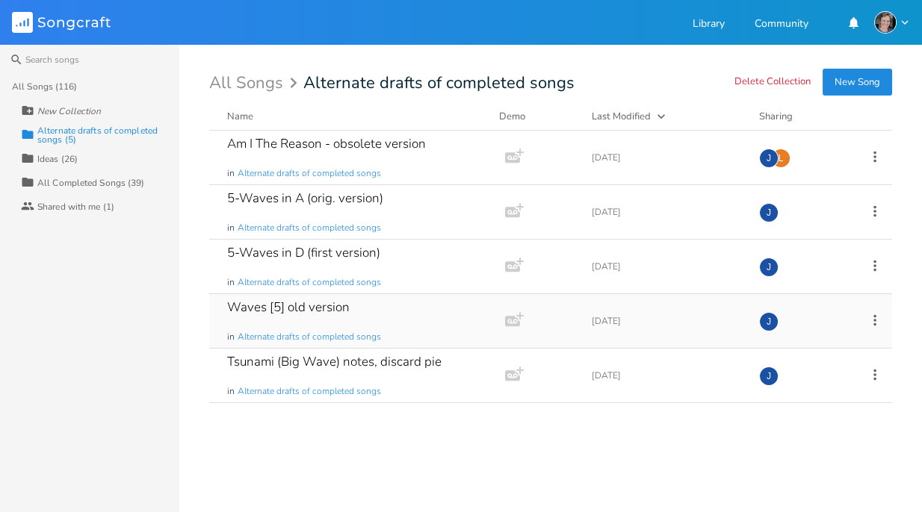
click at [878, 320] on icon at bounding box center [874, 320] width 16 height 16
click at [804, 462] on li "[PERSON_NAME]" at bounding box center [813, 469] width 119 height 25
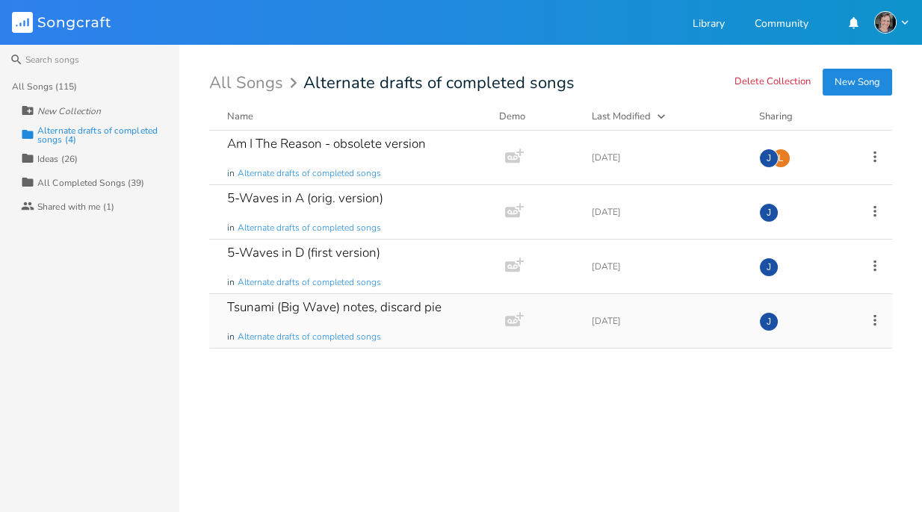
click at [438, 307] on div "Tsunami (Big Wave) notes, discard pie" at bounding box center [334, 307] width 214 height 13
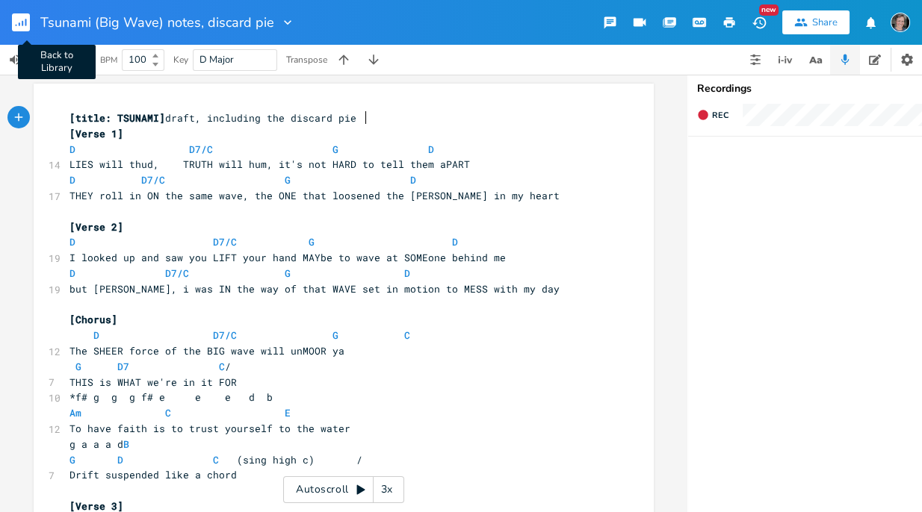
click at [23, 22] on rect "button" at bounding box center [21, 22] width 18 height 18
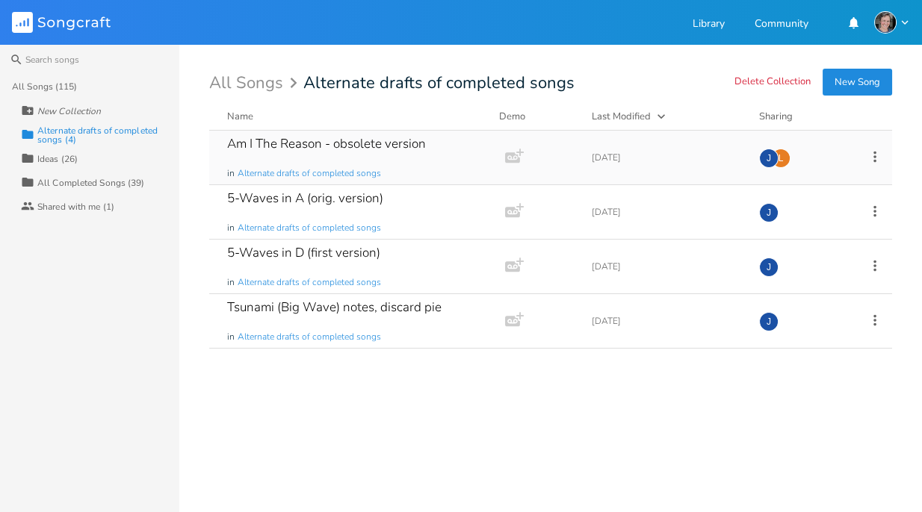
click at [875, 157] on icon at bounding box center [874, 156] width 3 height 11
click at [792, 303] on span "[PERSON_NAME]" at bounding box center [780, 306] width 40 height 10
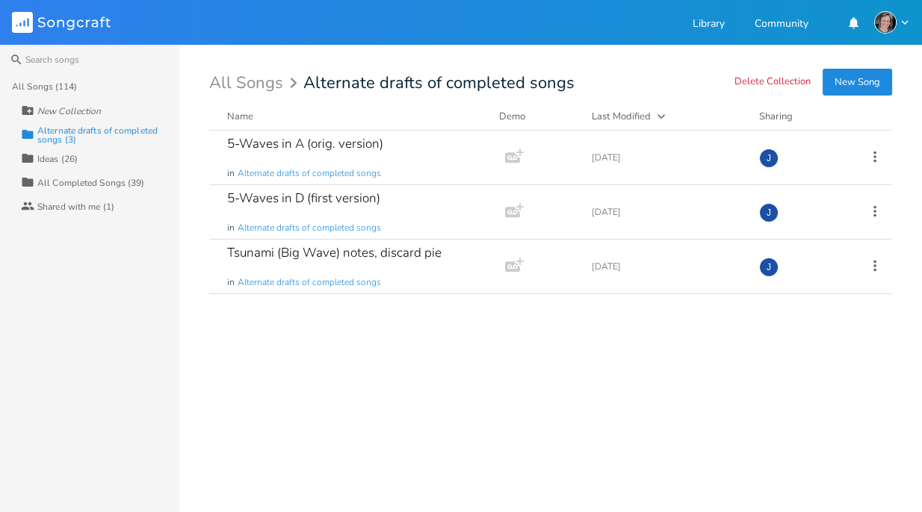
click at [69, 158] on div "Ideas (26)" at bounding box center [57, 159] width 40 height 9
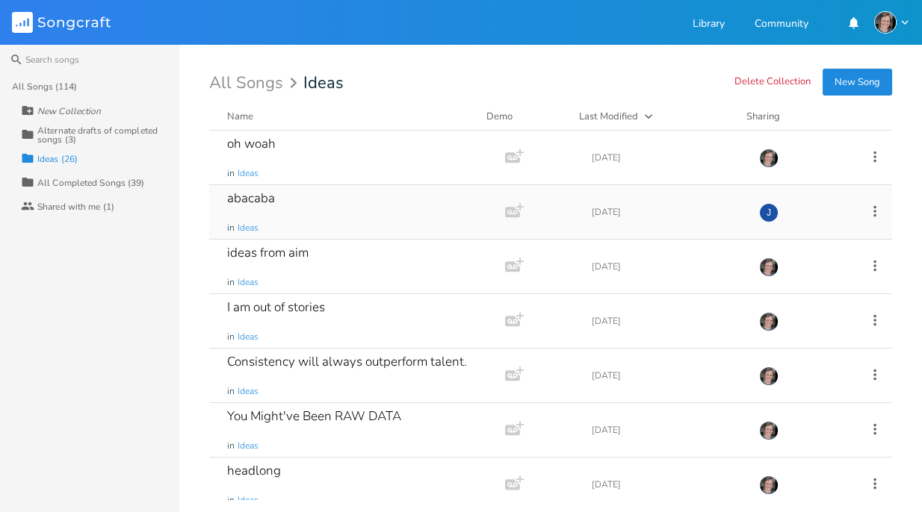
click at [299, 197] on div "abacaba in Ideas" at bounding box center [354, 212] width 254 height 54
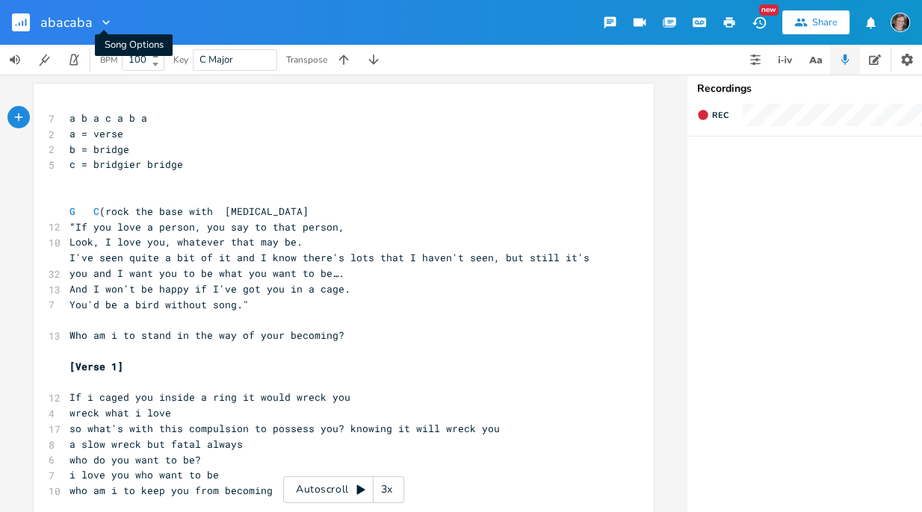
click at [102, 19] on icon "button" at bounding box center [106, 22] width 15 height 15
click at [124, 90] on span "[PERSON_NAME]" at bounding box center [116, 93] width 40 height 10
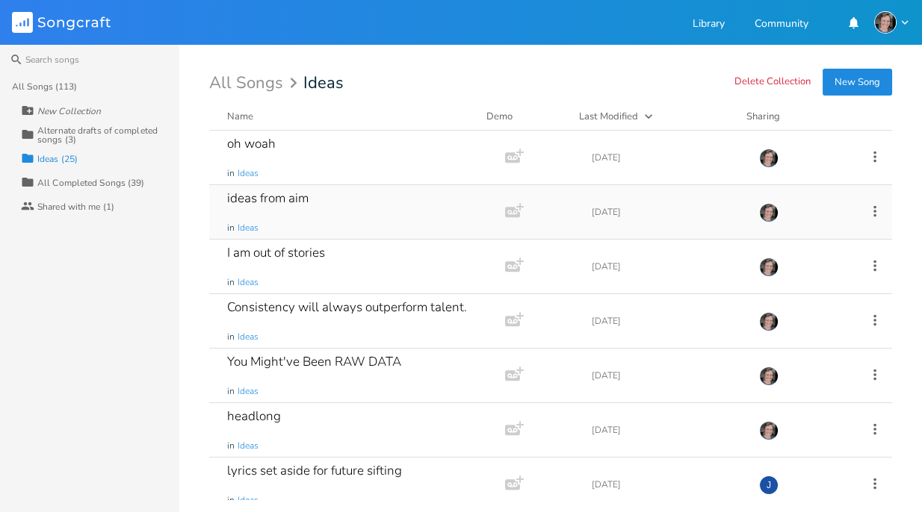
click at [291, 196] on div "ideas from aim" at bounding box center [267, 198] width 81 height 13
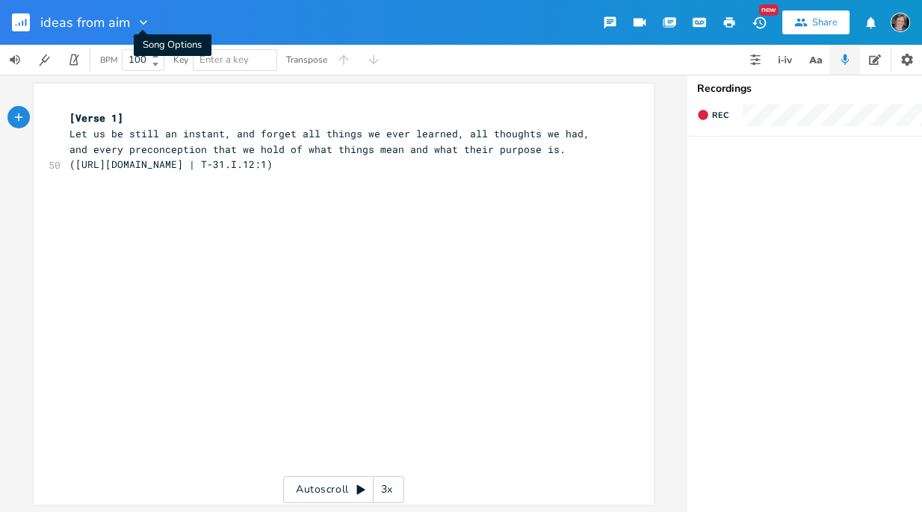
click at [142, 22] on icon "button" at bounding box center [143, 22] width 15 height 15
click at [155, 89] on span "[PERSON_NAME]" at bounding box center [154, 93] width 40 height 10
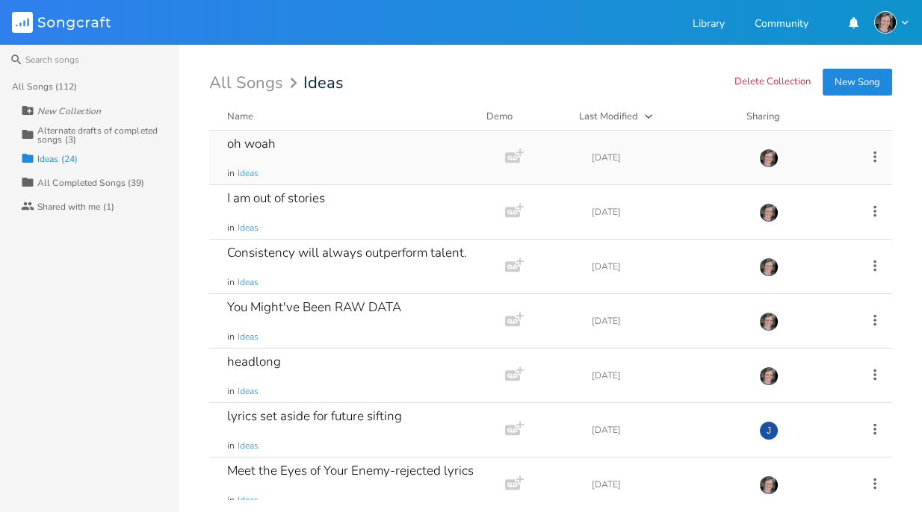
click at [273, 143] on div "oh woah" at bounding box center [251, 143] width 49 height 13
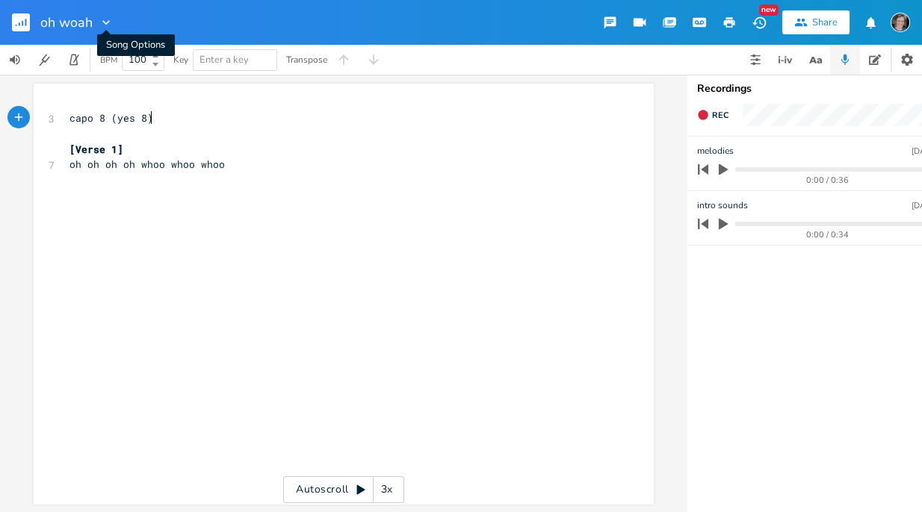
click at [108, 19] on icon "button" at bounding box center [106, 22] width 15 height 15
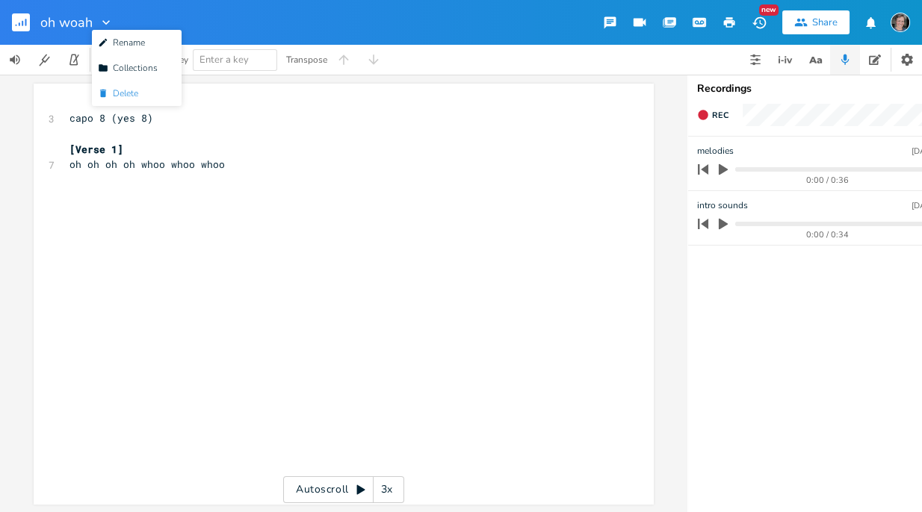
click at [126, 90] on span "[PERSON_NAME]" at bounding box center [118, 93] width 40 height 10
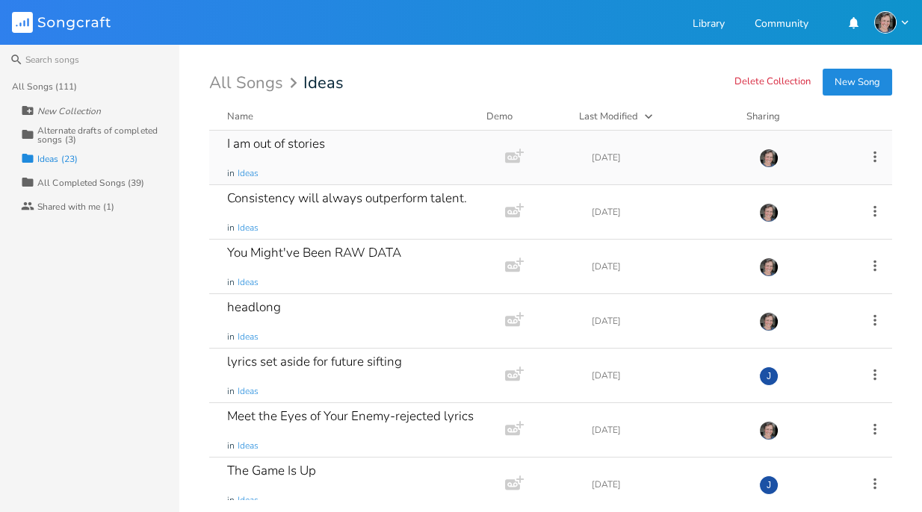
click at [325, 144] on div "I am out of stories" at bounding box center [276, 143] width 98 height 13
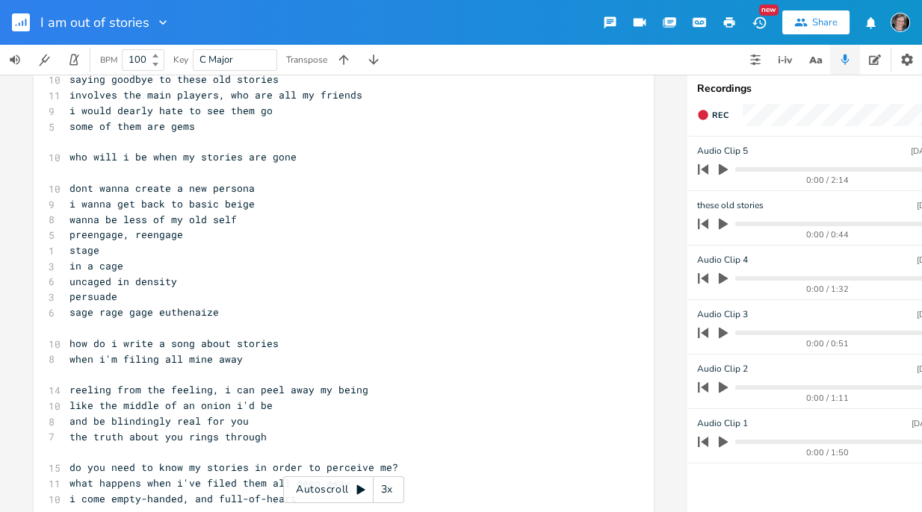
scroll to position [400, 0]
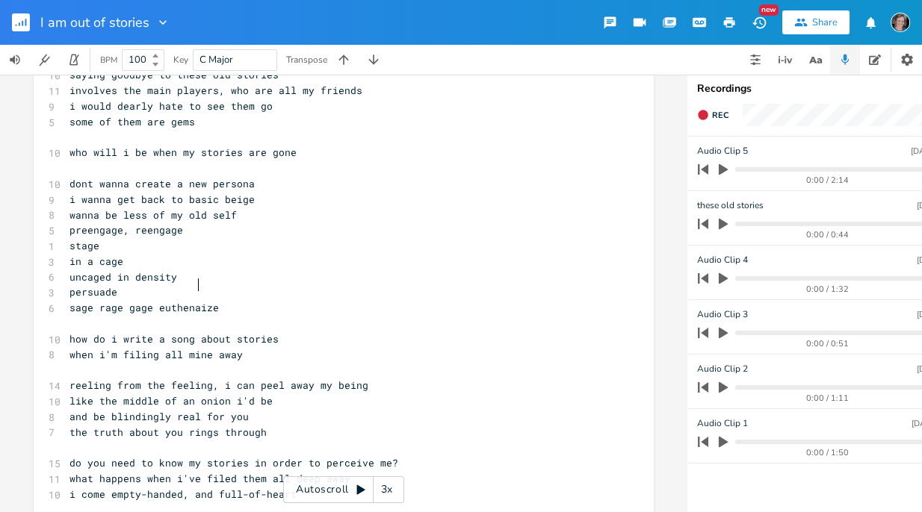
click at [191, 301] on span "sage rage gage euthenaize" at bounding box center [143, 307] width 149 height 13
click at [179, 301] on span "sage rage gage euthenize" at bounding box center [140, 307] width 143 height 13
type textarea "i"
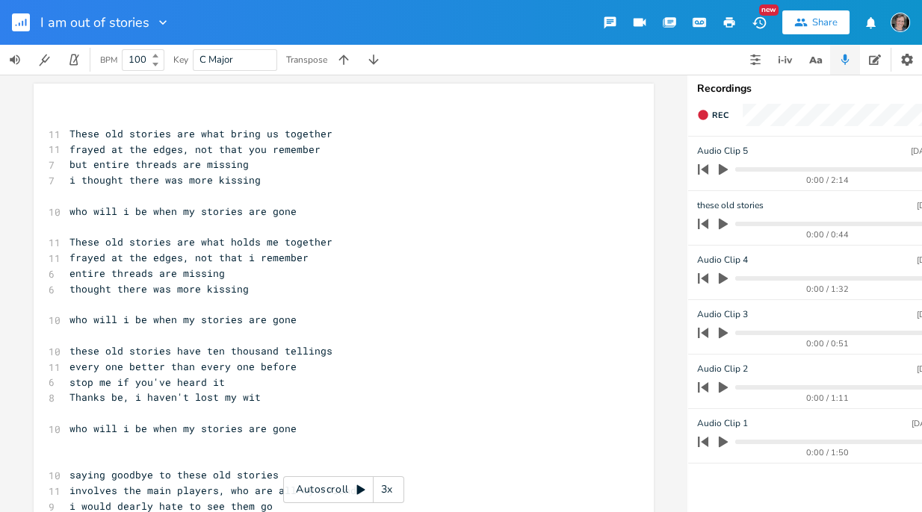
scroll to position [0, 0]
type textarea "a"
click at [160, 23] on icon "button" at bounding box center [162, 22] width 7 height 4
click at [170, 46] on span "Edit Rename" at bounding box center [176, 42] width 47 height 10
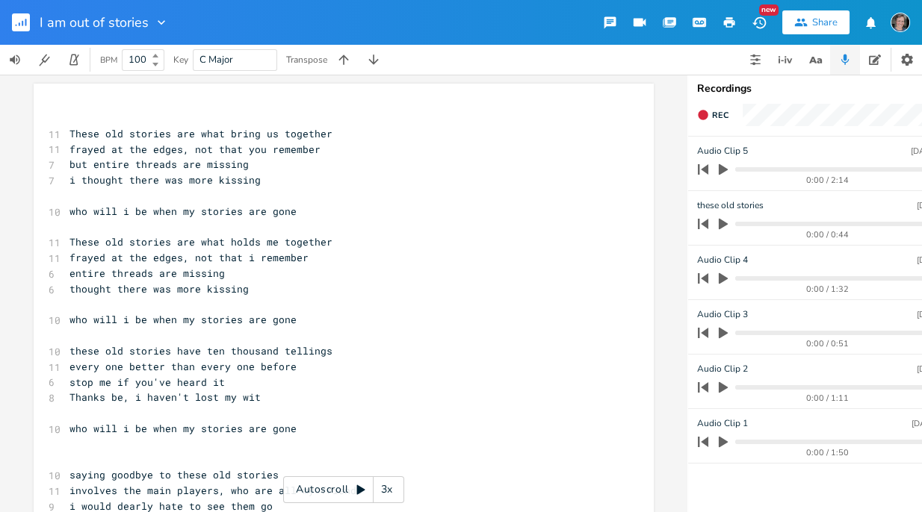
click at [40, 21] on button "button" at bounding box center [27, 22] width 30 height 36
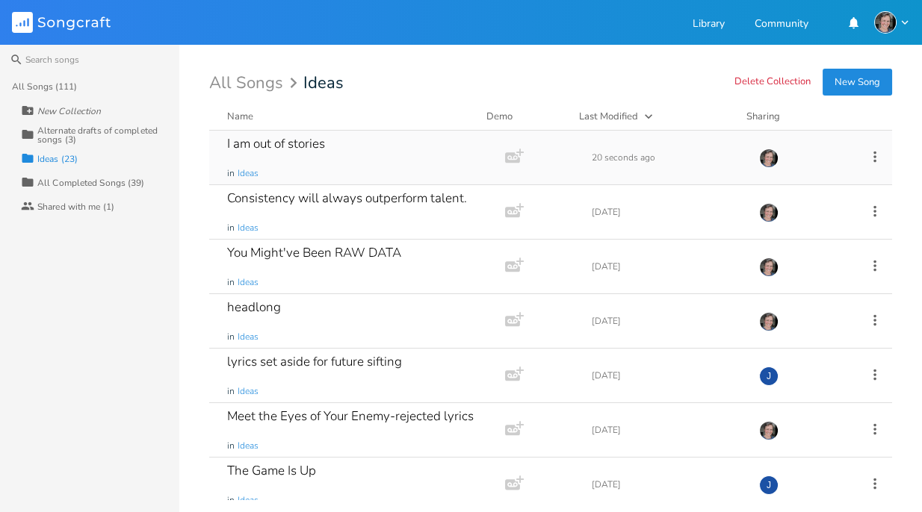
click at [866, 154] on icon at bounding box center [874, 157] width 16 height 16
click at [818, 182] on li "Edit Rename" at bounding box center [805, 179] width 119 height 25
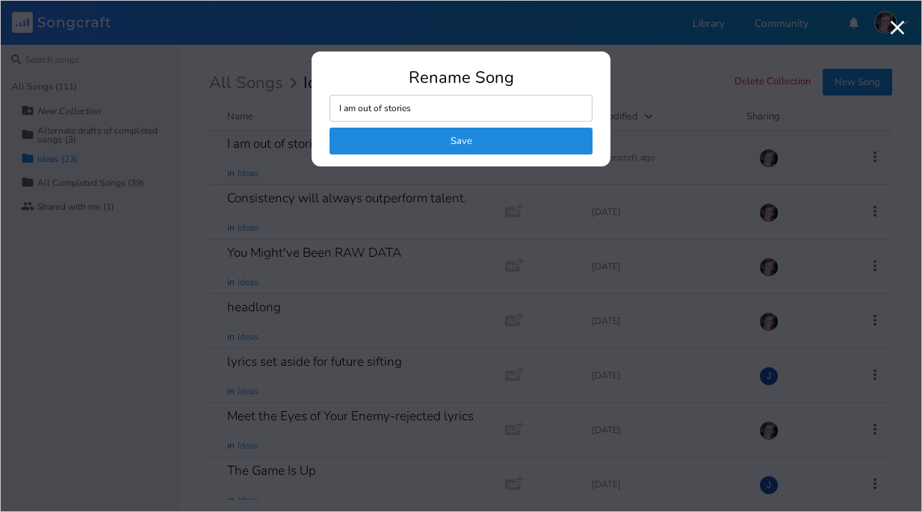
click at [338, 107] on input "I am out of stories" at bounding box center [460, 108] width 263 height 27
type input "00- I am out of stories"
click at [430, 140] on button "Save" at bounding box center [460, 141] width 263 height 27
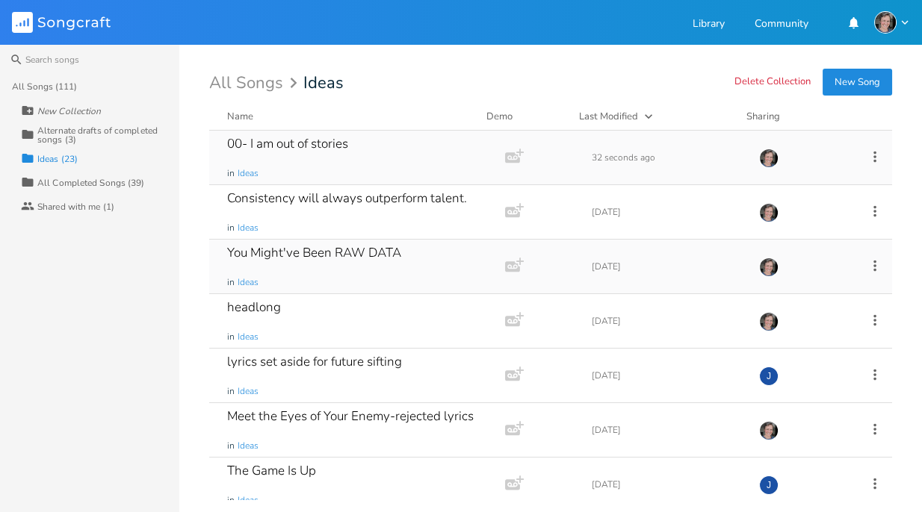
click at [370, 249] on div "You Might've Been RAW DATA" at bounding box center [314, 252] width 174 height 13
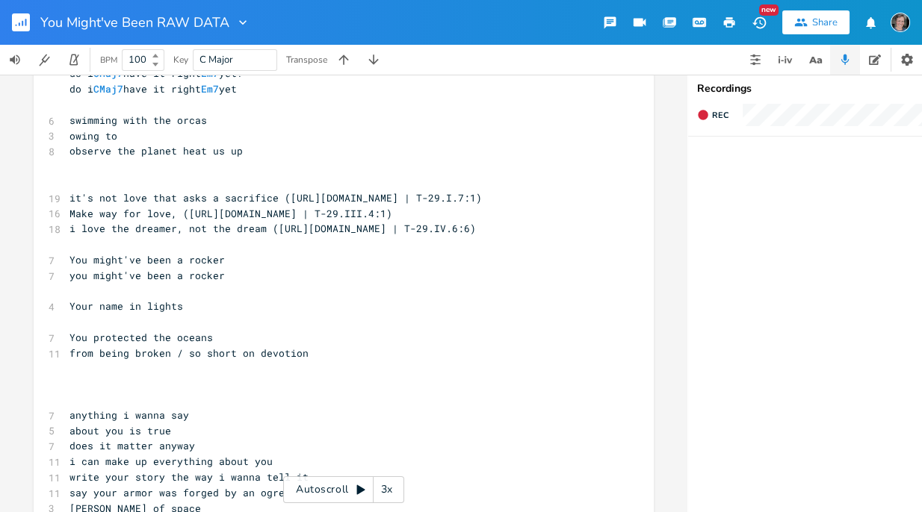
scroll to position [1241, 0]
click at [727, 19] on icon "button" at bounding box center [729, 22] width 11 height 10
click at [240, 22] on icon "button" at bounding box center [242, 22] width 15 height 15
click at [252, 93] on span "[PERSON_NAME]" at bounding box center [252, 93] width 40 height 10
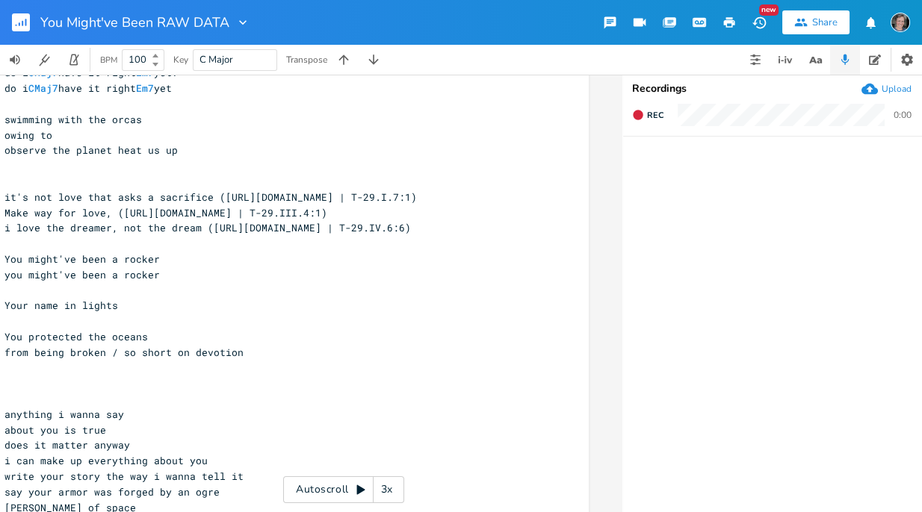
scroll to position [0, 65]
click at [885, 89] on div "Upload" at bounding box center [896, 89] width 30 height 12
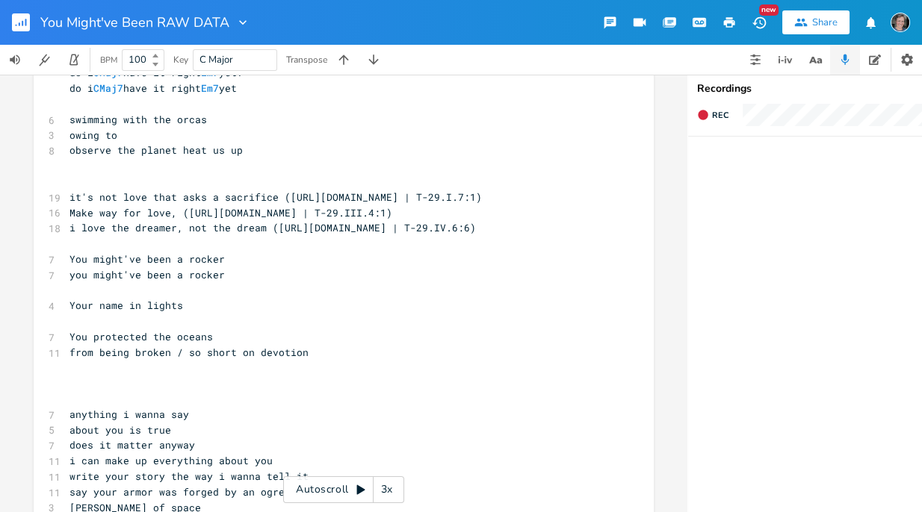
scroll to position [0, 0]
click at [242, 22] on icon "button" at bounding box center [242, 22] width 7 height 4
click at [254, 93] on span "[PERSON_NAME]" at bounding box center [252, 93] width 40 height 10
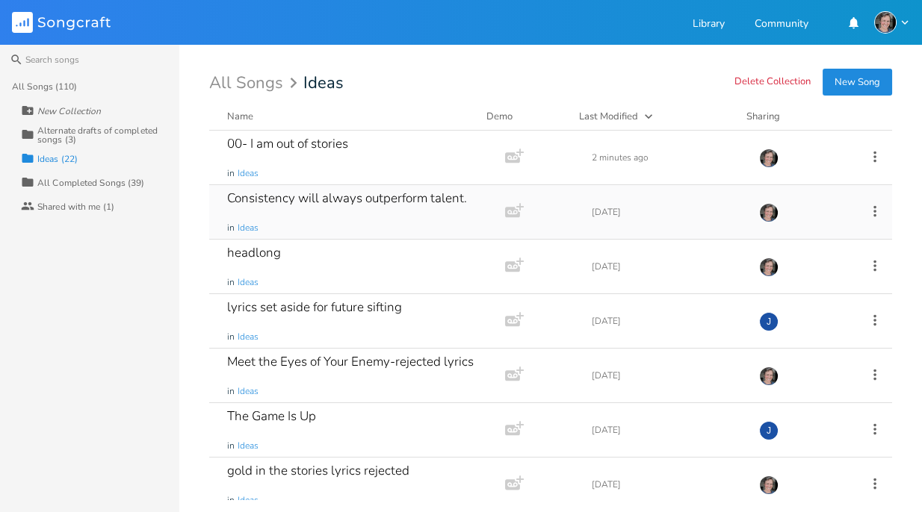
click at [473, 199] on div "​Consistency will always outperform talent.​ in Ideas Add Demo 1 year ago" at bounding box center [550, 212] width 683 height 55
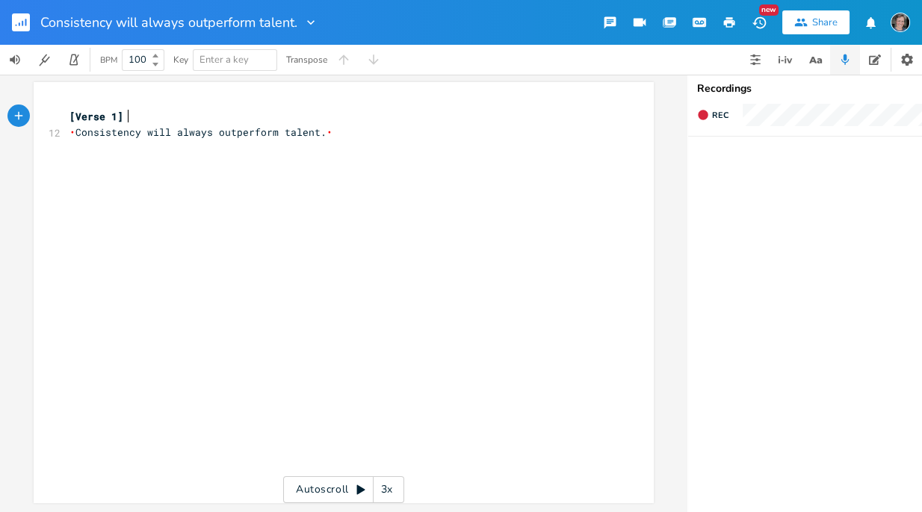
scroll to position [10, 0]
click at [311, 19] on icon "button" at bounding box center [310, 22] width 15 height 15
click at [330, 88] on span "[PERSON_NAME]" at bounding box center [323, 93] width 40 height 10
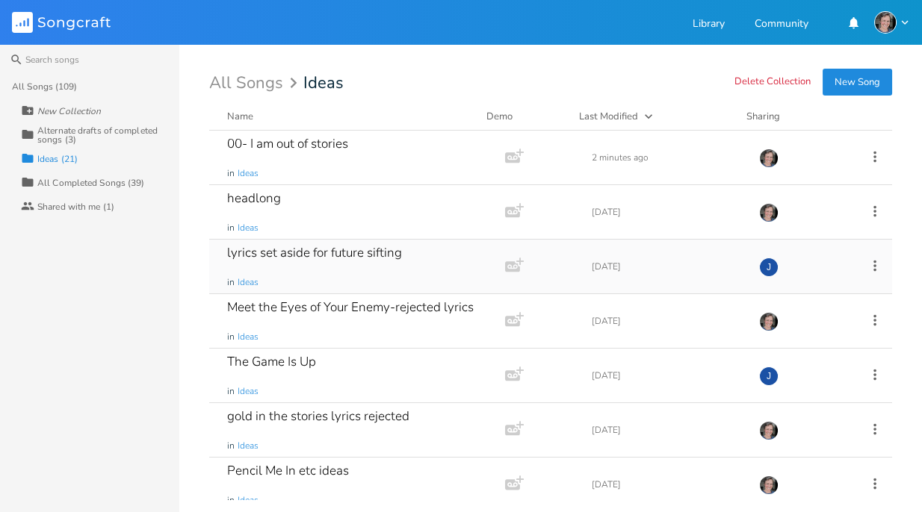
click at [344, 250] on div "lyrics set aside for future sifting" at bounding box center [314, 252] width 175 height 13
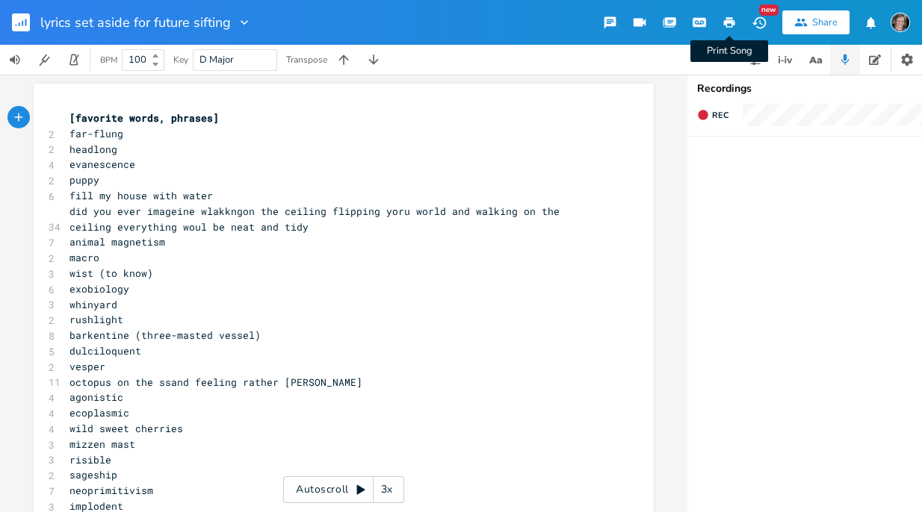
click at [731, 23] on icon "button" at bounding box center [728, 22] width 13 height 13
click at [242, 19] on icon "button" at bounding box center [244, 22] width 15 height 15
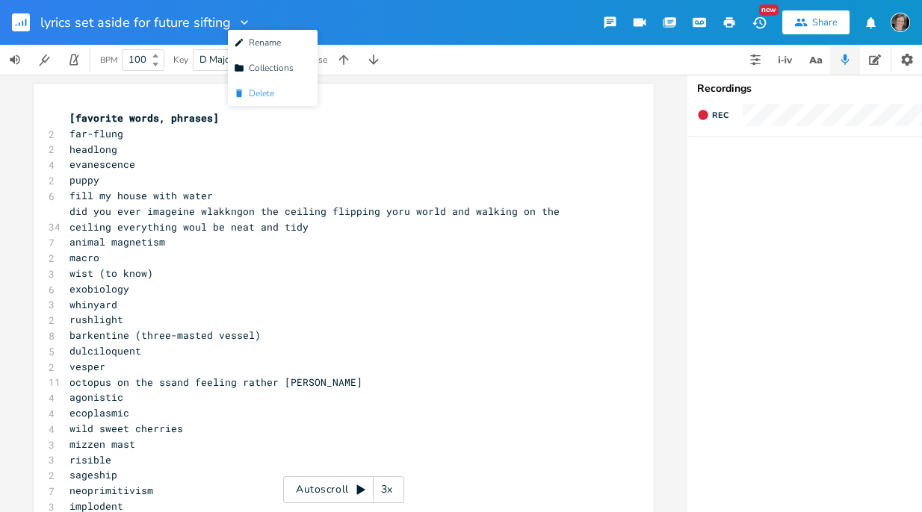
click at [267, 94] on span "[PERSON_NAME]" at bounding box center [254, 93] width 40 height 10
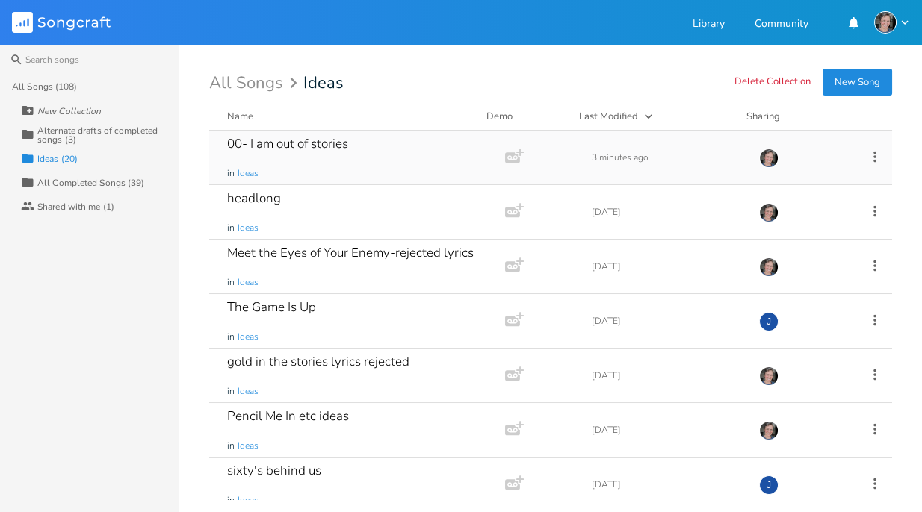
click at [333, 150] on div "00- I am out of stories" at bounding box center [287, 143] width 121 height 13
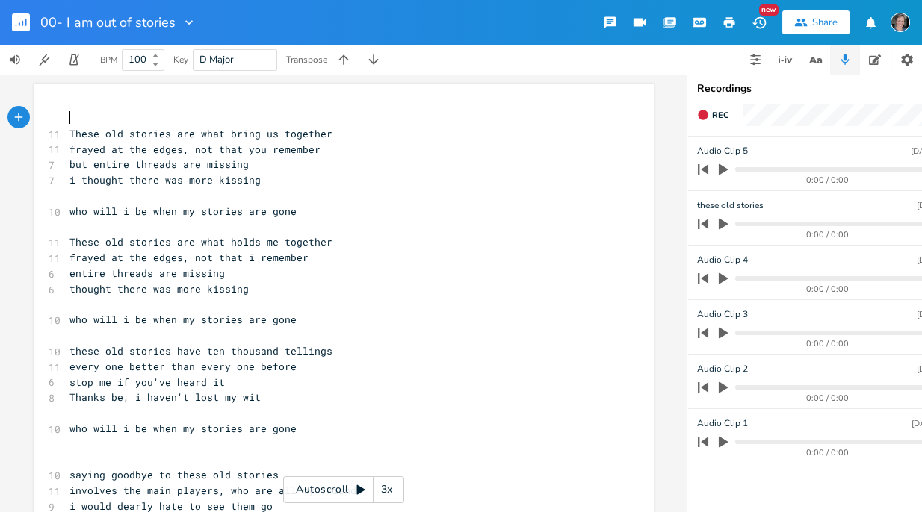
scroll to position [0, 1]
click at [732, 23] on icon "button" at bounding box center [729, 22] width 11 height 10
click at [721, 167] on icon "button" at bounding box center [722, 169] width 9 height 11
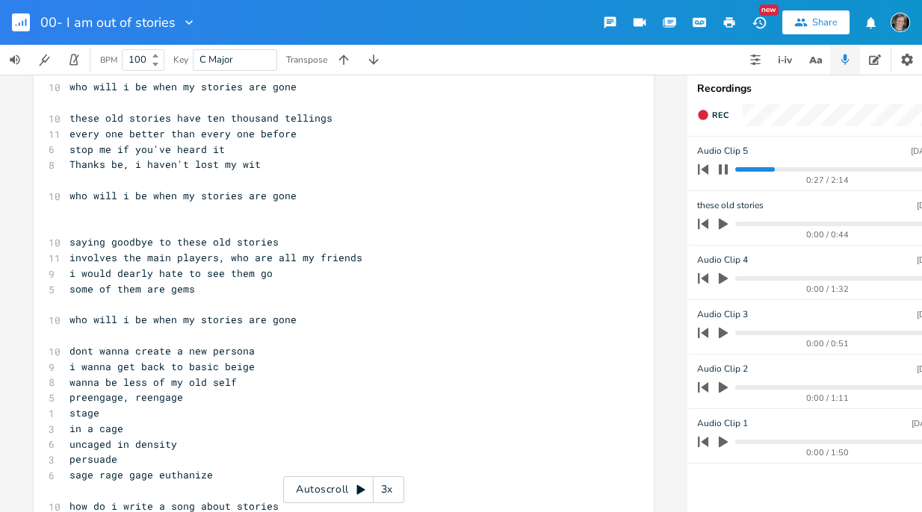
scroll to position [246, 0]
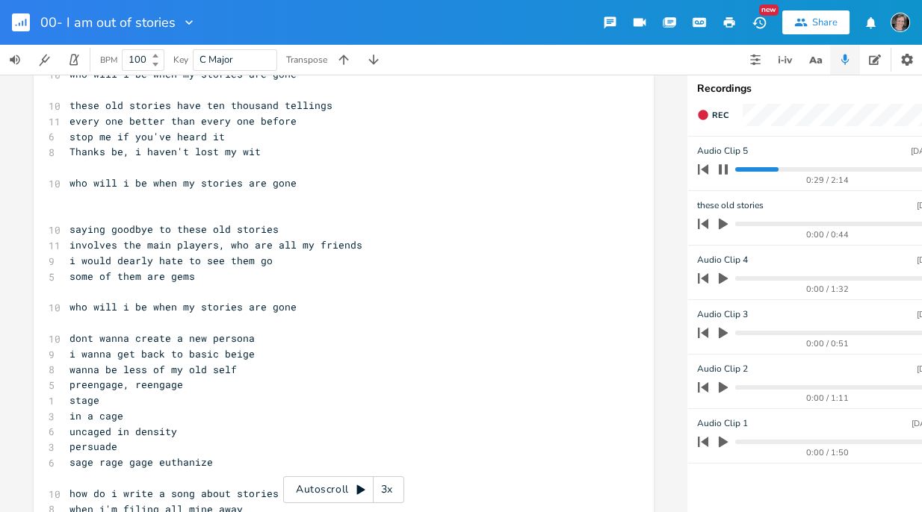
click at [827, 172] on div "0:29 / 2:14" at bounding box center [812, 170] width 240 height 24
click at [836, 169] on progress at bounding box center [833, 169] width 196 height 4
click at [721, 226] on icon "button" at bounding box center [722, 224] width 9 height 11
click at [722, 169] on icon "button" at bounding box center [723, 170] width 12 height 12
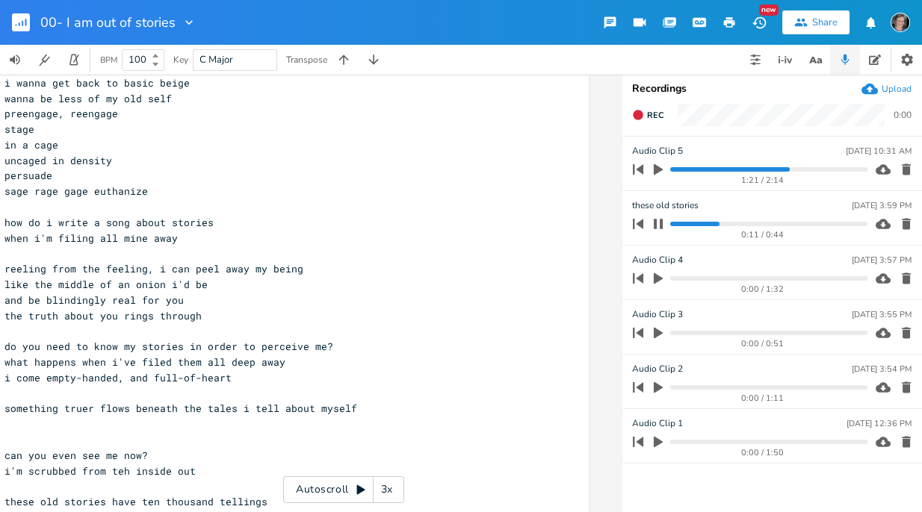
scroll to position [521, 0]
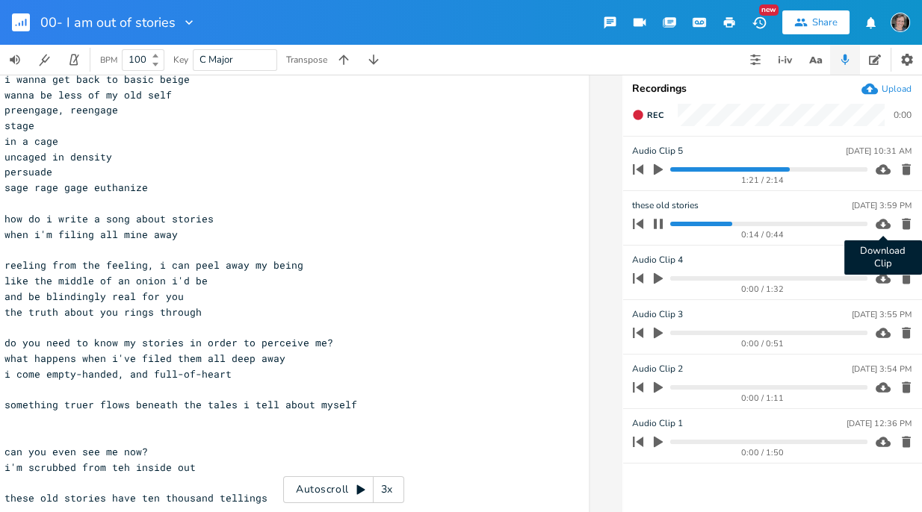
click at [882, 224] on icon "button" at bounding box center [882, 224] width 15 height 15
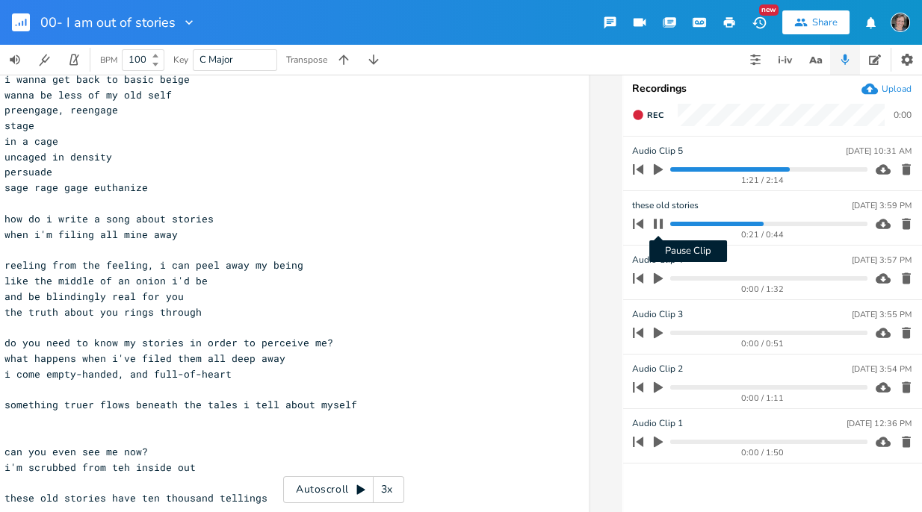
click at [656, 227] on icon "button" at bounding box center [658, 224] width 9 height 10
click at [654, 279] on icon "button" at bounding box center [658, 278] width 9 height 11
click at [654, 279] on icon "button" at bounding box center [658, 278] width 9 height 10
click at [657, 332] on icon "button" at bounding box center [658, 333] width 9 height 11
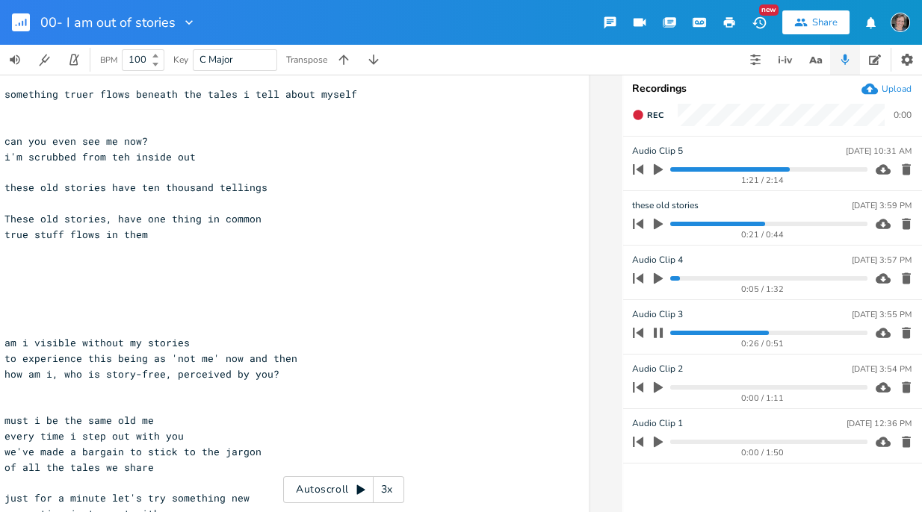
scroll to position [0, 0]
click at [657, 336] on icon "button" at bounding box center [658, 333] width 12 height 12
click at [633, 312] on input "Audio Clip 3" at bounding box center [657, 315] width 50 height 14
type input "I am out of stories: Audio Clip 3"
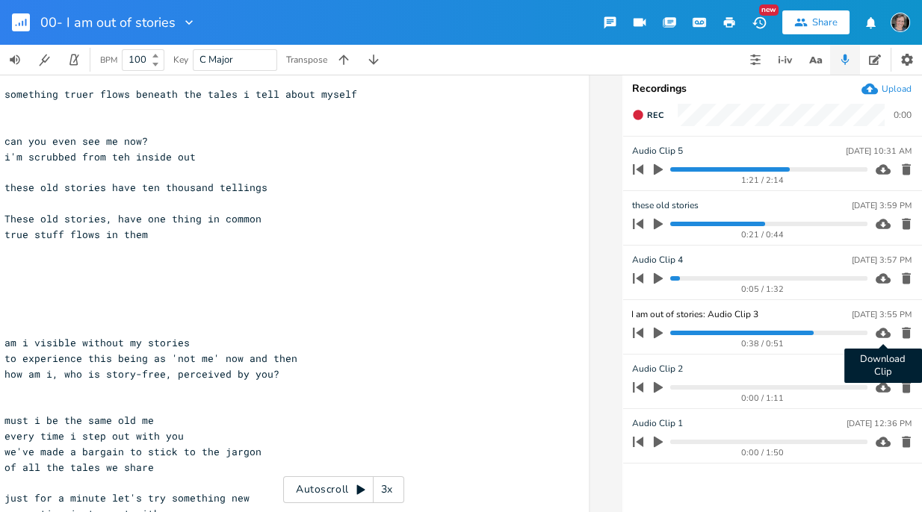
click at [881, 334] on icon "button" at bounding box center [882, 333] width 15 height 15
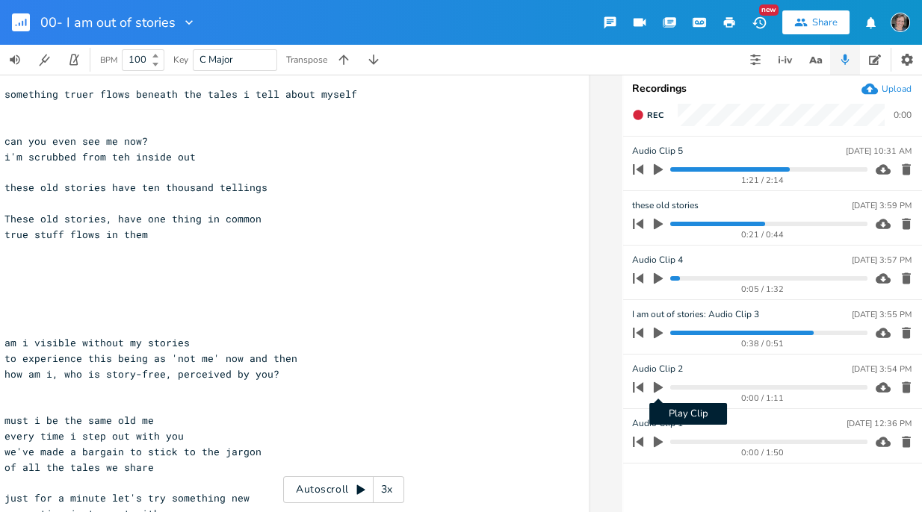
click at [655, 388] on icon "button" at bounding box center [658, 387] width 9 height 11
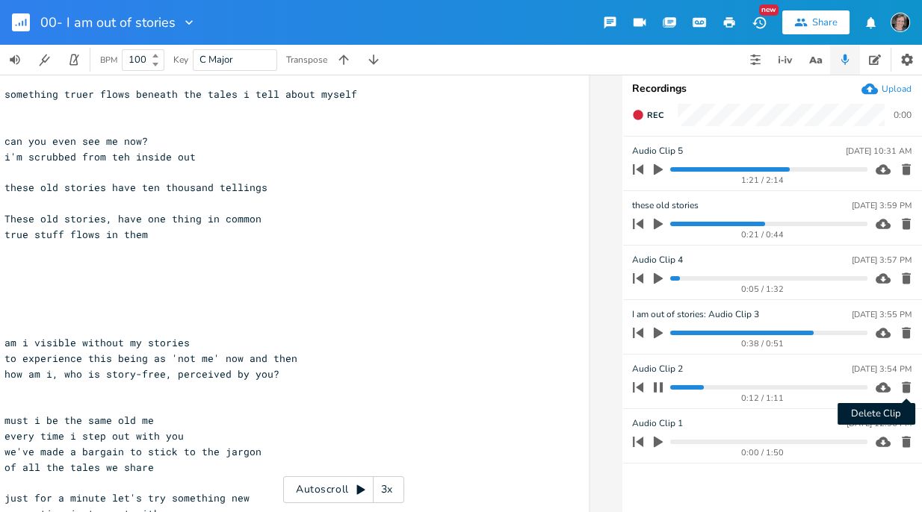
click at [906, 385] on icon "button" at bounding box center [905, 387] width 9 height 11
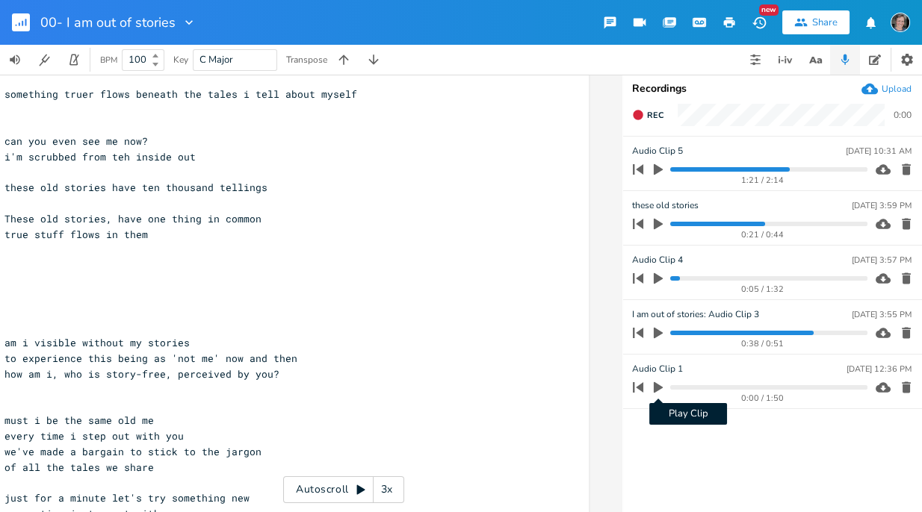
click at [654, 387] on icon "button" at bounding box center [658, 387] width 9 height 11
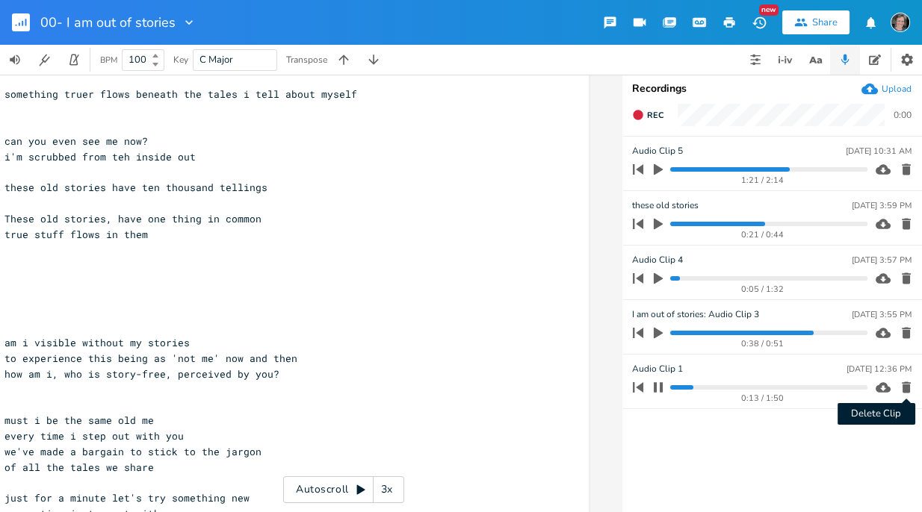
click at [905, 388] on icon "button" at bounding box center [905, 387] width 9 height 11
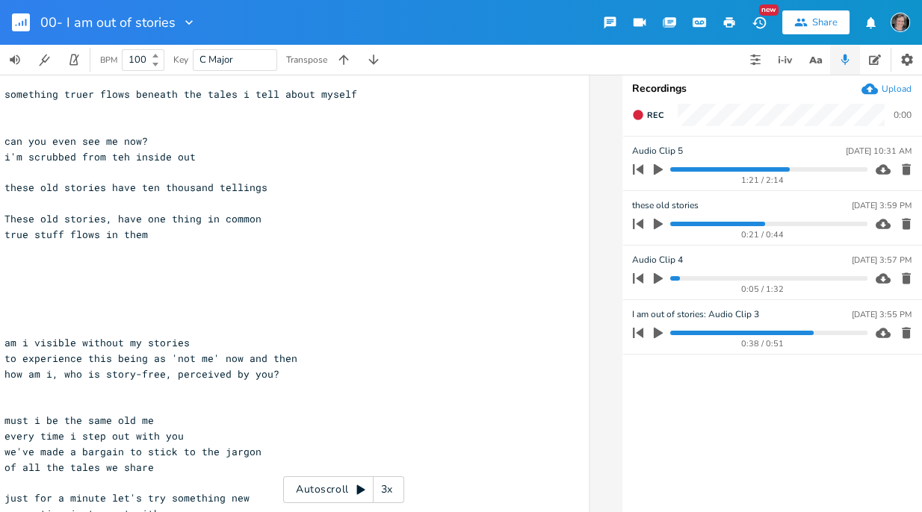
click at [909, 221] on icon "button" at bounding box center [905, 224] width 9 height 11
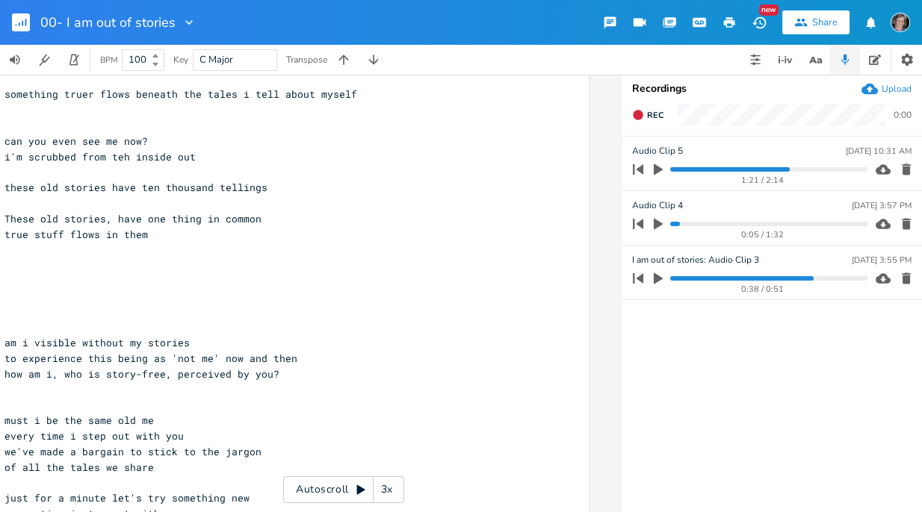
click at [910, 171] on icon "button" at bounding box center [905, 169] width 15 height 15
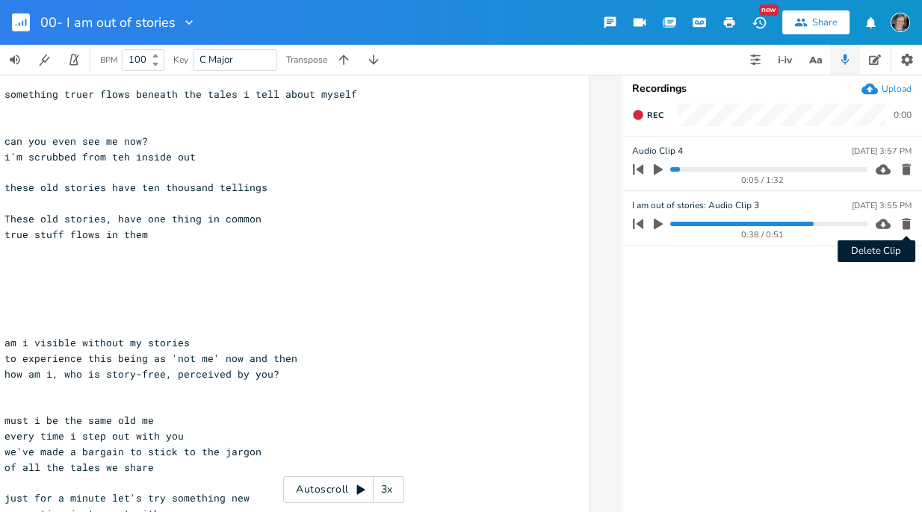
click at [906, 225] on icon "button" at bounding box center [905, 224] width 9 height 11
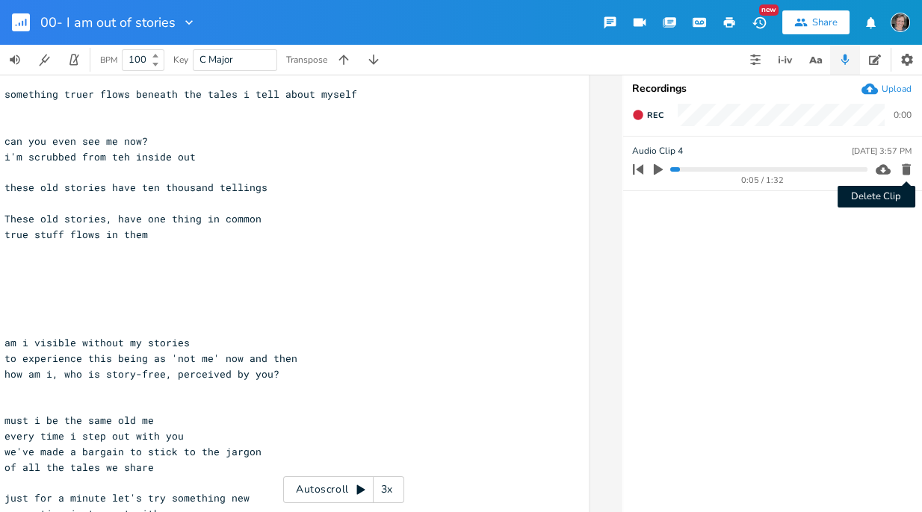
click at [903, 169] on icon "button" at bounding box center [905, 169] width 9 height 11
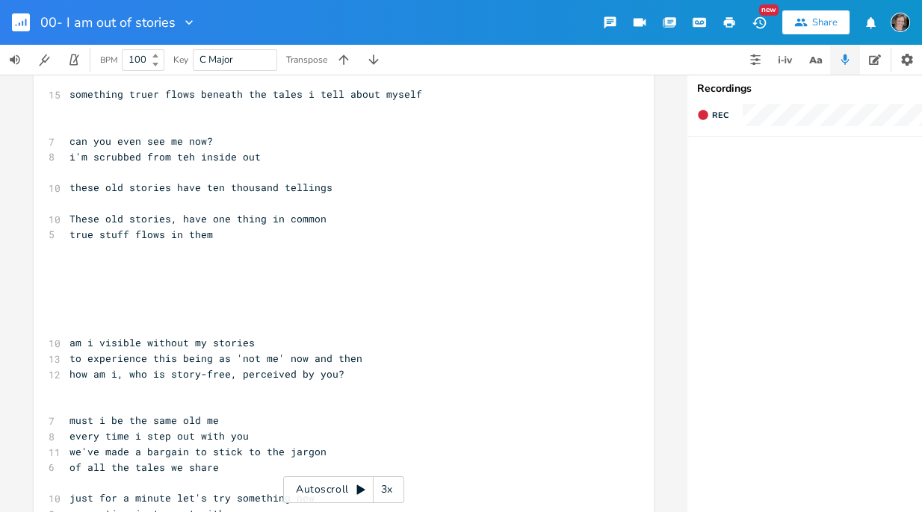
scroll to position [0, 0]
click at [184, 23] on icon "button" at bounding box center [188, 22] width 15 height 15
click at [199, 90] on span "[PERSON_NAME]" at bounding box center [199, 93] width 40 height 10
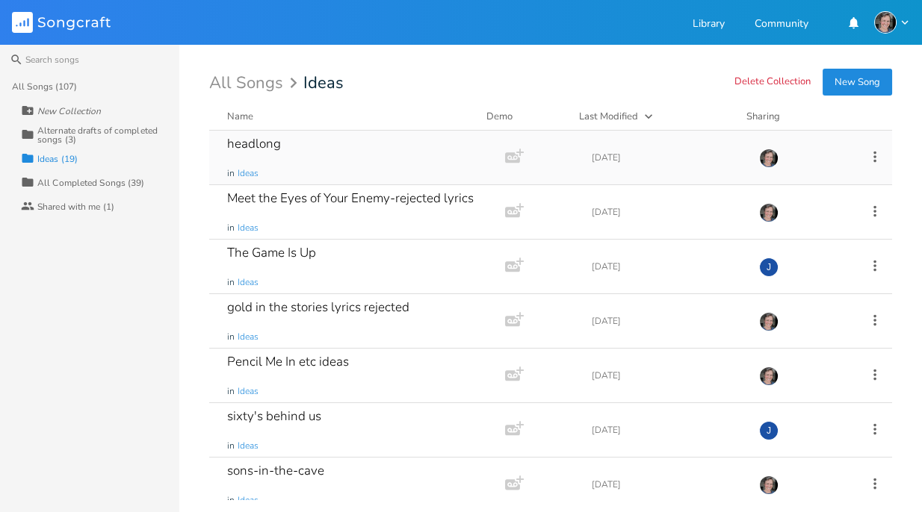
click at [275, 147] on div "headlong" at bounding box center [254, 143] width 54 height 13
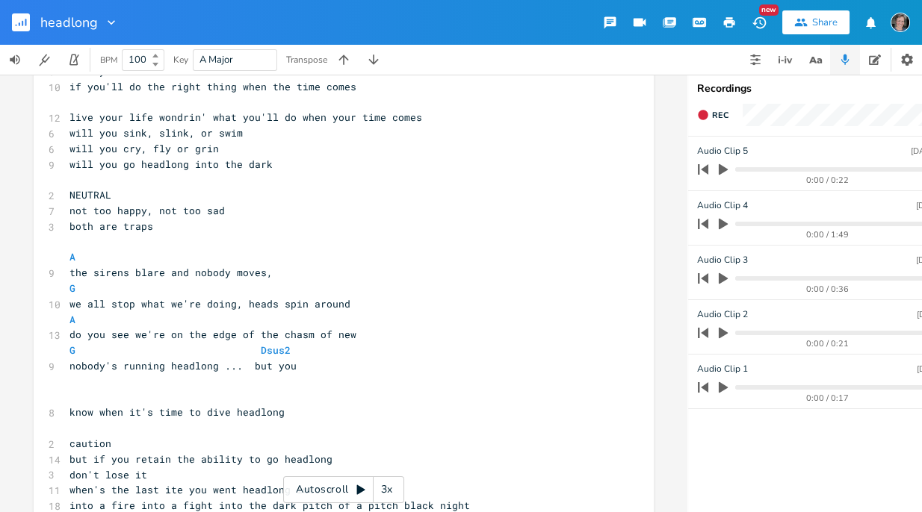
scroll to position [437, 0]
click at [729, 22] on icon "button" at bounding box center [729, 22] width 11 height 10
click at [721, 167] on icon "button" at bounding box center [722, 169] width 9 height 11
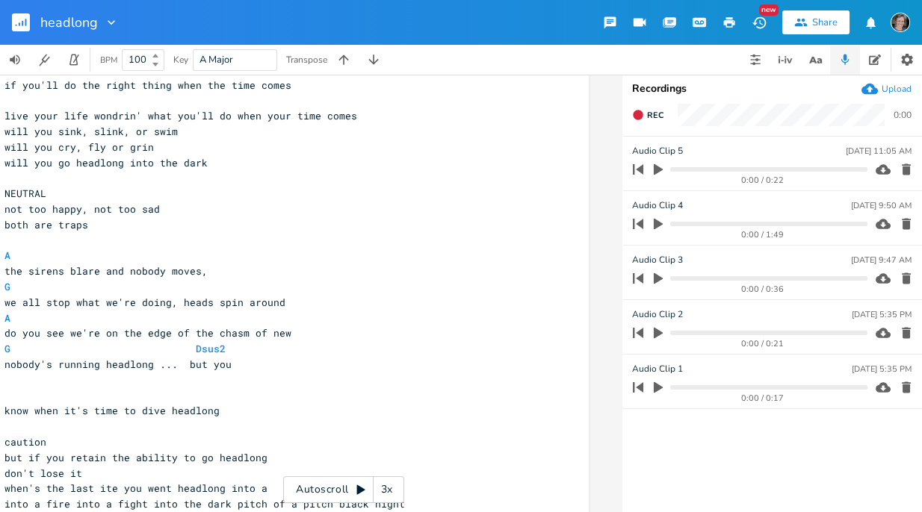
scroll to position [0, 65]
click at [905, 167] on icon "button" at bounding box center [905, 169] width 9 height 11
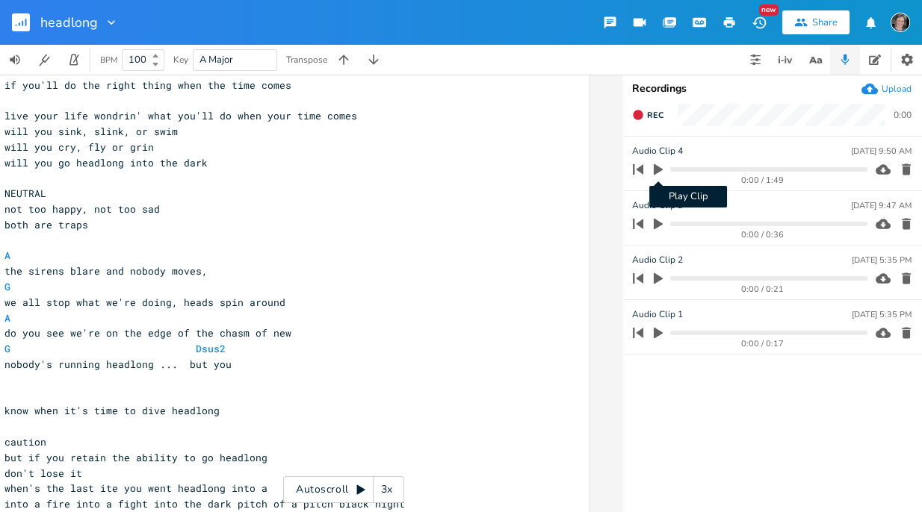
click at [657, 170] on icon "button" at bounding box center [658, 169] width 9 height 11
click at [754, 169] on progress at bounding box center [768, 169] width 196 height 4
click at [803, 167] on progress at bounding box center [768, 169] width 196 height 4
click at [837, 167] on progress at bounding box center [768, 169] width 196 height 4
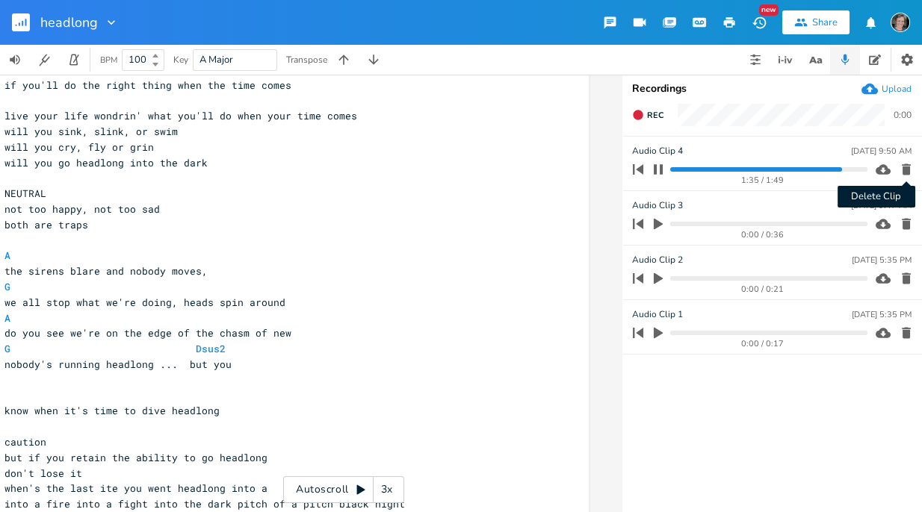
click at [904, 168] on icon "button" at bounding box center [905, 169] width 9 height 11
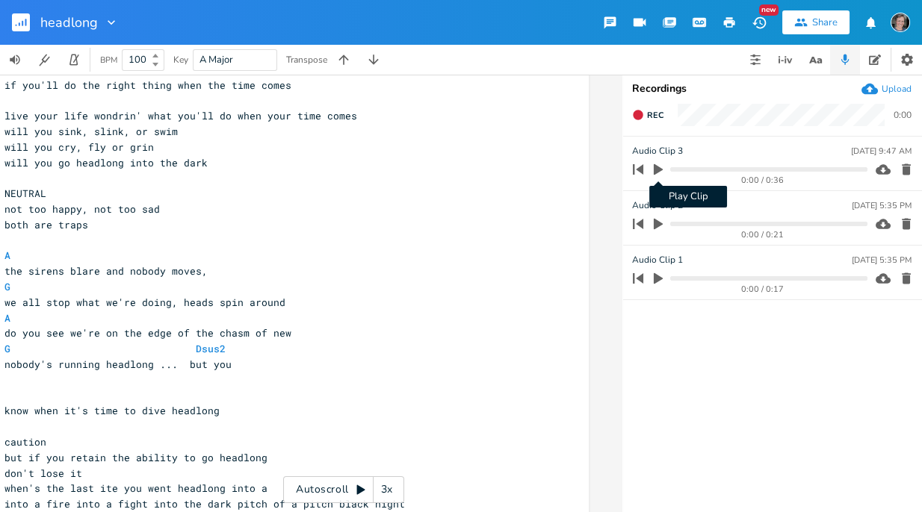
click at [657, 170] on icon "button" at bounding box center [658, 169] width 9 height 11
click at [760, 168] on progress at bounding box center [768, 169] width 196 height 4
click at [814, 168] on progress at bounding box center [768, 169] width 196 height 4
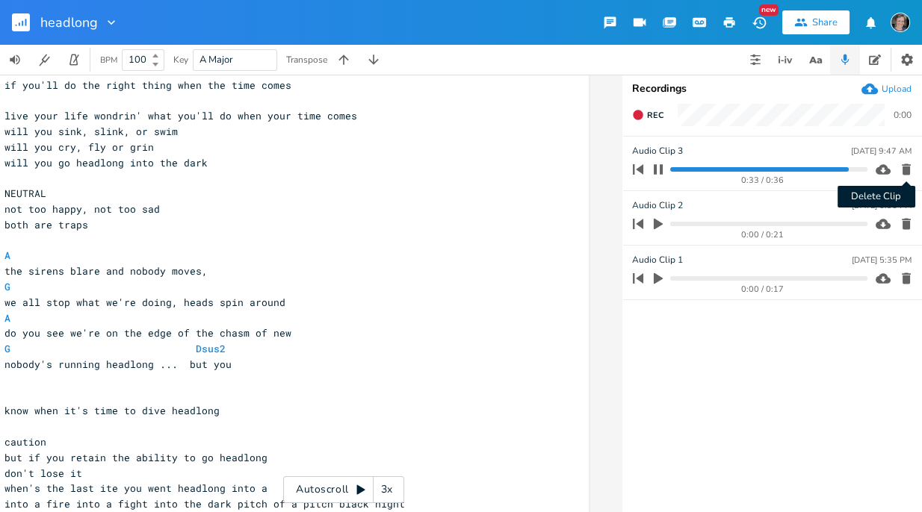
click at [906, 169] on icon "button" at bounding box center [905, 169] width 9 height 11
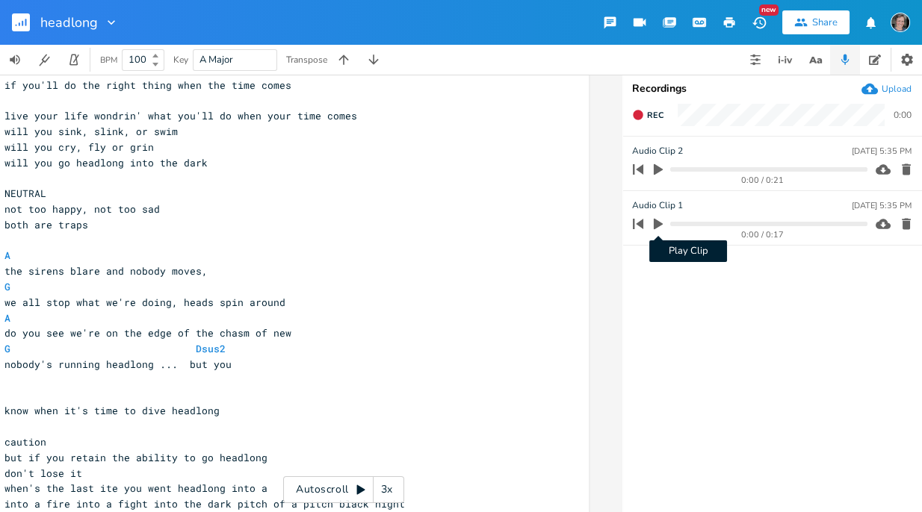
click at [658, 223] on icon "button" at bounding box center [658, 224] width 9 height 11
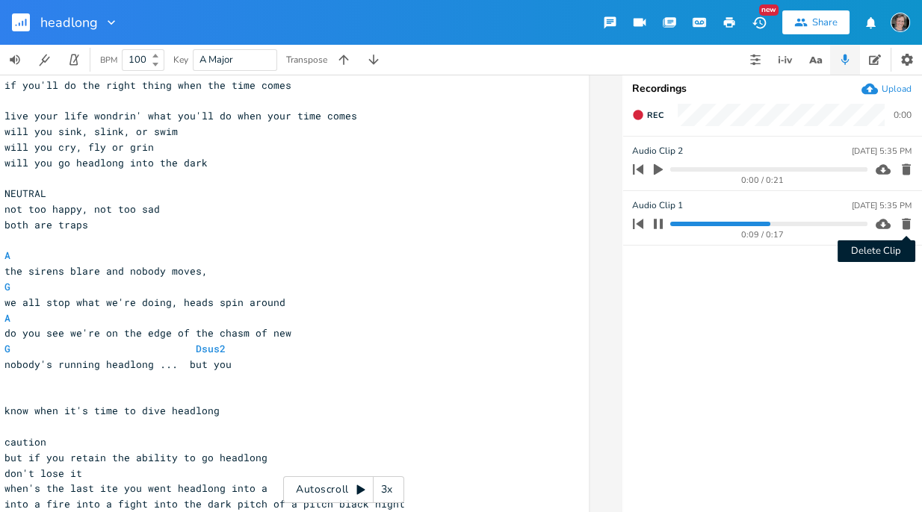
click at [904, 222] on icon "button" at bounding box center [905, 224] width 9 height 11
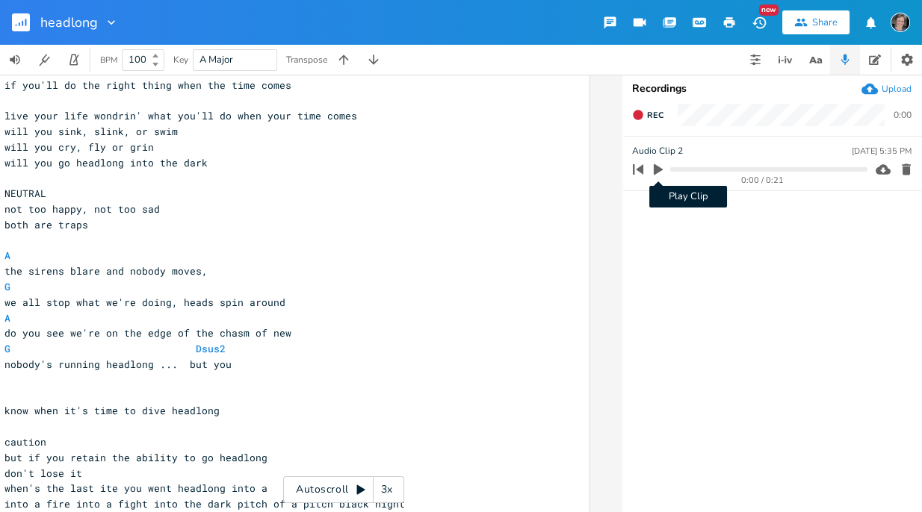
click at [656, 173] on icon "button" at bounding box center [658, 169] width 9 height 11
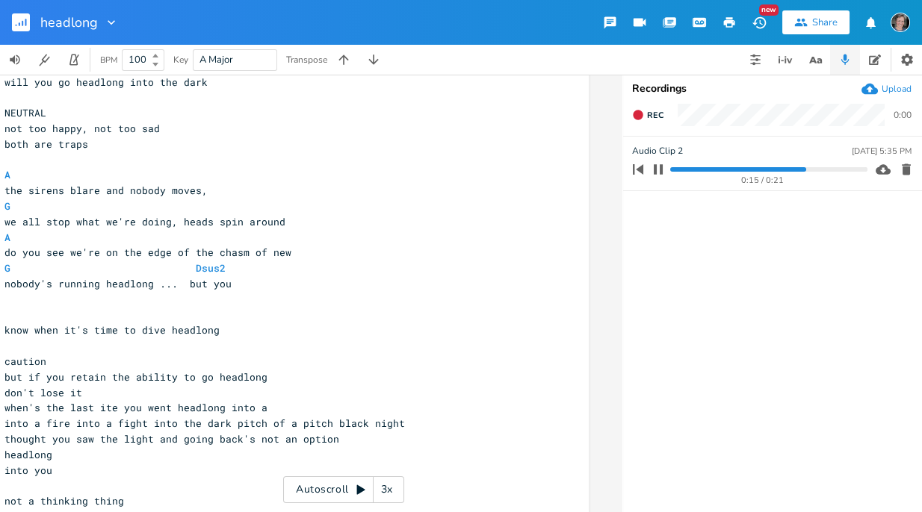
scroll to position [526, 0]
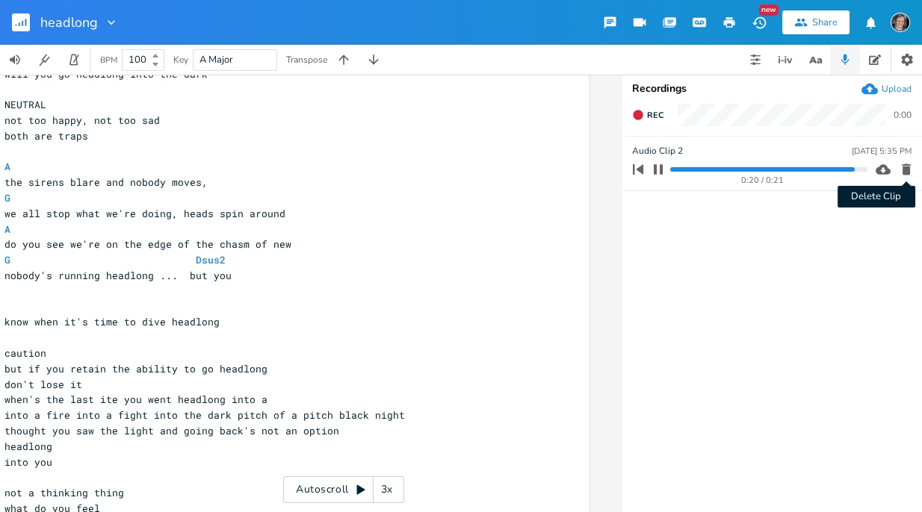
click at [904, 169] on icon "button" at bounding box center [905, 169] width 9 height 11
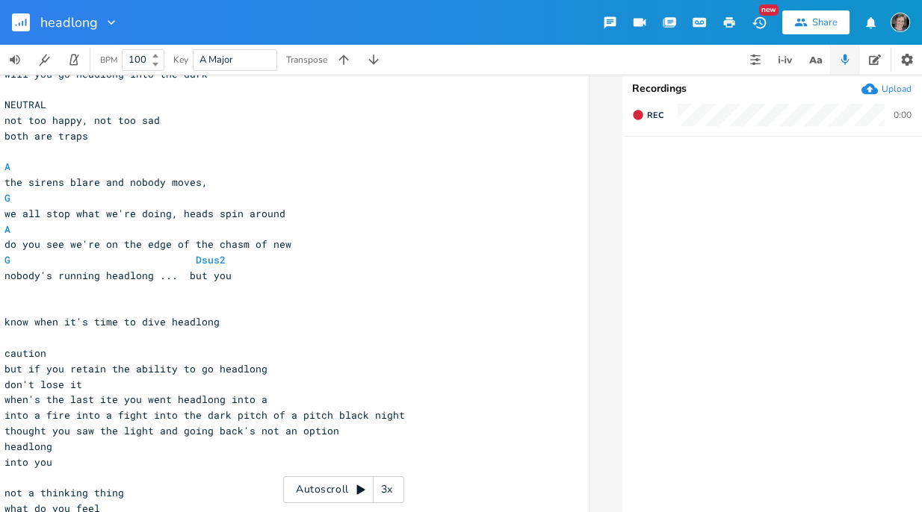
click at [112, 22] on icon "button" at bounding box center [111, 22] width 7 height 4
click at [125, 92] on span "[PERSON_NAME]" at bounding box center [122, 93] width 40 height 10
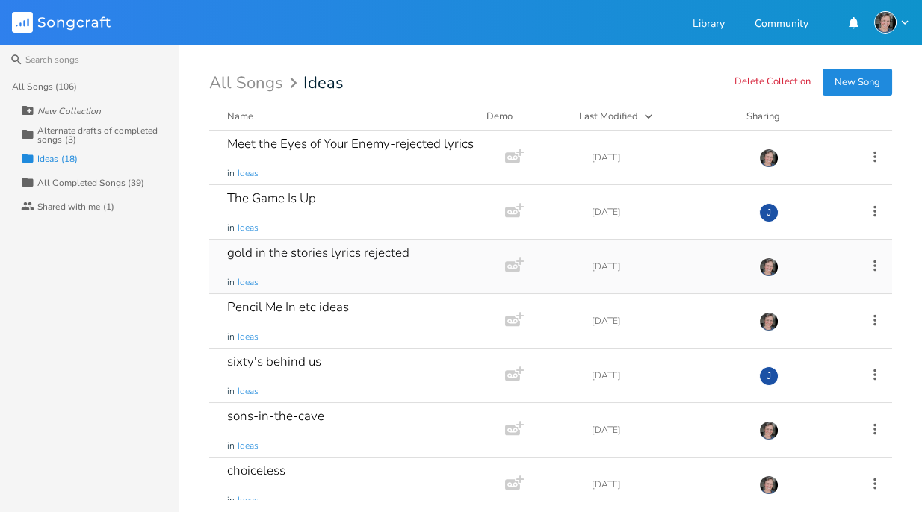
click at [868, 262] on icon at bounding box center [874, 266] width 16 height 16
click at [465, 258] on div "gold in the stories lyrics rejected in Ideas" at bounding box center [354, 267] width 254 height 54
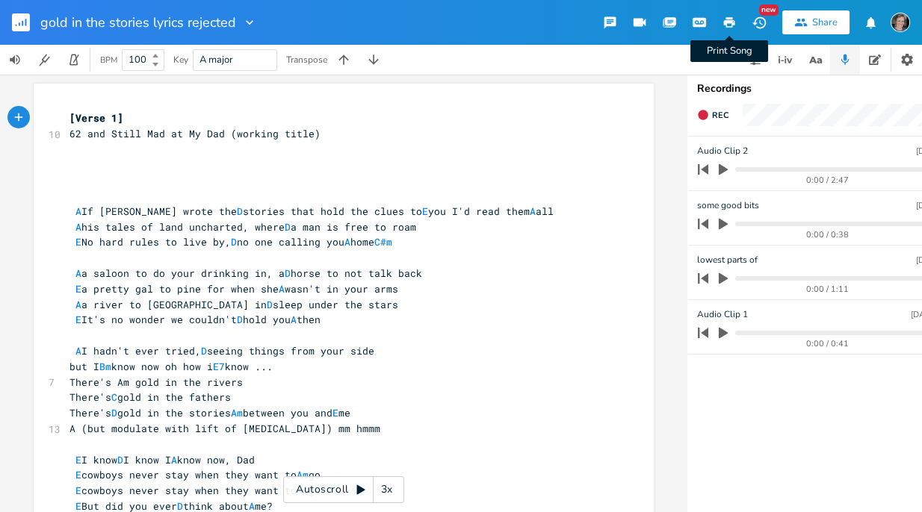
click at [730, 20] on icon "button" at bounding box center [729, 22] width 11 height 10
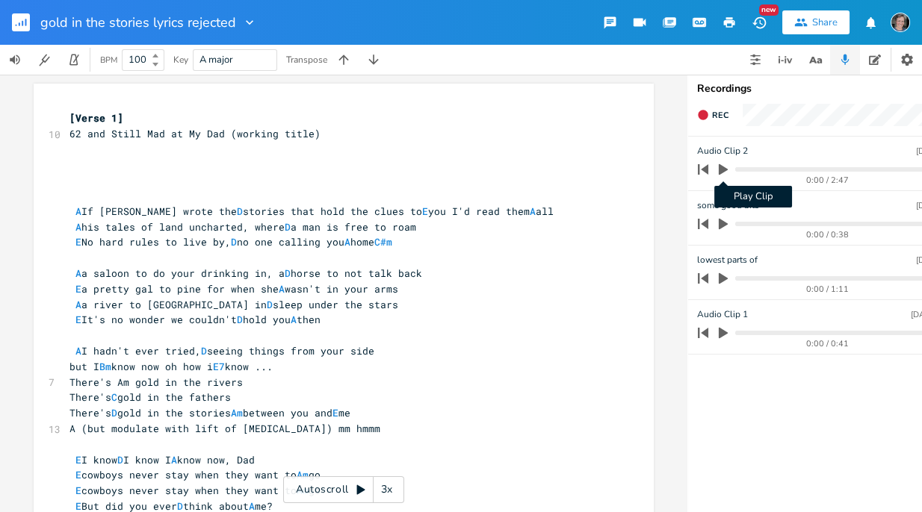
click at [722, 168] on icon "button" at bounding box center [722, 169] width 9 height 11
click at [789, 169] on progress at bounding box center [833, 169] width 196 height 4
click at [832, 169] on progress at bounding box center [833, 169] width 196 height 4
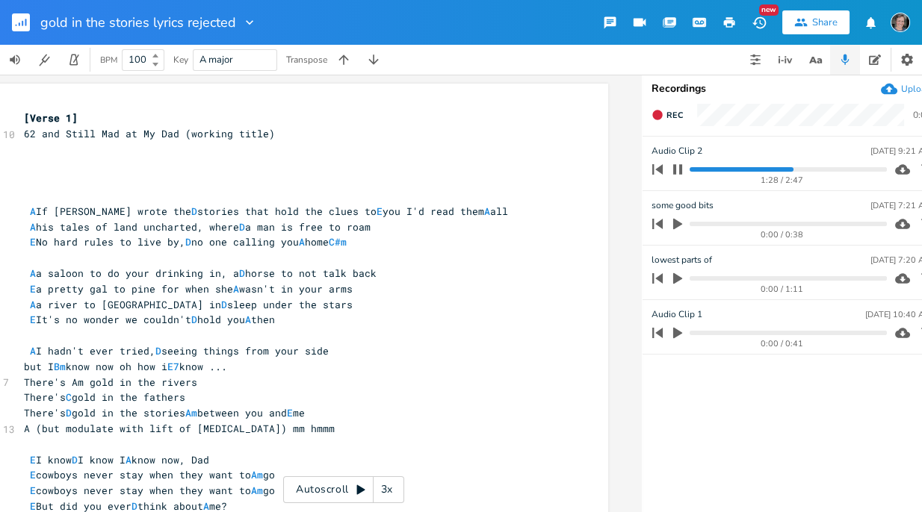
scroll to position [0, 46]
click at [851, 168] on progress at bounding box center [787, 169] width 196 height 4
click at [866, 169] on progress at bounding box center [787, 169] width 196 height 4
click at [674, 223] on icon "button" at bounding box center [676, 224] width 9 height 11
click at [673, 168] on icon "button" at bounding box center [676, 169] width 9 height 10
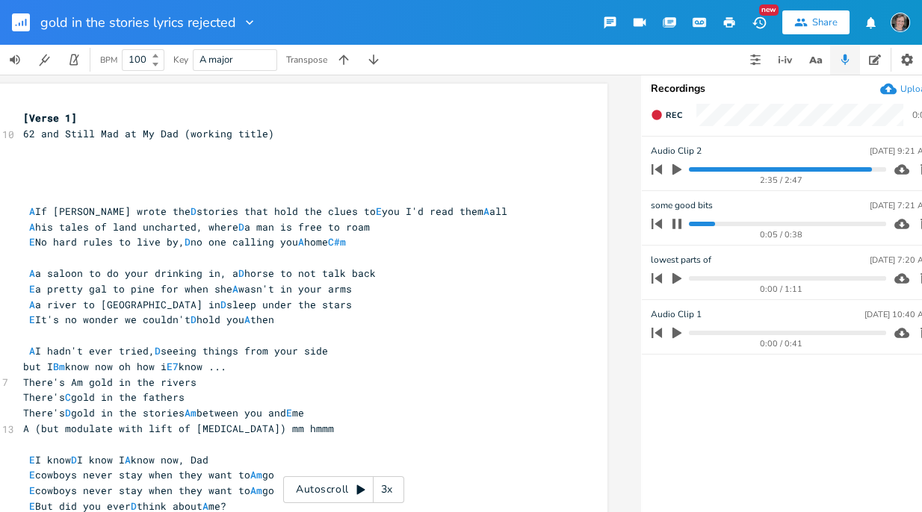
click at [771, 222] on progress at bounding box center [787, 224] width 196 height 4
click at [831, 224] on progress at bounding box center [787, 224] width 196 height 4
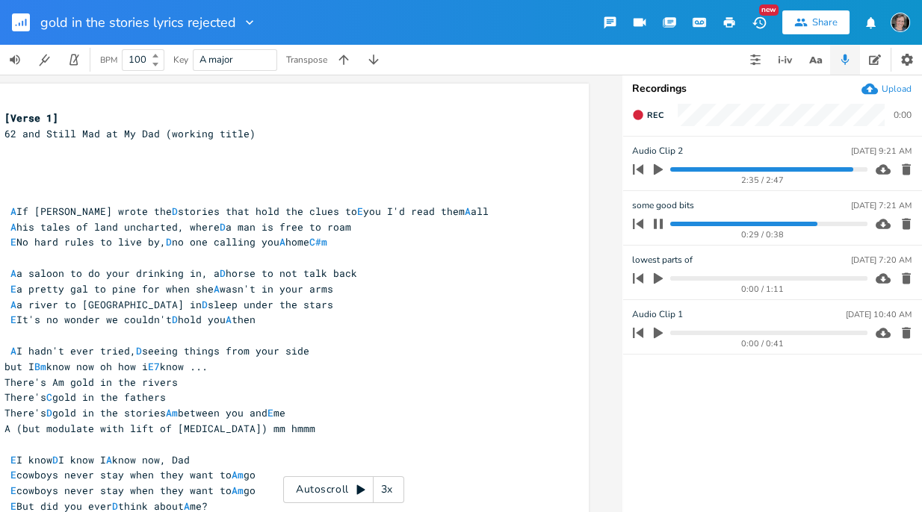
scroll to position [0, 65]
click at [907, 220] on icon "button" at bounding box center [905, 224] width 15 height 15
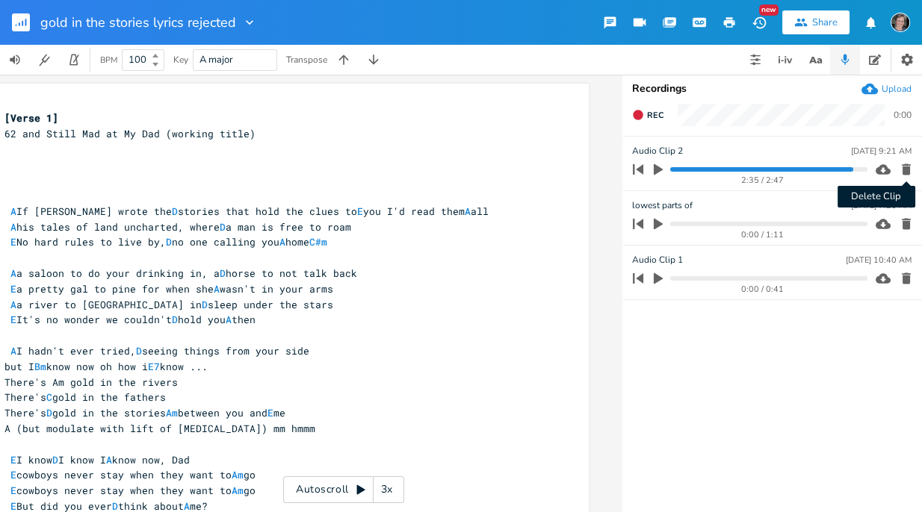
click at [904, 167] on icon "button" at bounding box center [905, 169] width 9 height 11
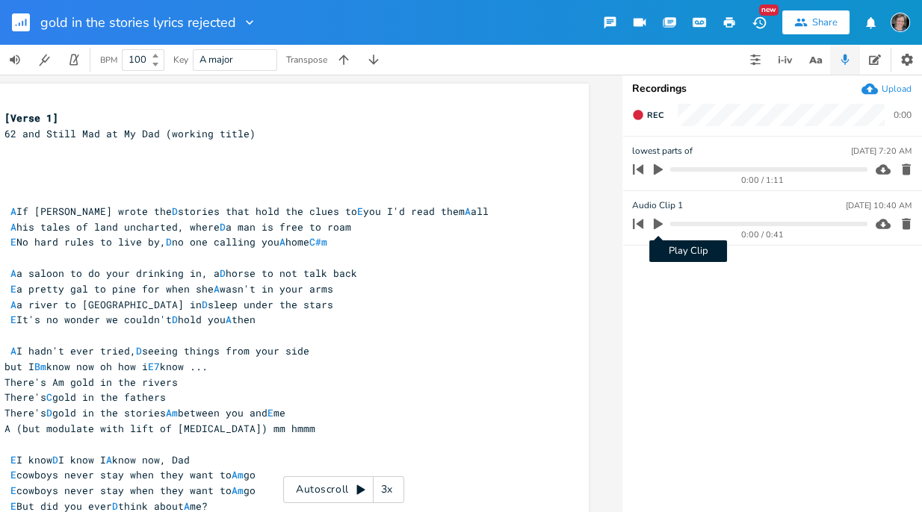
click at [657, 219] on icon "button" at bounding box center [657, 223] width 13 height 13
click at [659, 167] on icon "button" at bounding box center [658, 169] width 9 height 11
type input "gold-in-the-stories-screamed-lyrics-audiosample"
click at [698, 267] on ul "lowest parts of Feb 4, 2023, 7:20 AM 0:25 / 1:11 gold-in-the-stories-screamed-l…" at bounding box center [772, 324] width 299 height 375
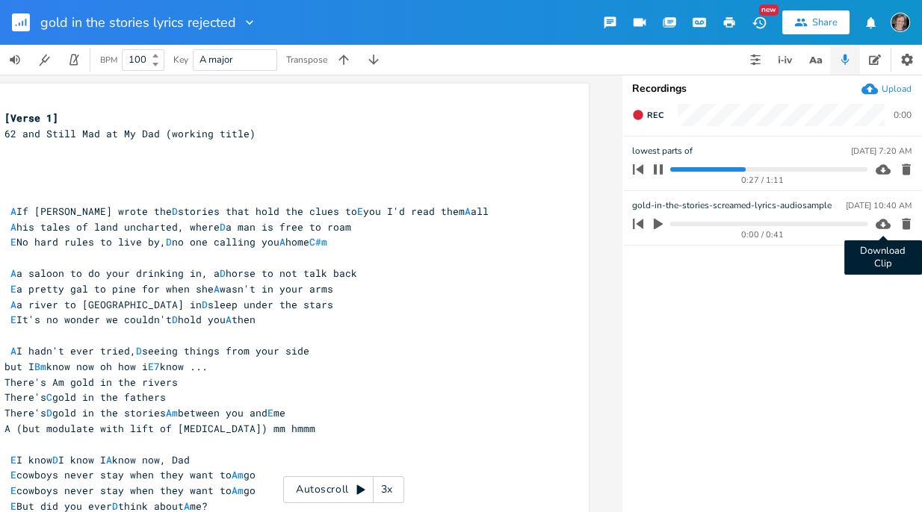
click at [881, 221] on icon "button" at bounding box center [882, 224] width 15 height 10
click at [875, 173] on icon "button" at bounding box center [882, 169] width 15 height 15
click at [904, 168] on icon "button" at bounding box center [905, 169] width 9 height 11
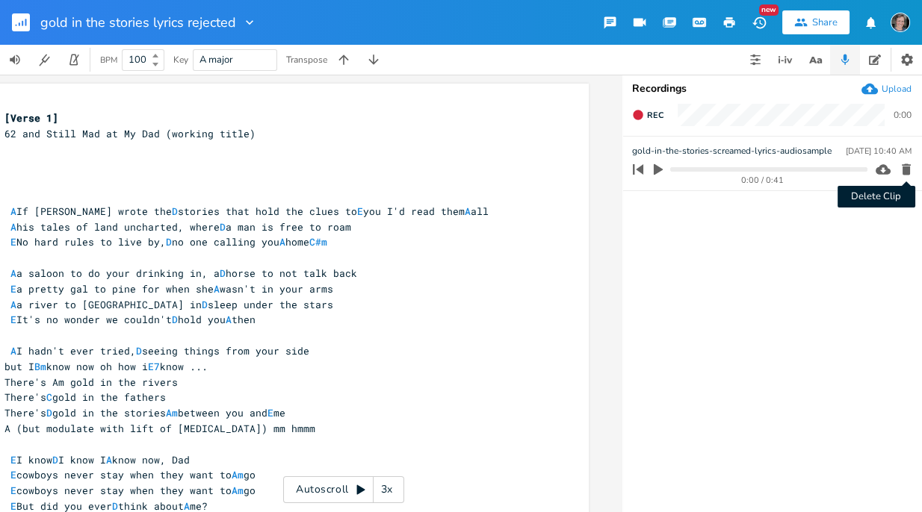
click at [905, 167] on icon "button" at bounding box center [905, 169] width 9 height 11
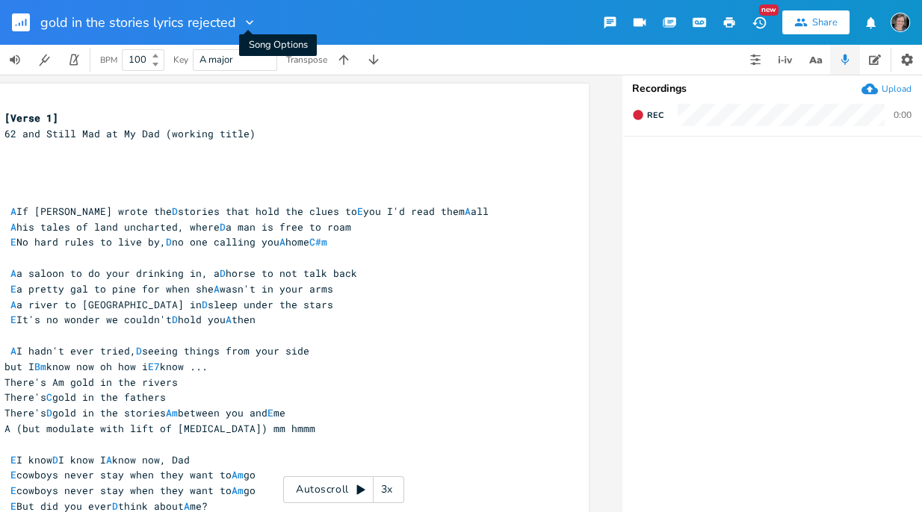
click at [246, 19] on icon "button" at bounding box center [249, 22] width 15 height 15
click at [263, 95] on span "[PERSON_NAME]" at bounding box center [260, 93] width 40 height 10
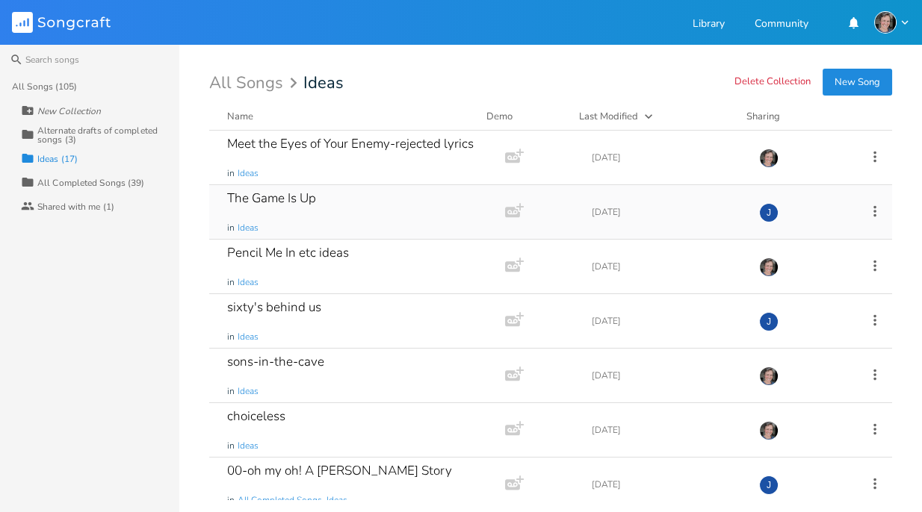
click at [316, 200] on div "The Game Is Up" at bounding box center [271, 198] width 89 height 13
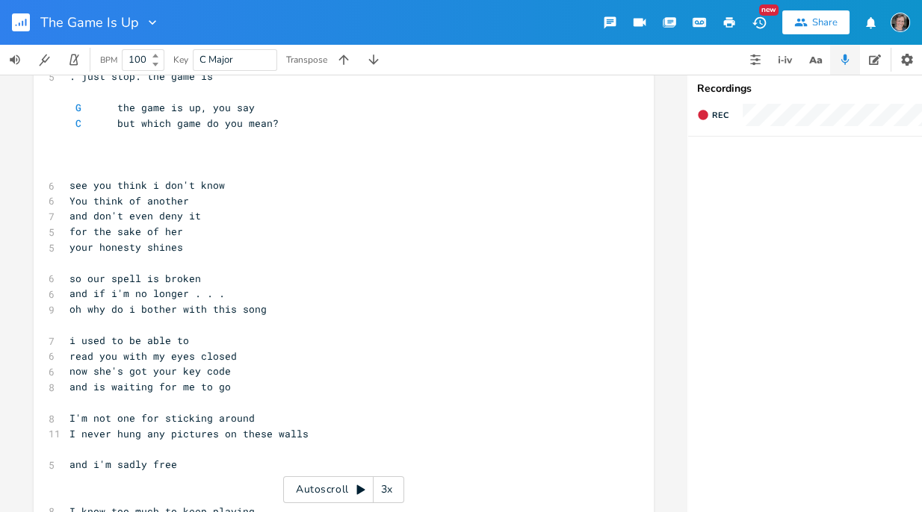
scroll to position [90, 0]
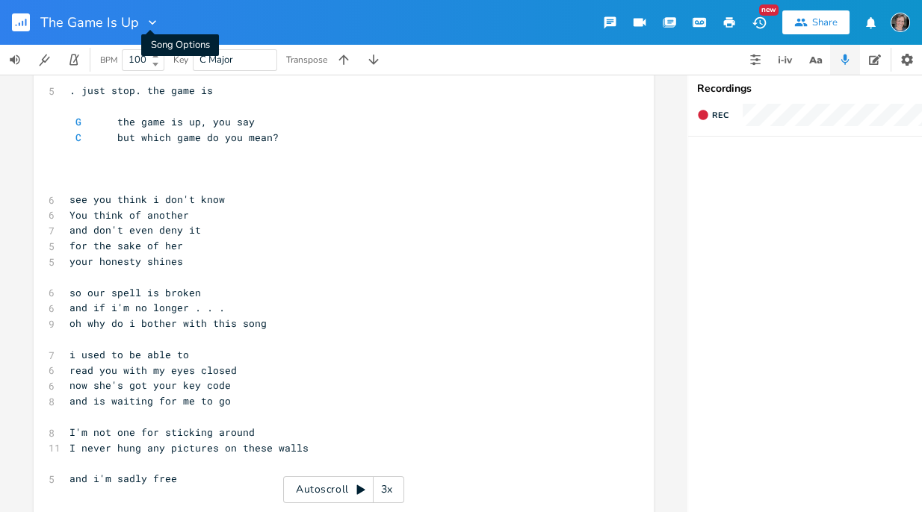
click at [154, 22] on icon "button" at bounding box center [152, 22] width 15 height 15
click at [299, 105] on pre at bounding box center [335, 107] width 539 height 16
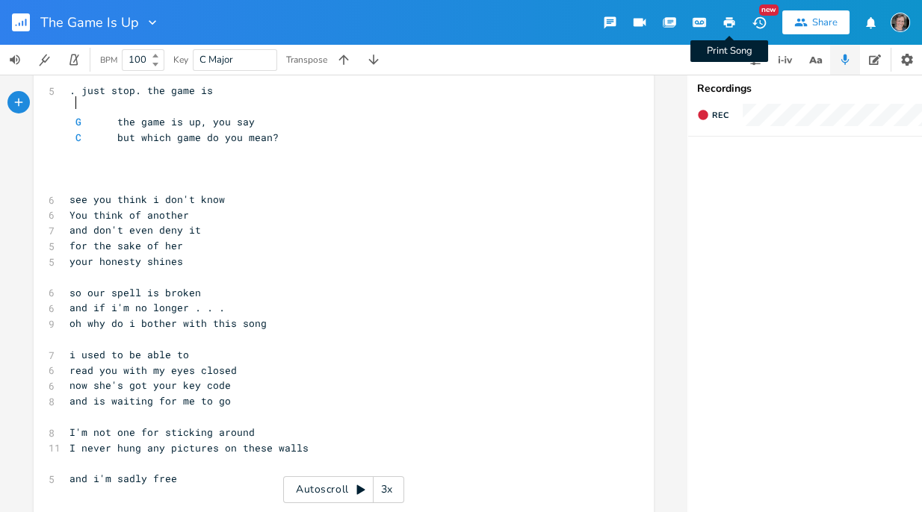
click at [732, 19] on icon "button" at bounding box center [728, 22] width 13 height 13
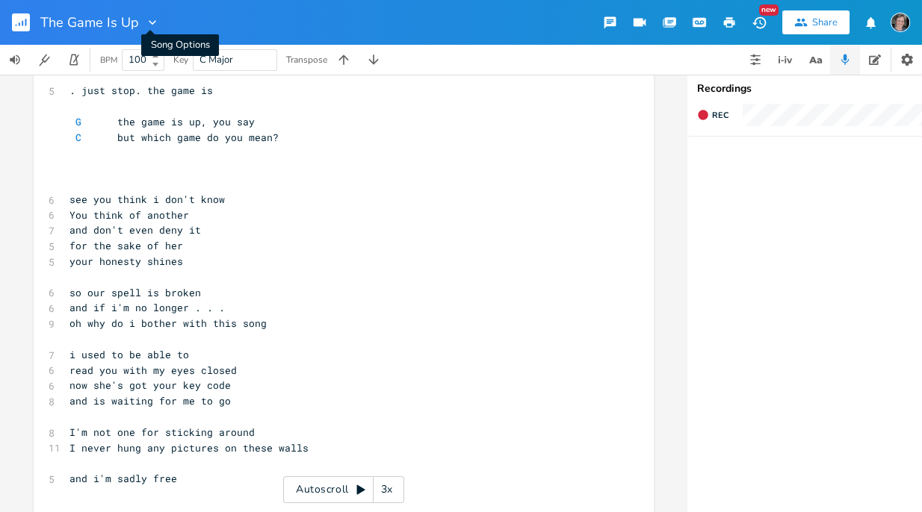
click at [150, 22] on icon "button" at bounding box center [152, 22] width 15 height 15
click at [165, 92] on span "[PERSON_NAME]" at bounding box center [162, 93] width 40 height 10
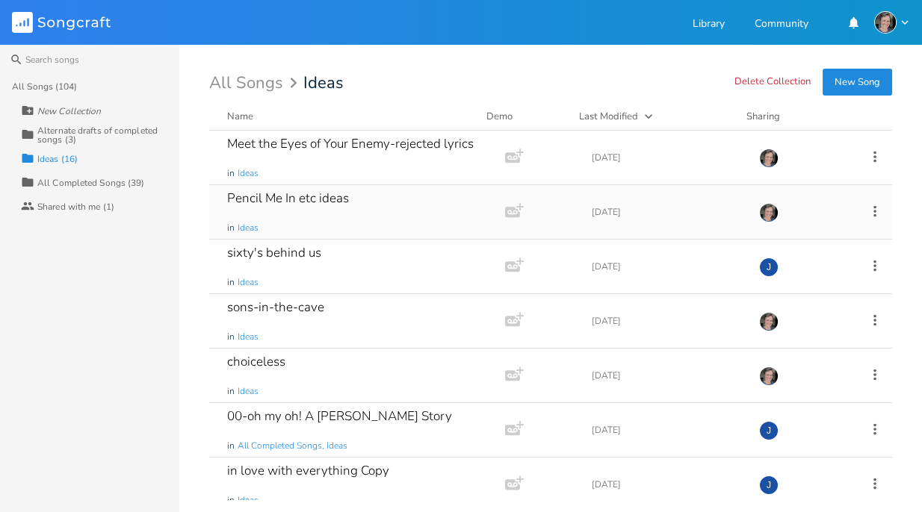
click at [264, 202] on div "Pencil Me In etc ideas" at bounding box center [288, 198] width 122 height 13
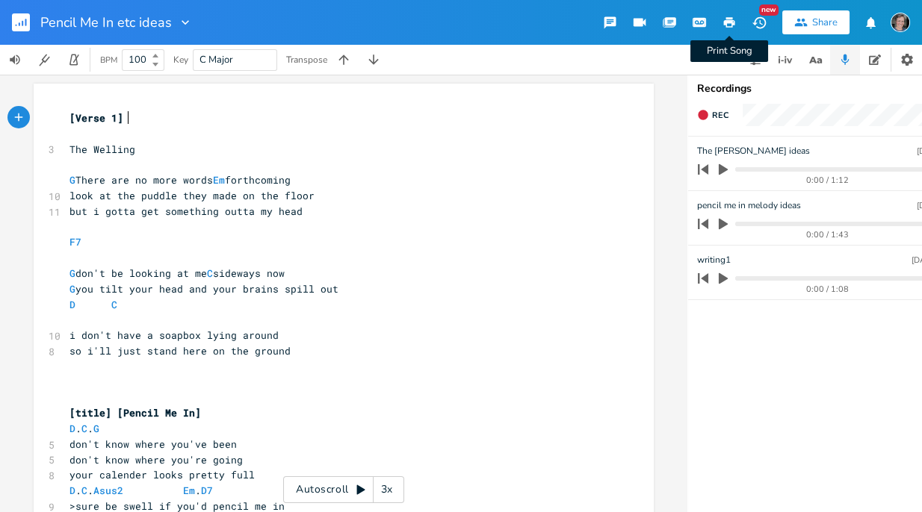
click at [732, 19] on icon "button" at bounding box center [729, 22] width 11 height 10
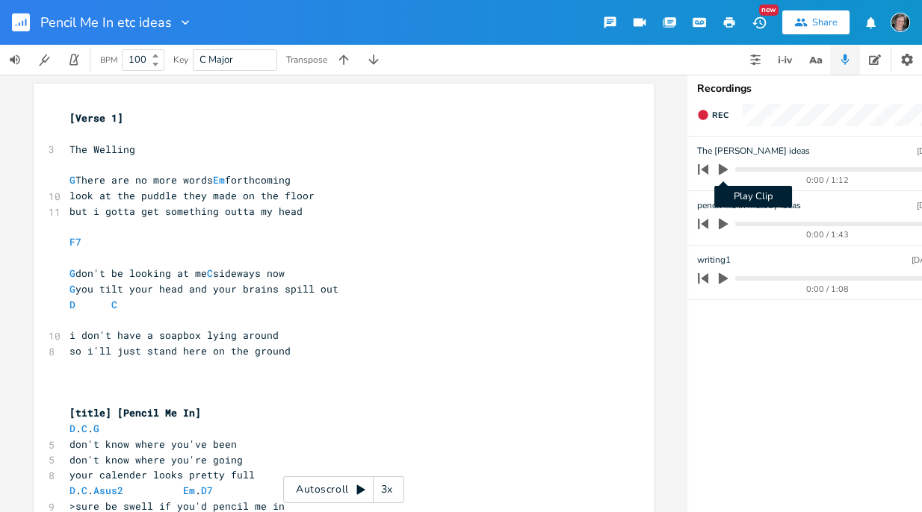
click at [721, 171] on icon "button" at bounding box center [722, 169] width 9 height 11
click at [826, 169] on progress at bounding box center [833, 169] width 196 height 4
click at [854, 167] on progress at bounding box center [833, 169] width 196 height 4
click at [891, 167] on progress at bounding box center [833, 169] width 196 height 4
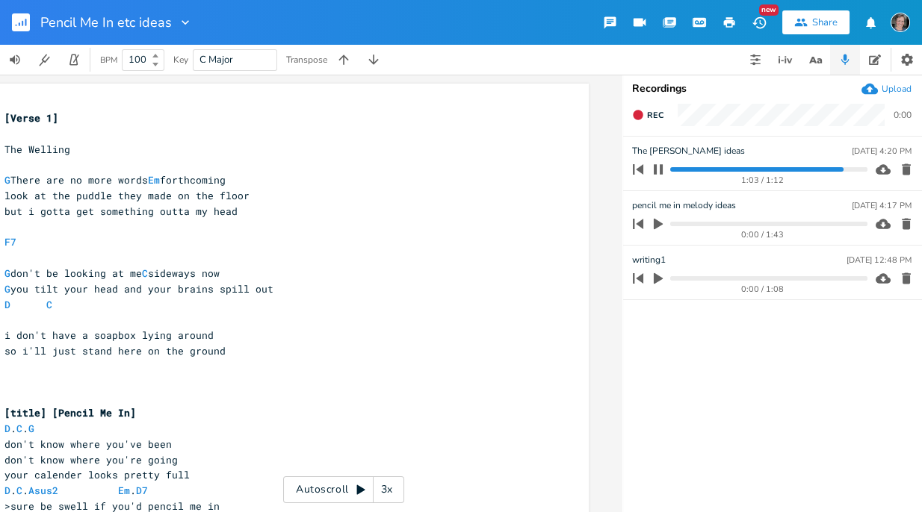
scroll to position [0, 65]
click at [906, 166] on icon "button" at bounding box center [905, 169] width 15 height 15
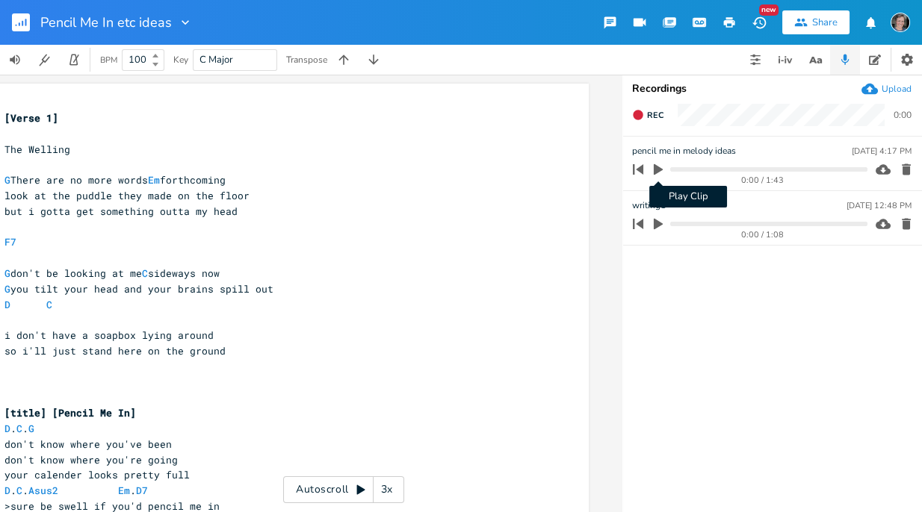
click at [656, 167] on icon "button" at bounding box center [658, 169] width 9 height 11
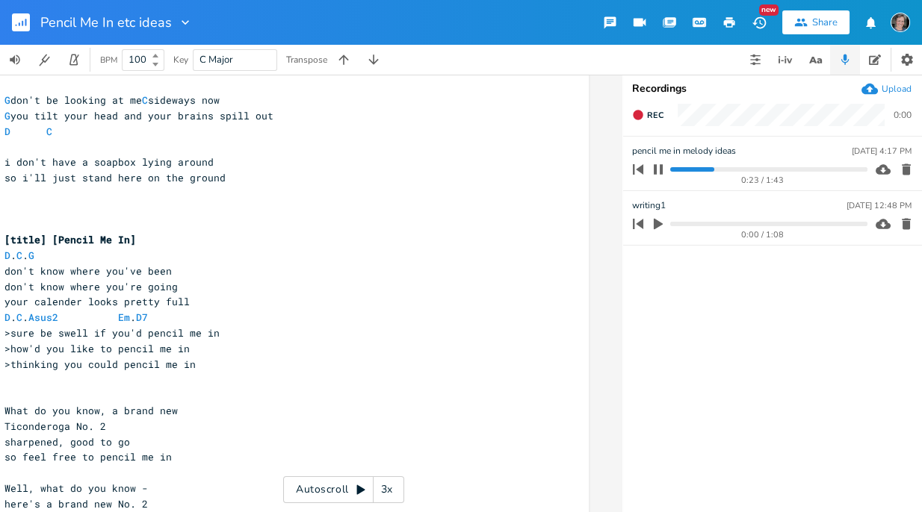
scroll to position [177, 0]
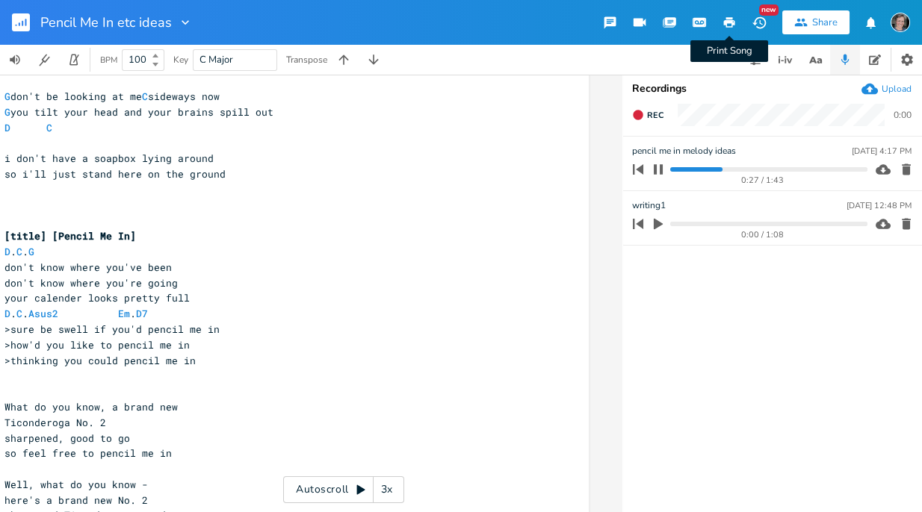
click at [729, 24] on icon "button" at bounding box center [728, 22] width 13 height 13
click at [731, 20] on icon "button" at bounding box center [729, 22] width 11 height 10
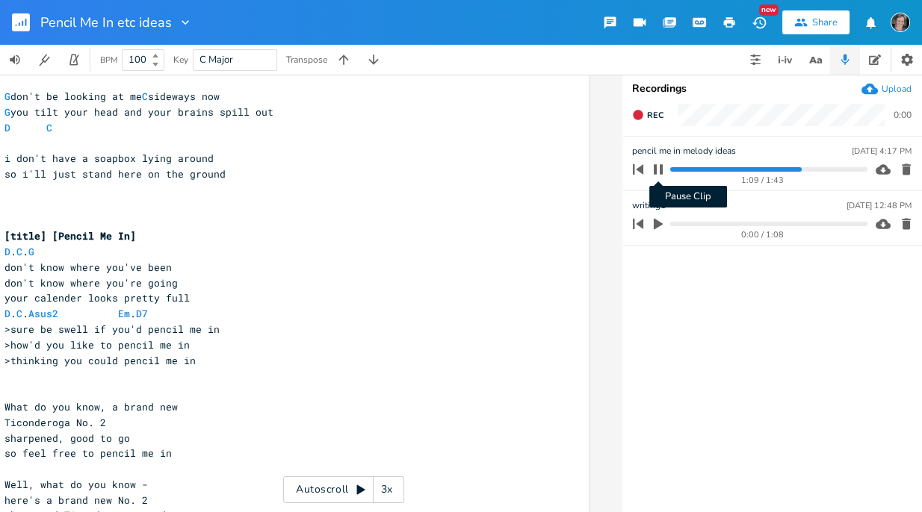
click at [657, 169] on icon "button" at bounding box center [658, 170] width 12 height 12
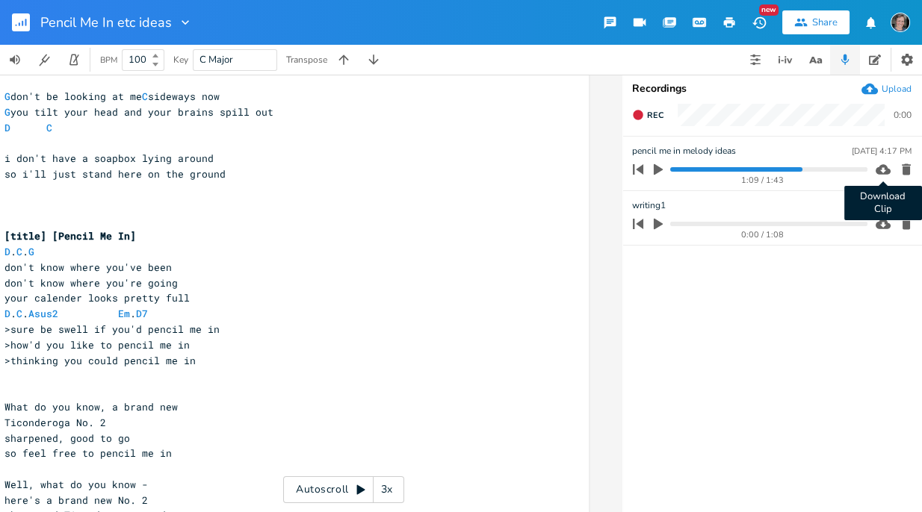
click at [881, 168] on icon "button" at bounding box center [882, 169] width 15 height 15
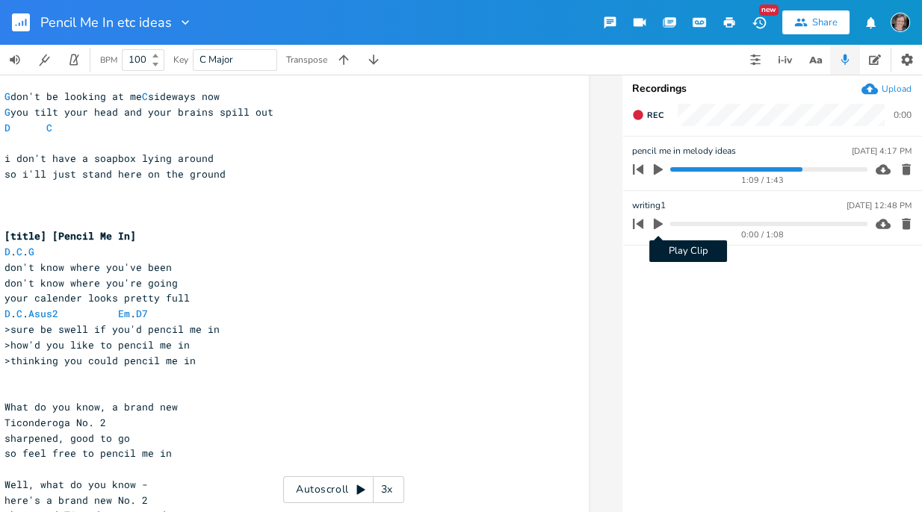
click at [655, 222] on icon "button" at bounding box center [658, 224] width 9 height 11
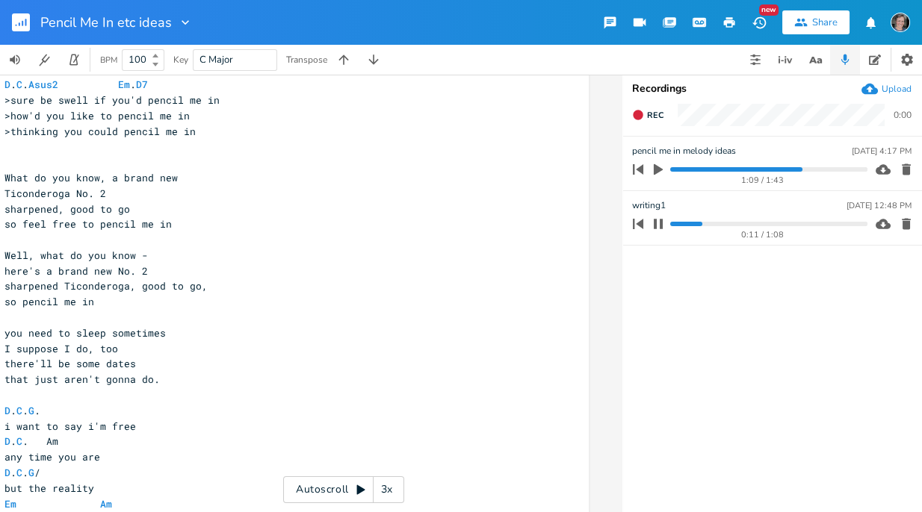
scroll to position [405, 0]
click at [741, 222] on progress at bounding box center [768, 224] width 196 height 4
click at [839, 223] on progress at bounding box center [768, 224] width 196 height 4
click at [906, 223] on icon "button" at bounding box center [905, 224] width 9 height 11
click at [904, 165] on icon "button" at bounding box center [905, 169] width 9 height 11
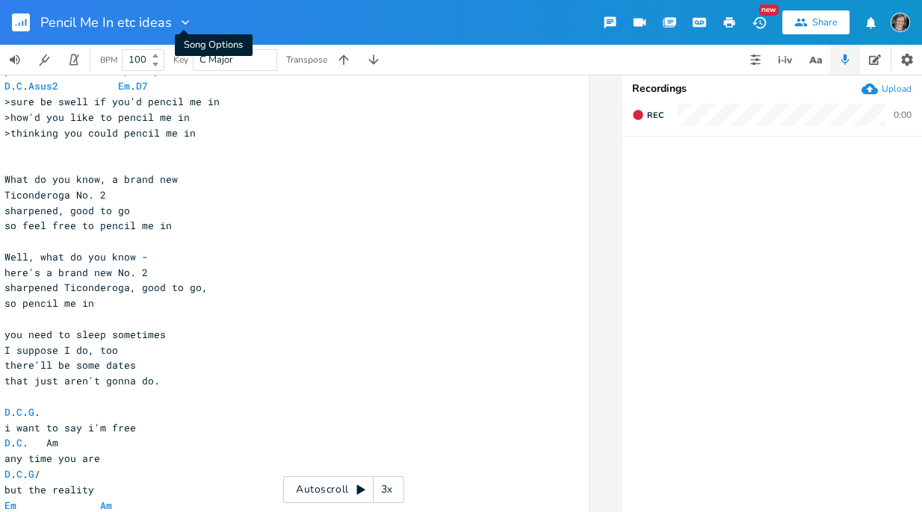
click at [179, 22] on icon "button" at bounding box center [185, 22] width 15 height 15
click at [199, 90] on span "[PERSON_NAME]" at bounding box center [196, 93] width 40 height 10
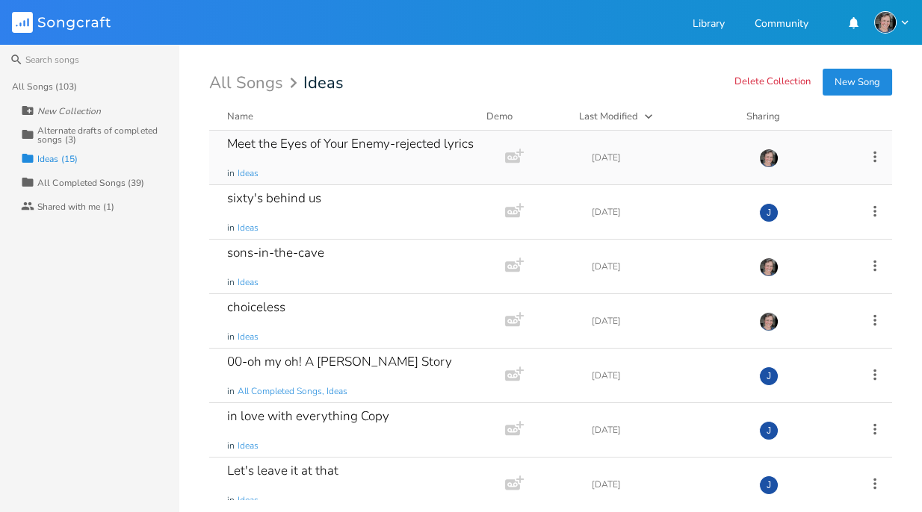
click at [361, 145] on div "Meet the Eyes of Your Enemy-rejected lyrics" at bounding box center [350, 143] width 246 height 13
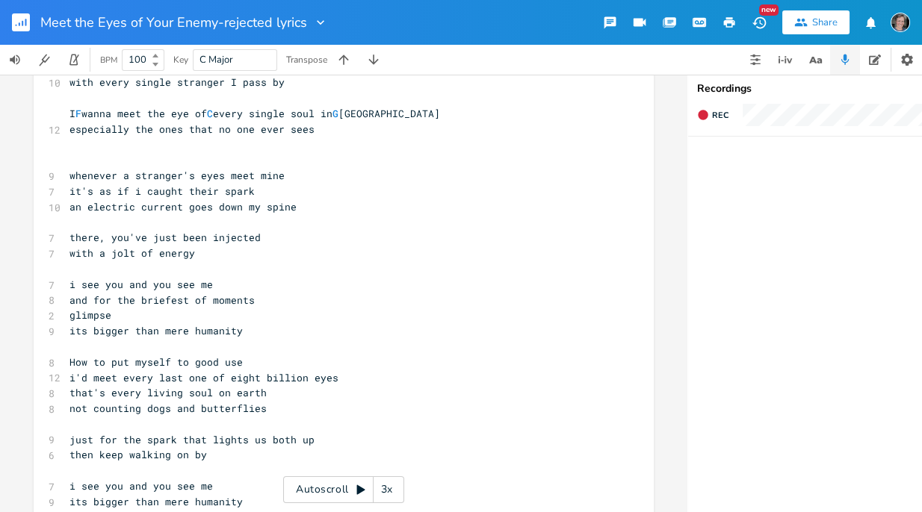
scroll to position [252, 0]
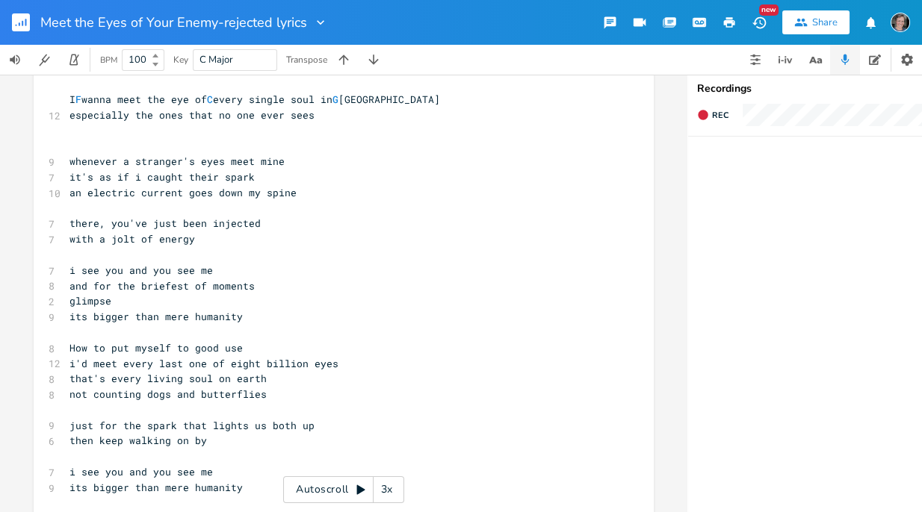
click at [361, 154] on pre "whenever a stranger's eyes meet mine" at bounding box center [335, 162] width 539 height 16
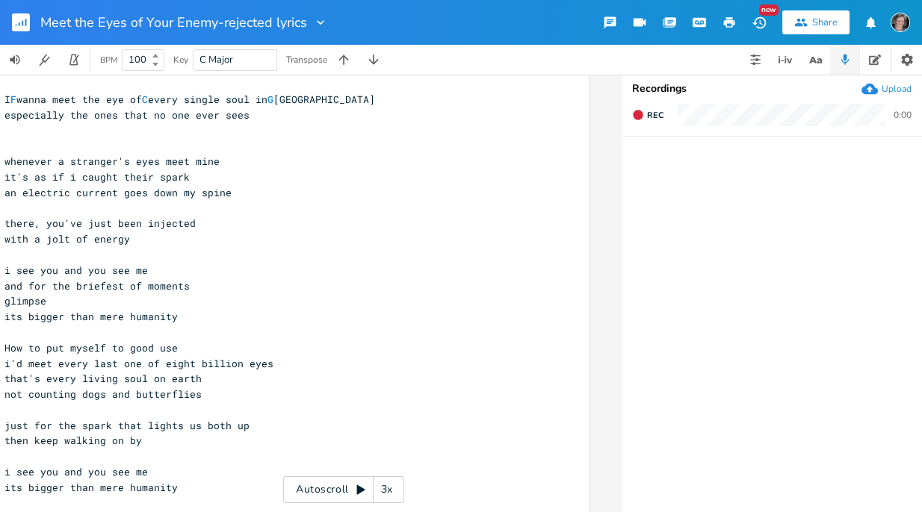
scroll to position [0, 65]
click at [730, 19] on icon "button" at bounding box center [729, 22] width 11 height 10
click at [727, 20] on icon "button" at bounding box center [729, 22] width 11 height 10
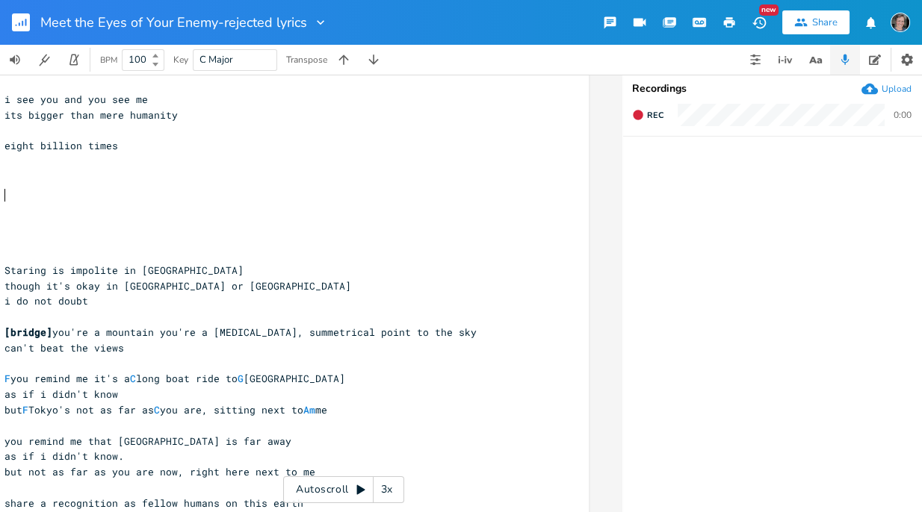
scroll to position [0, 1]
drag, startPoint x: 335, startPoint y: 194, endPoint x: 378, endPoint y: 193, distance: 42.6
click at [378, 216] on pre "​" at bounding box center [270, 224] width 539 height 16
